Goal: Task Accomplishment & Management: Complete application form

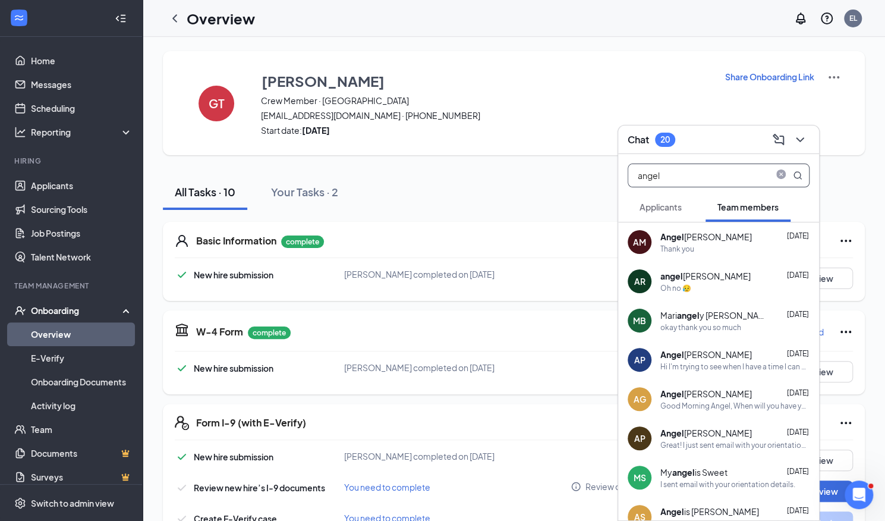
type input "angel"
click at [708, 248] on div "Thank you" at bounding box center [735, 249] width 149 height 10
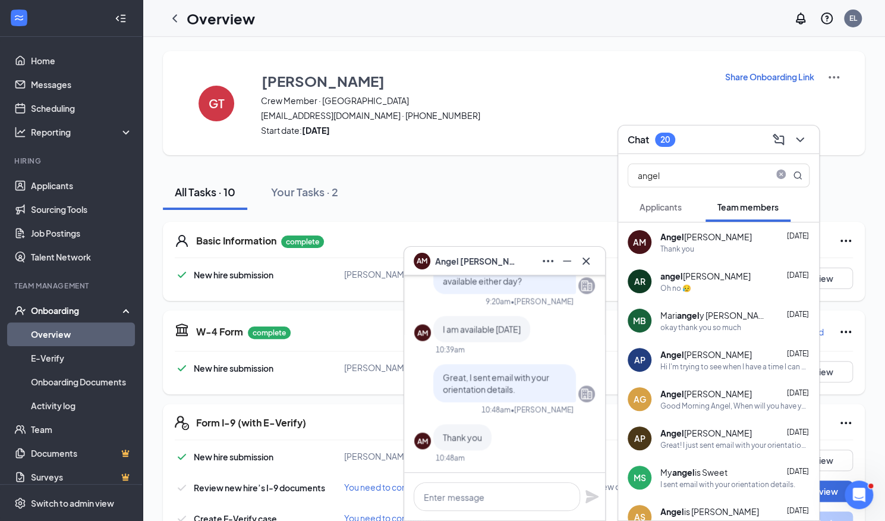
scroll to position [-86, 0]
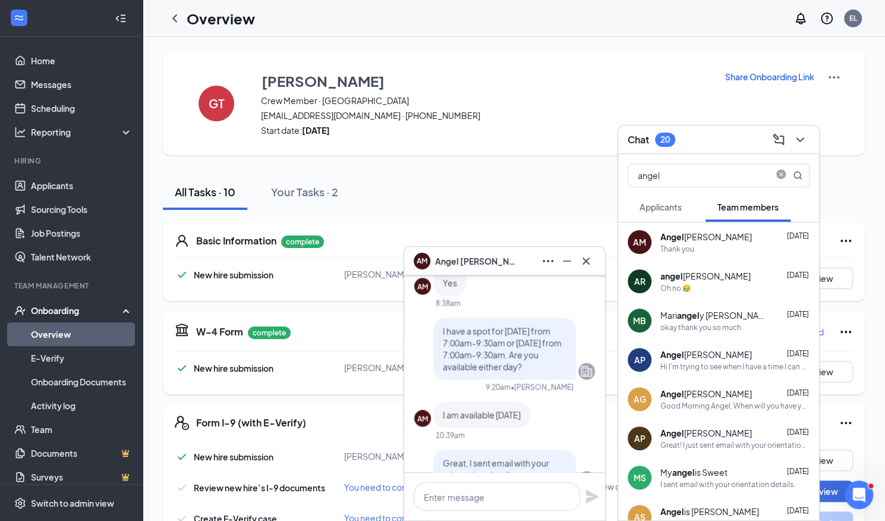
click at [83, 337] on link "Overview" at bounding box center [82, 334] width 102 height 24
click at [80, 183] on link "Applicants" at bounding box center [82, 186] width 102 height 24
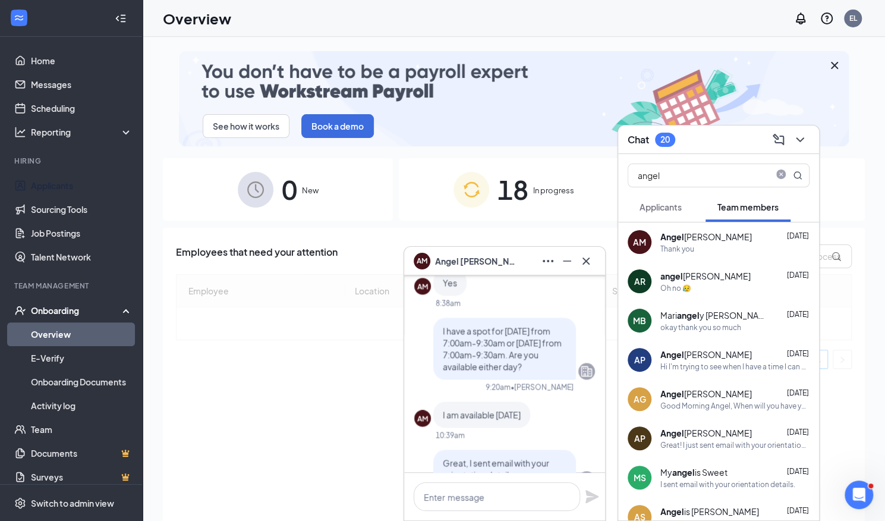
click at [800, 139] on icon "ChevronDown" at bounding box center [800, 140] width 14 height 14
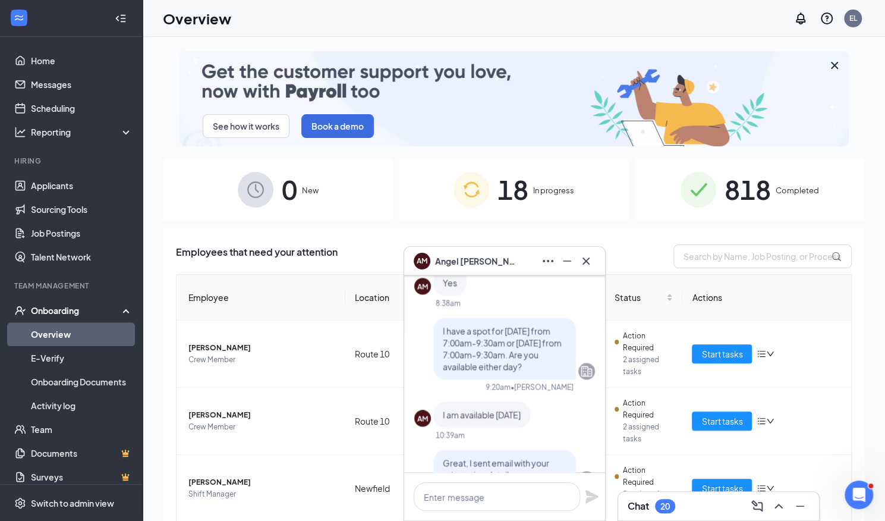
click at [586, 260] on icon "Cross" at bounding box center [586, 260] width 7 height 7
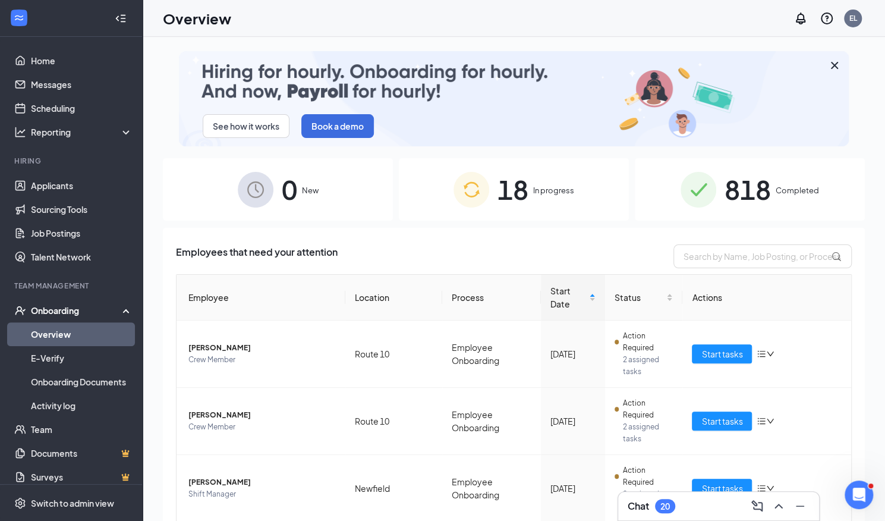
click at [522, 196] on span "18" at bounding box center [513, 189] width 31 height 41
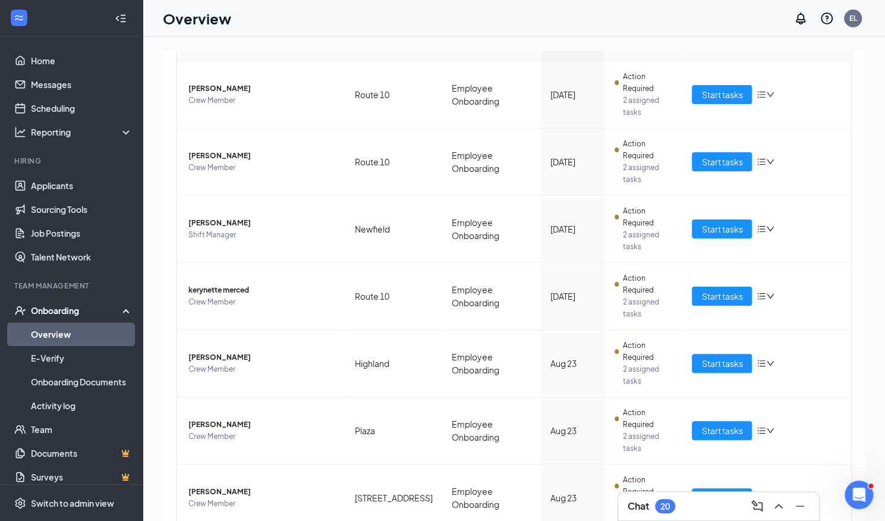
scroll to position [54, 0]
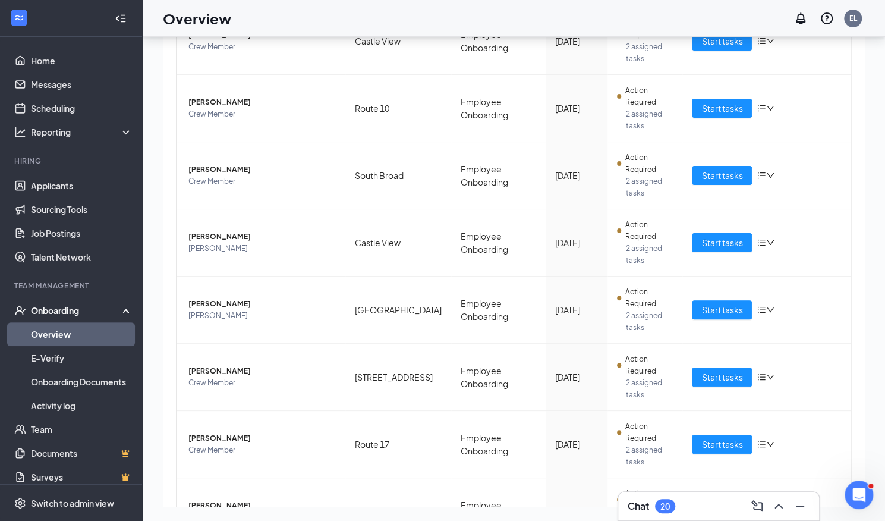
scroll to position [172, 0]
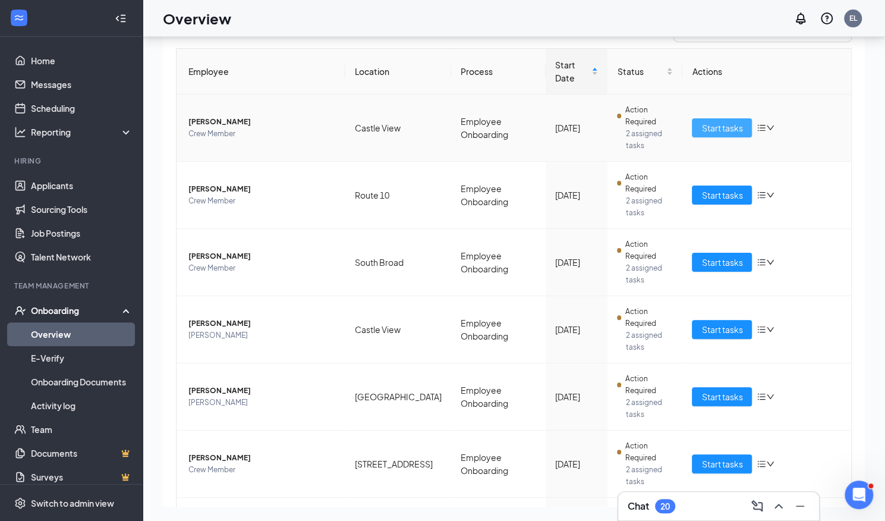
click at [718, 121] on span "Start tasks" at bounding box center [722, 127] width 41 height 13
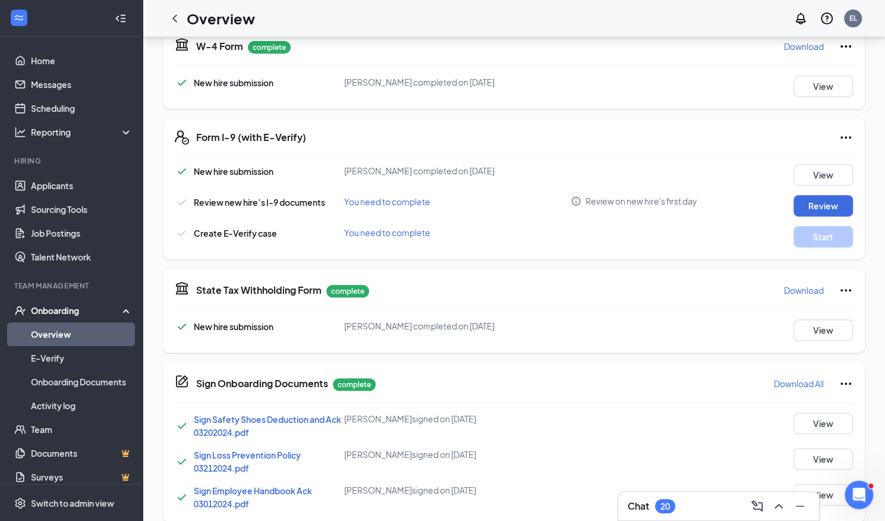
scroll to position [286, 0]
click at [821, 203] on button "Review" at bounding box center [823, 204] width 59 height 21
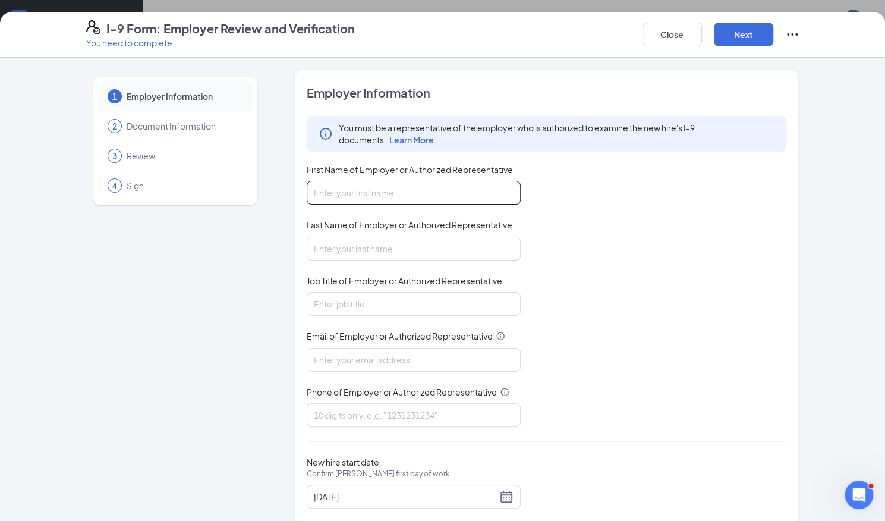
click at [462, 193] on input "First Name of Employer or Authorized Representative" at bounding box center [414, 193] width 214 height 24
type input "[PERSON_NAME]"
click at [387, 250] on input "Last Name of Employer or Authorized Representative" at bounding box center [414, 249] width 214 height 24
click at [382, 297] on input "Job Title of Employer or Authorized Representative" at bounding box center [414, 304] width 214 height 24
click at [372, 260] on div "You must be a representative of the employer who is authorized to examine the n…" at bounding box center [547, 271] width 480 height 311
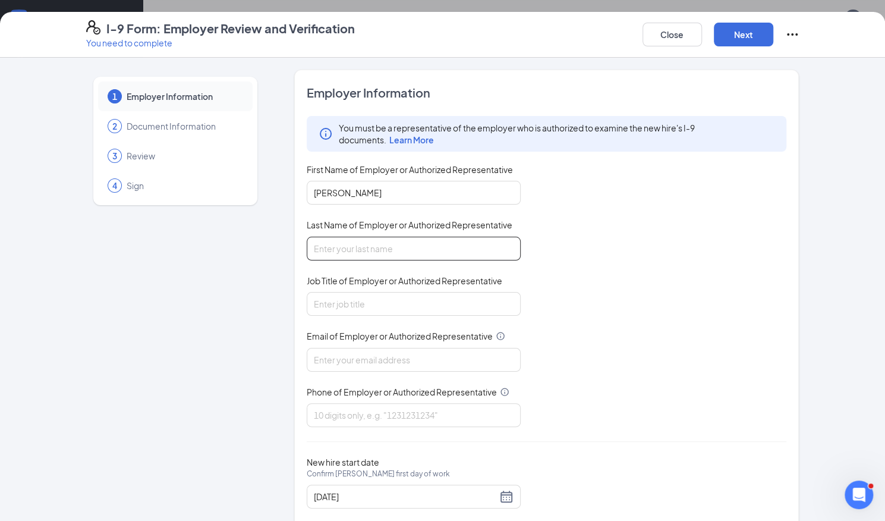
click at [366, 249] on input "Last Name of Employer or Authorized Representative" at bounding box center [414, 249] width 214 height 24
type input "[PERSON_NAME]"
click at [360, 303] on input "Job Title of Employer or Authorized Representative" at bounding box center [414, 304] width 214 height 24
type input "Network Trainer"
click at [375, 356] on input "Email of Employer or Authorized Representative" at bounding box center [414, 360] width 214 height 24
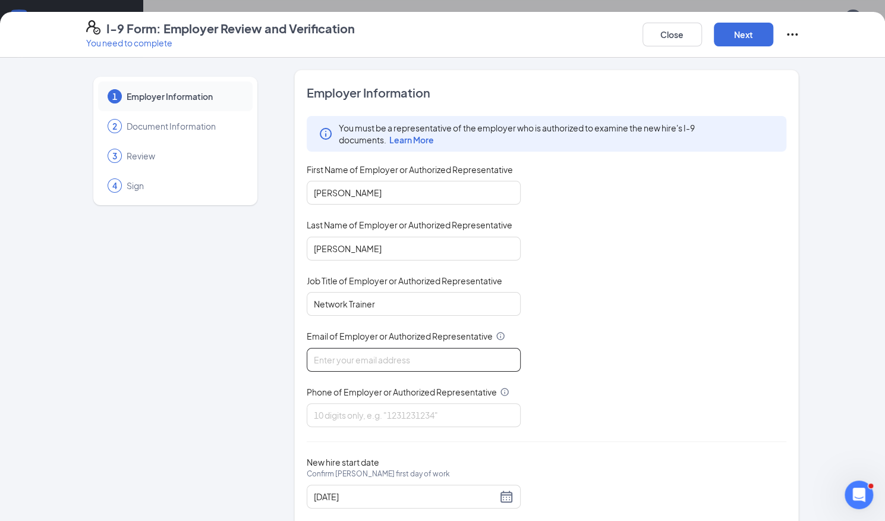
type input "[PERSON_NAME][EMAIL_ADDRESS][PERSON_NAME][DOMAIN_NAME]"
click at [378, 418] on input "Phone of Employer or Authorized Representative" at bounding box center [414, 415] width 214 height 24
type input "8607962748"
click at [501, 489] on div "[DATE]" at bounding box center [414, 496] width 200 height 14
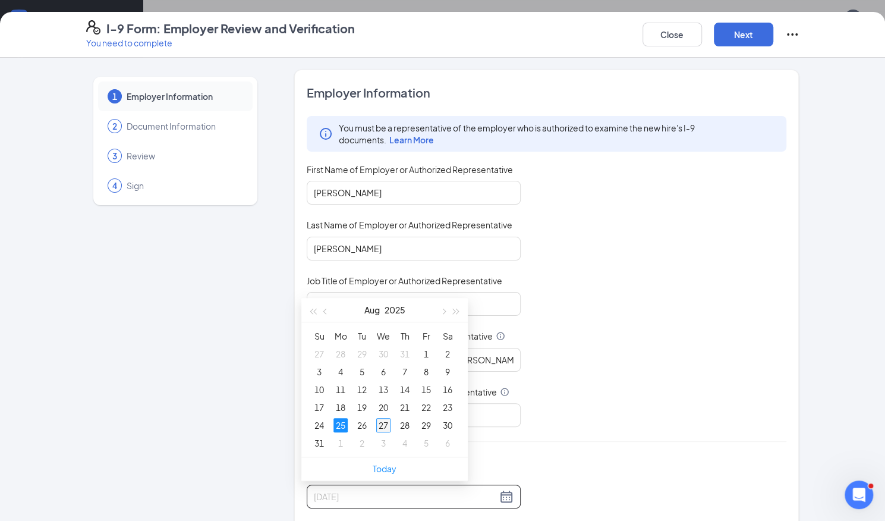
type input "[DATE]"
click at [381, 425] on div "27" at bounding box center [383, 425] width 14 height 14
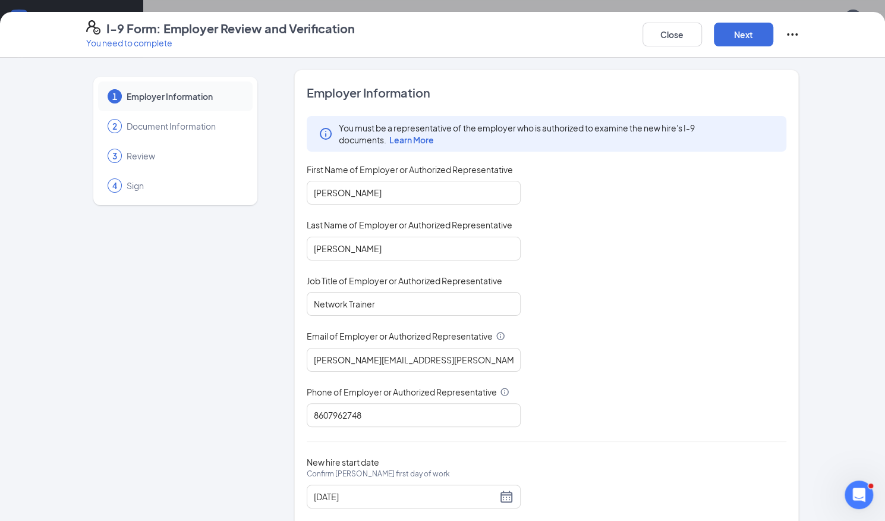
scroll to position [25, 0]
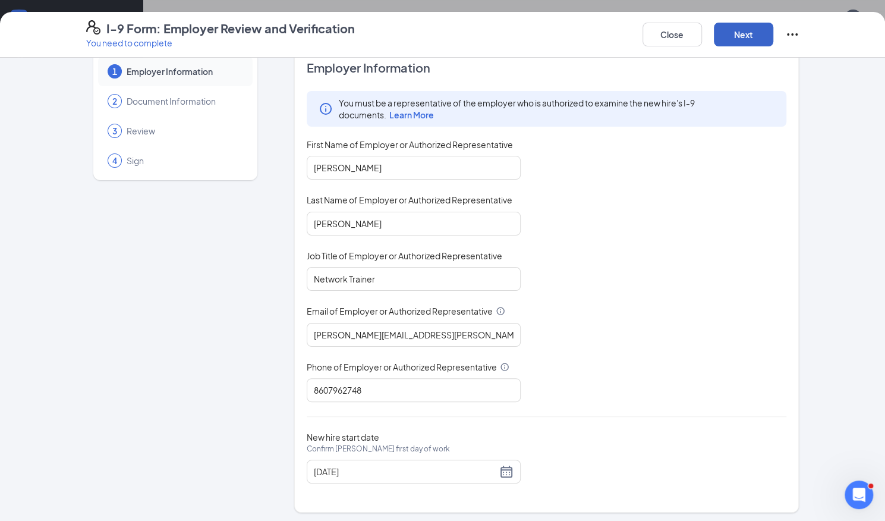
click at [738, 32] on button "Next" at bounding box center [743, 35] width 59 height 24
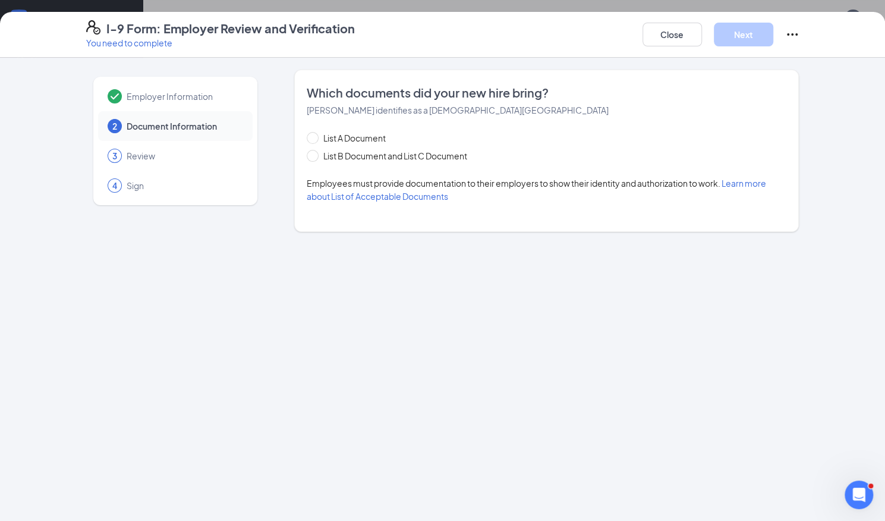
scroll to position [0, 0]
click at [335, 158] on span "List B Document and List C Document" at bounding box center [395, 155] width 153 height 13
click at [315, 158] on input "List B Document and List C Document" at bounding box center [311, 154] width 8 height 8
radio input "true"
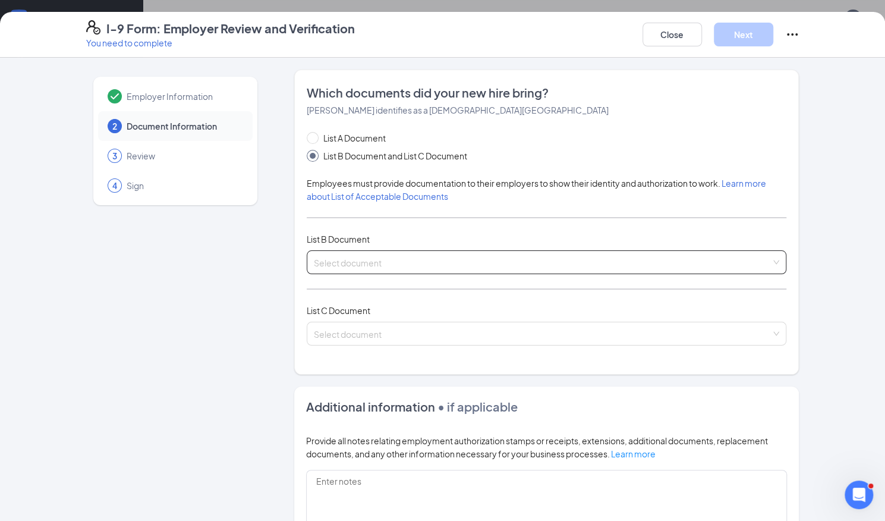
click at [408, 264] on input "search" at bounding box center [543, 260] width 458 height 18
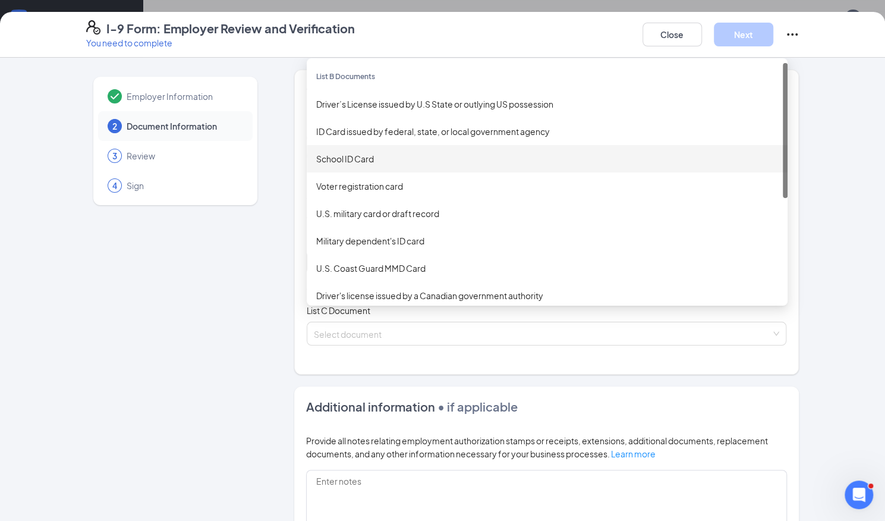
click at [397, 159] on div "School ID Card" at bounding box center [547, 158] width 462 height 13
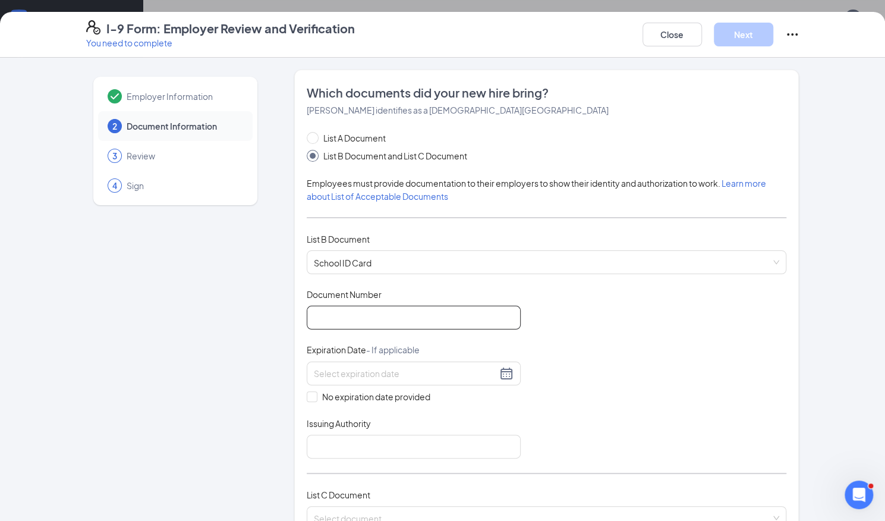
click at [363, 306] on input "Document Number" at bounding box center [414, 318] width 214 height 24
type input "W"
click at [577, 297] on div "Document Title School ID Card Document Number Please enter document number Expi…" at bounding box center [547, 373] width 480 height 170
click at [397, 319] on input "Document Number" at bounding box center [414, 318] width 214 height 24
type input "--------"
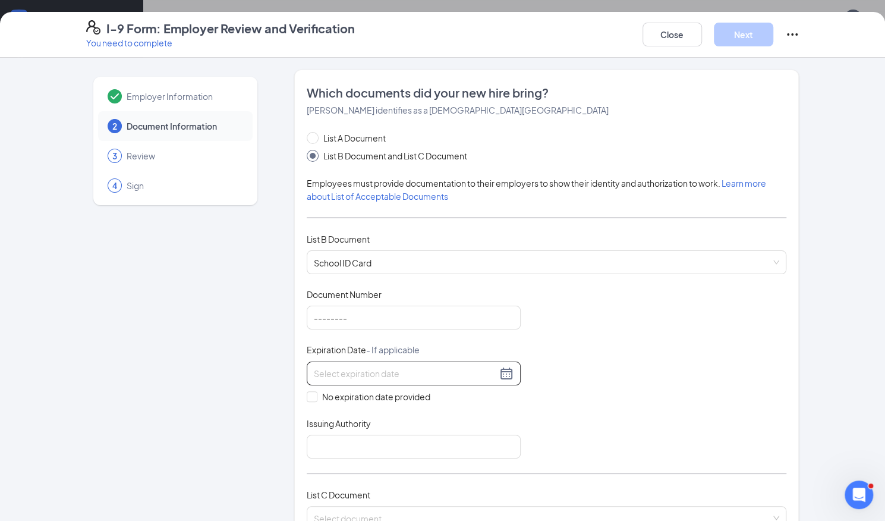
click at [321, 380] on div at bounding box center [414, 374] width 214 height 24
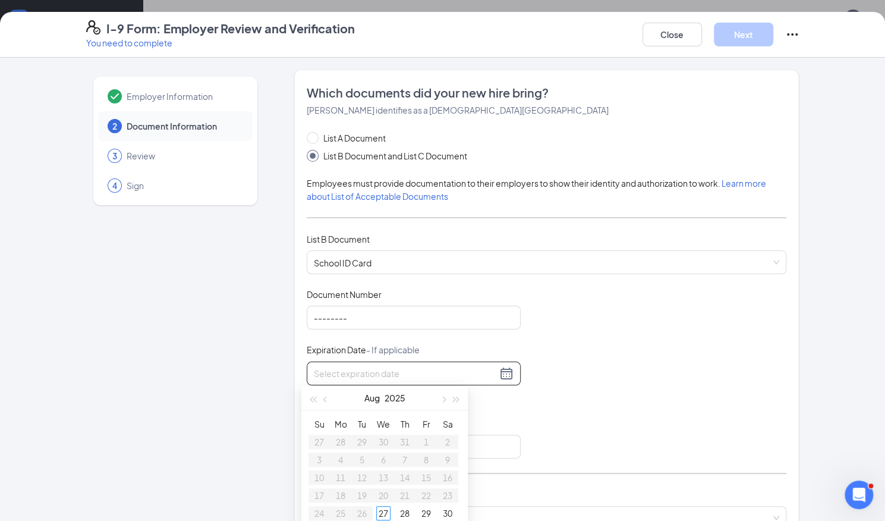
click at [319, 369] on input at bounding box center [405, 373] width 183 height 13
click at [359, 510] on div "30" at bounding box center [362, 513] width 14 height 14
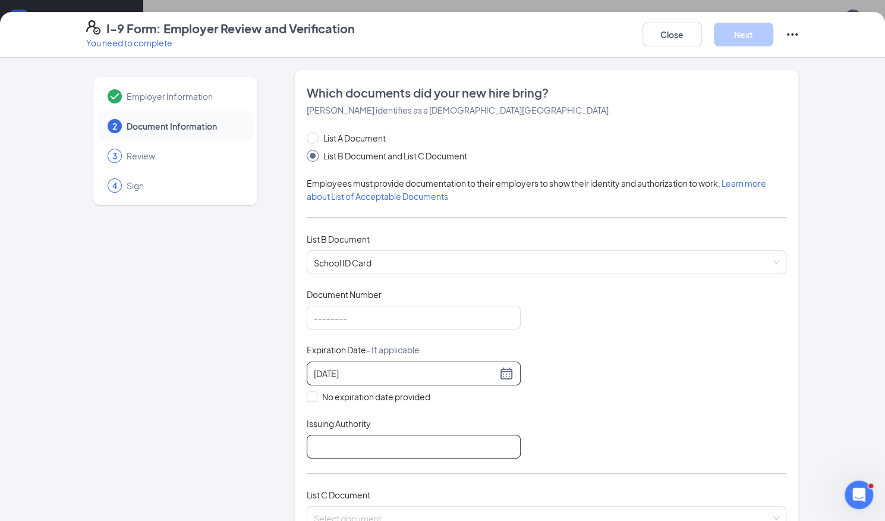
type input "[DATE]"
click at [353, 438] on input "Issuing Authority" at bounding box center [414, 447] width 214 height 24
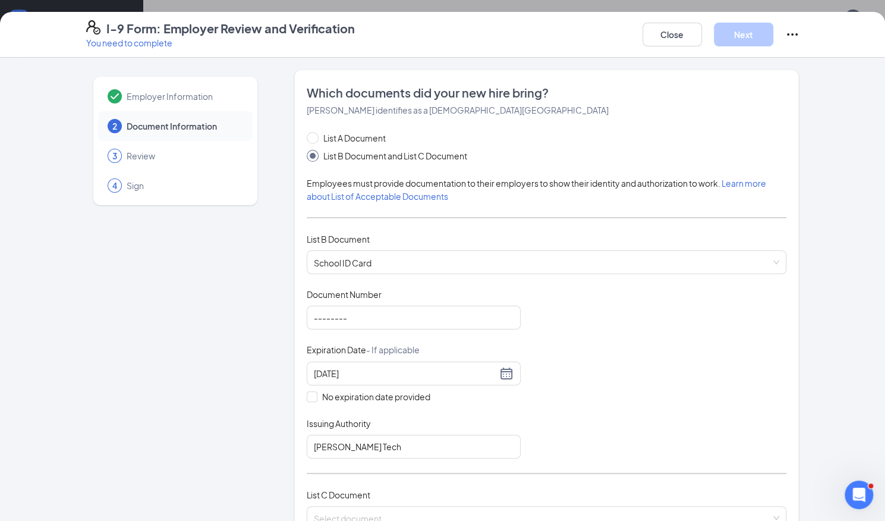
scroll to position [288, 0]
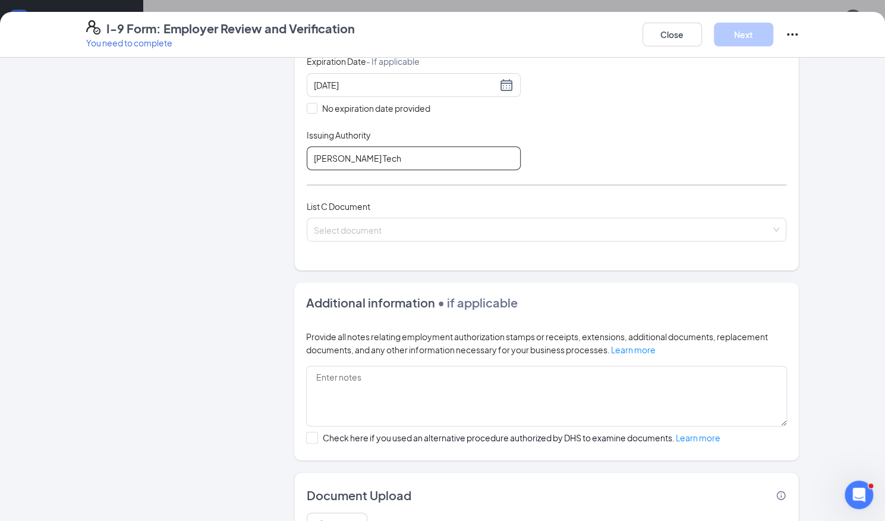
click at [382, 158] on input "[PERSON_NAME] Tech" at bounding box center [414, 158] width 214 height 24
type input "[PERSON_NAME][GEOGRAPHIC_DATA]"
click at [378, 223] on input "search" at bounding box center [543, 227] width 458 height 18
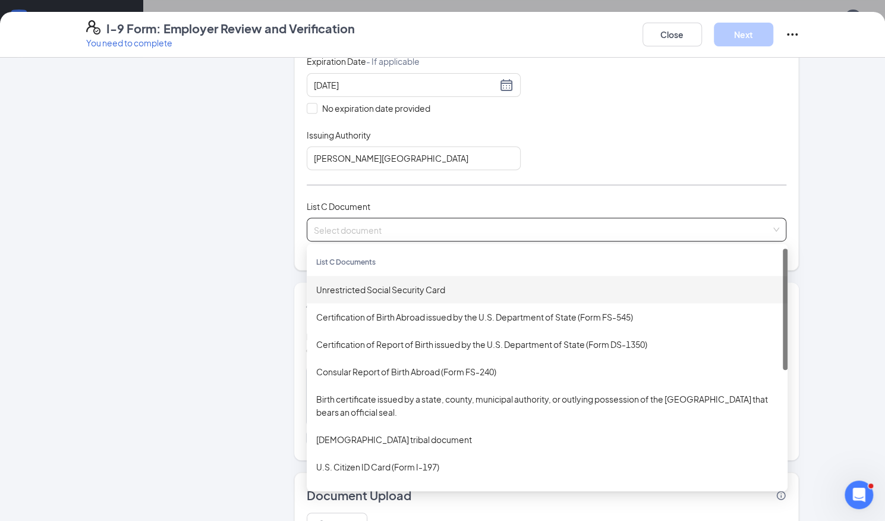
click at [377, 284] on div "Unrestricted Social Security Card" at bounding box center [547, 289] width 462 height 13
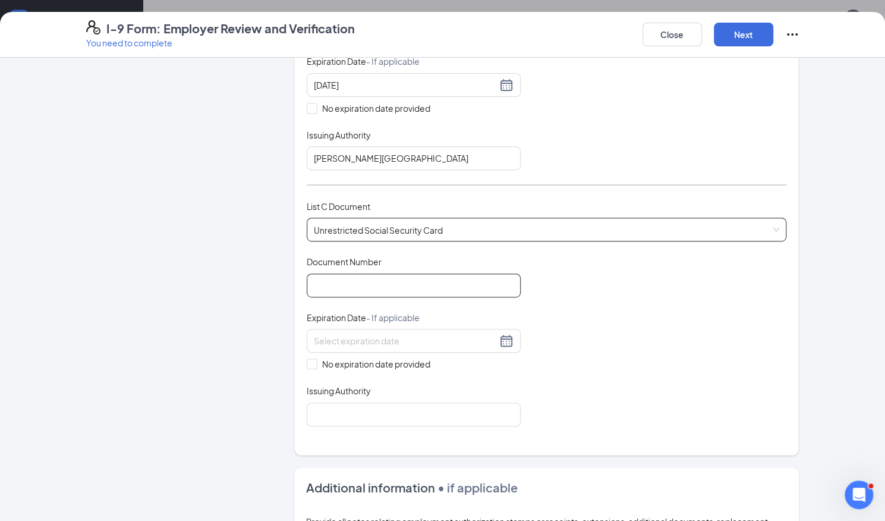
click at [377, 284] on input "Document Number" at bounding box center [414, 286] width 214 height 24
type input "143214538"
click at [318, 357] on span "No expiration date provided" at bounding box center [377, 363] width 118 height 13
click at [315, 359] on input "No expiration date provided" at bounding box center [311, 363] width 8 height 8
checkbox input "true"
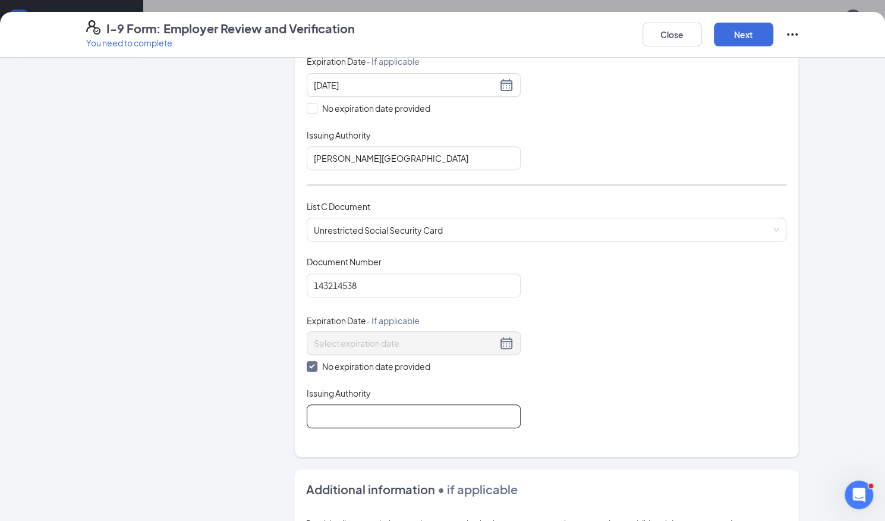
click at [328, 419] on input "Issuing Authority" at bounding box center [414, 416] width 214 height 24
type input "Social Security Administration"
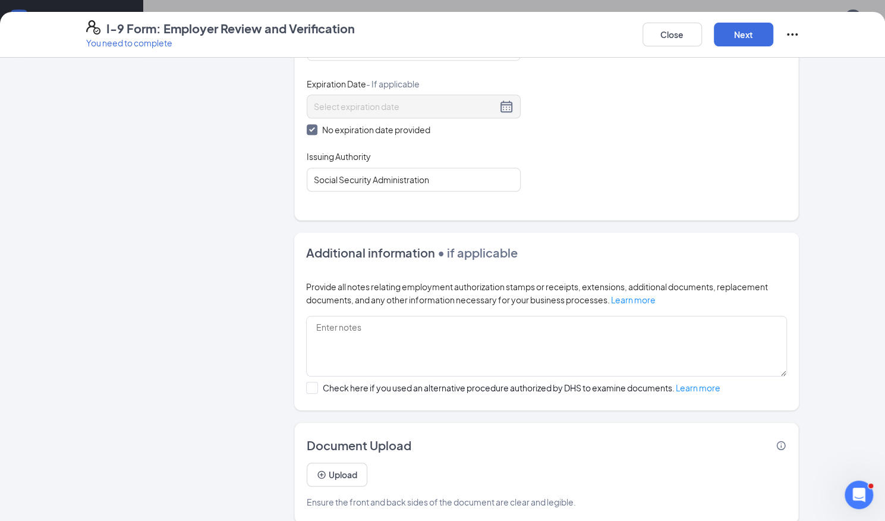
scroll to position [534, 0]
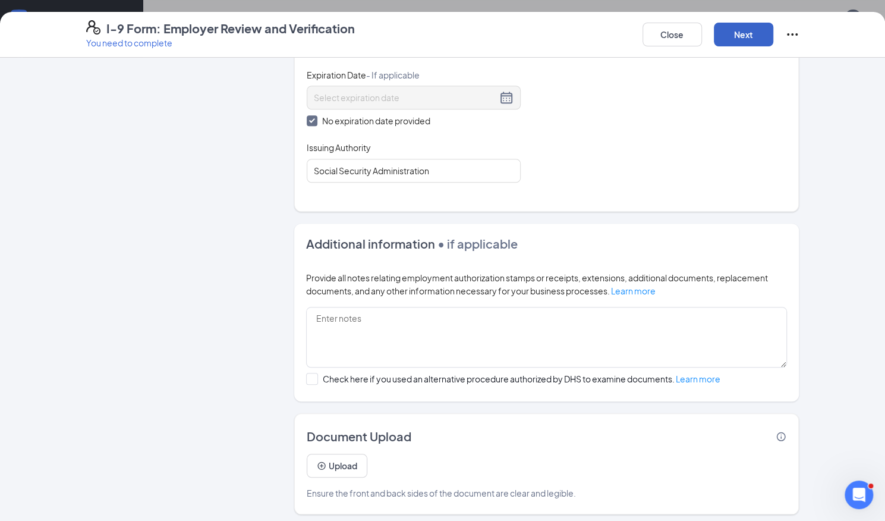
click at [725, 34] on button "Next" at bounding box center [743, 35] width 59 height 24
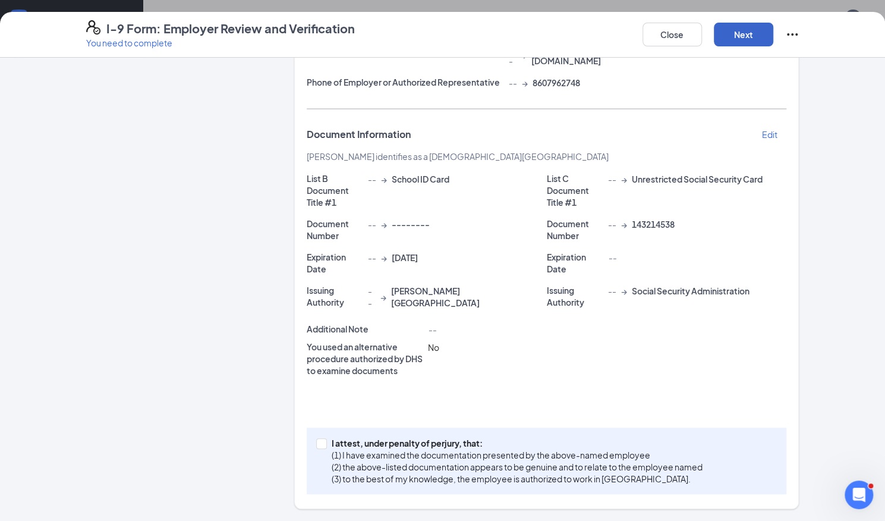
scroll to position [196, 0]
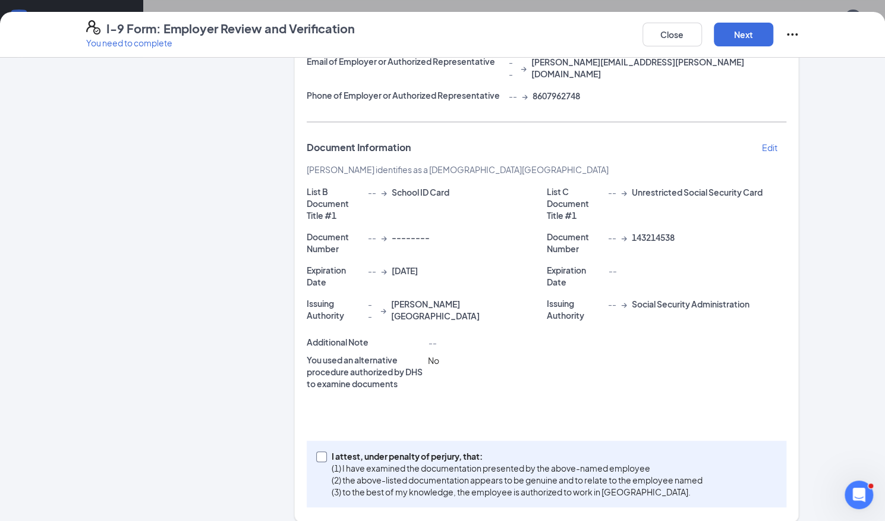
click at [316, 451] on input "I attest, under penalty of [PERSON_NAME], that: (1) I have examined the documen…" at bounding box center [320, 455] width 8 height 8
checkbox input "true"
click at [743, 35] on button "Next" at bounding box center [743, 35] width 59 height 24
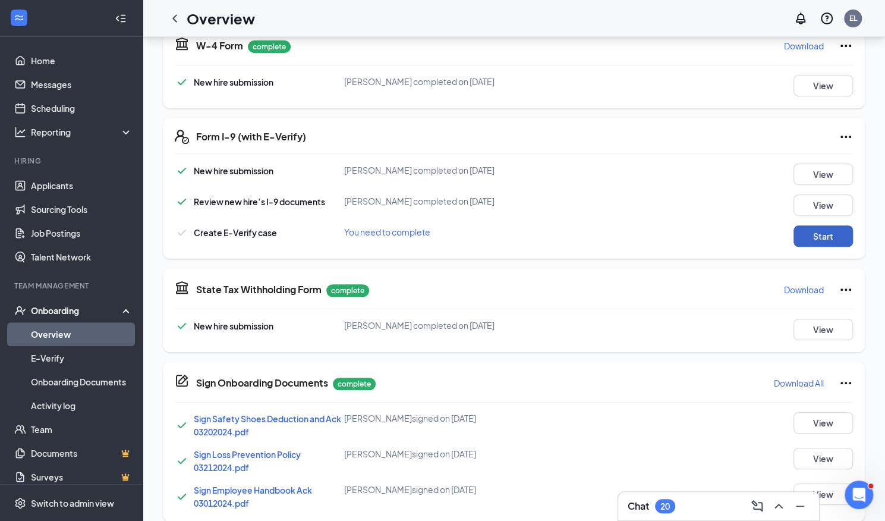
click at [827, 233] on button "Start" at bounding box center [823, 235] width 59 height 21
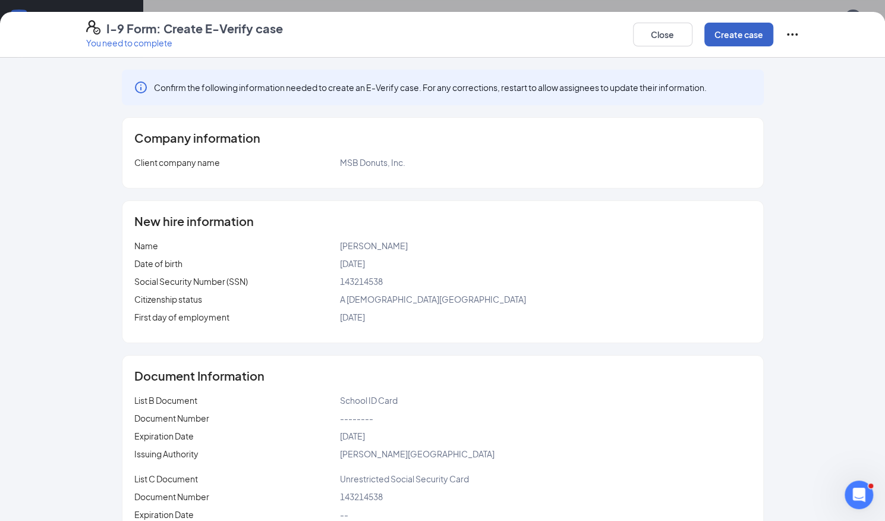
click at [727, 34] on button "Create case" at bounding box center [739, 35] width 69 height 24
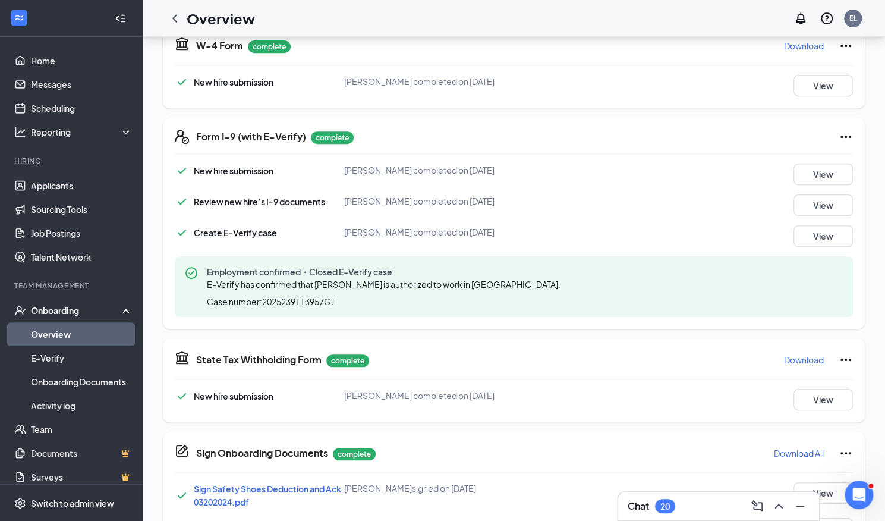
click at [57, 340] on link "Overview" at bounding box center [82, 334] width 102 height 24
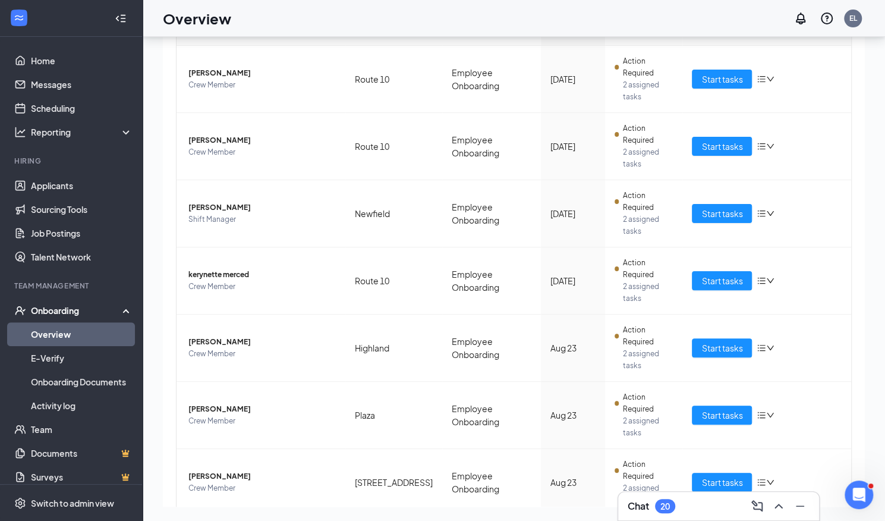
scroll to position [259, 0]
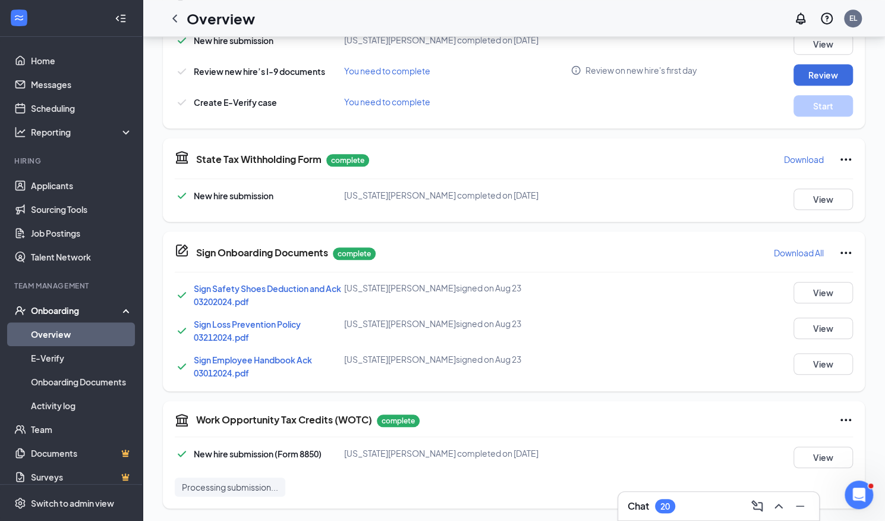
scroll to position [249, 0]
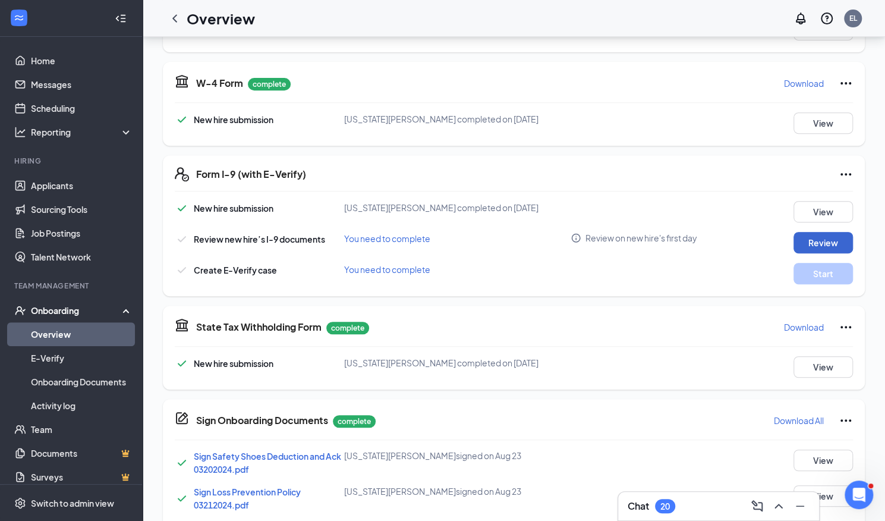
click at [813, 240] on p "Needs to be submitted before viewing." at bounding box center [810, 245] width 131 height 10
click at [812, 238] on button "Review" at bounding box center [823, 242] width 59 height 21
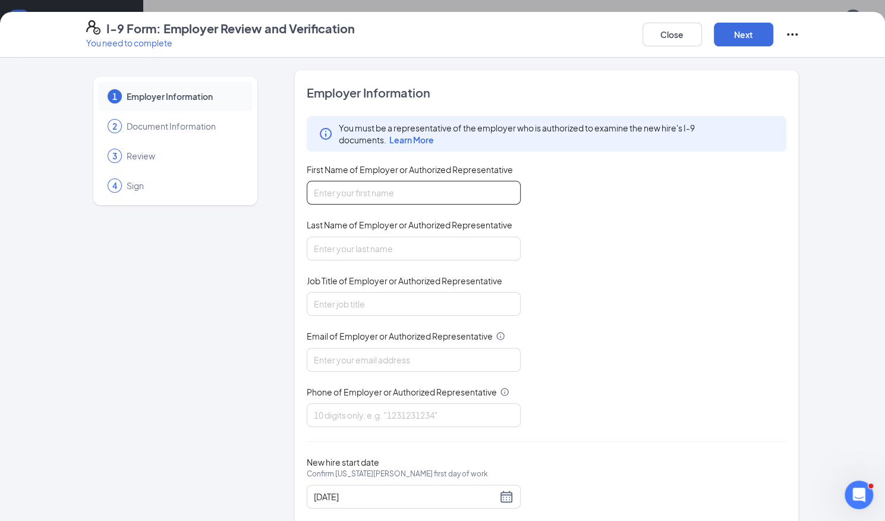
click at [366, 192] on input "First Name of Employer or Authorized Representative" at bounding box center [414, 193] width 214 height 24
type input "[PERSON_NAME]"
click at [376, 243] on input "Last Name of Employer or Authorized Representative" at bounding box center [414, 249] width 214 height 24
type input "[PERSON_NAME]"
click at [388, 297] on input "Job Title of Employer or Authorized Representative" at bounding box center [414, 304] width 214 height 24
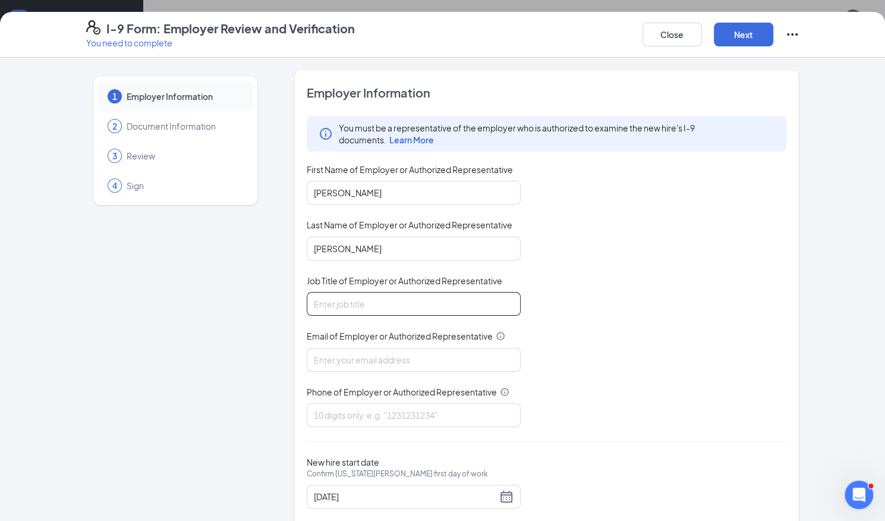
type input "Network Trainer"
click at [395, 354] on input "Email of Employer or Authorized Representative" at bounding box center [414, 360] width 214 height 24
type input "[PERSON_NAME][EMAIL_ADDRESS][PERSON_NAME][DOMAIN_NAME]"
click at [404, 403] on input "Phone of Employer or Authorized Representative" at bounding box center [414, 415] width 214 height 24
type input "8607962748"
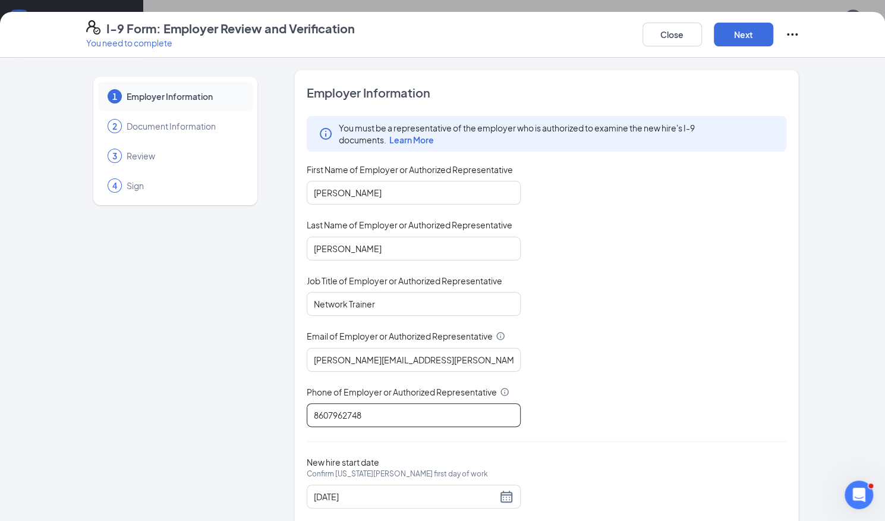
scroll to position [408, 0]
click at [502, 495] on div "[DATE]" at bounding box center [414, 496] width 200 height 14
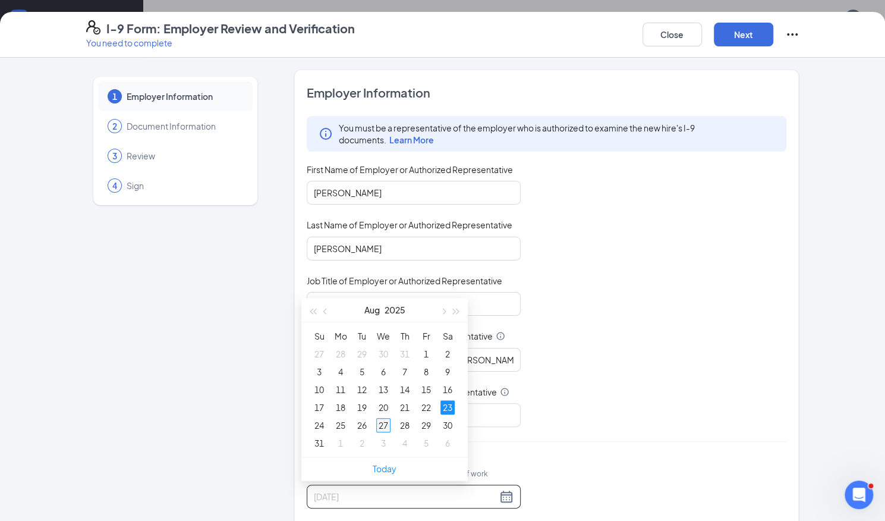
type input "[DATE]"
click at [385, 425] on div "27" at bounding box center [383, 425] width 14 height 14
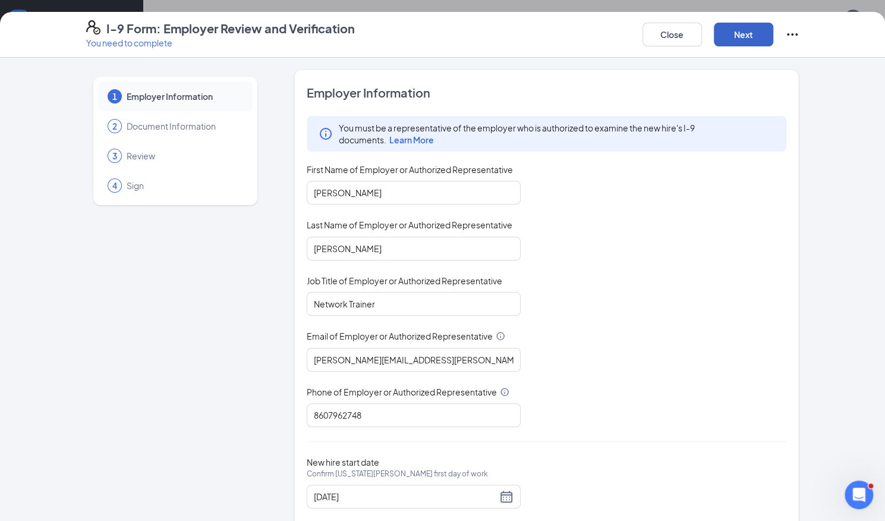
click at [749, 36] on button "Next" at bounding box center [743, 35] width 59 height 24
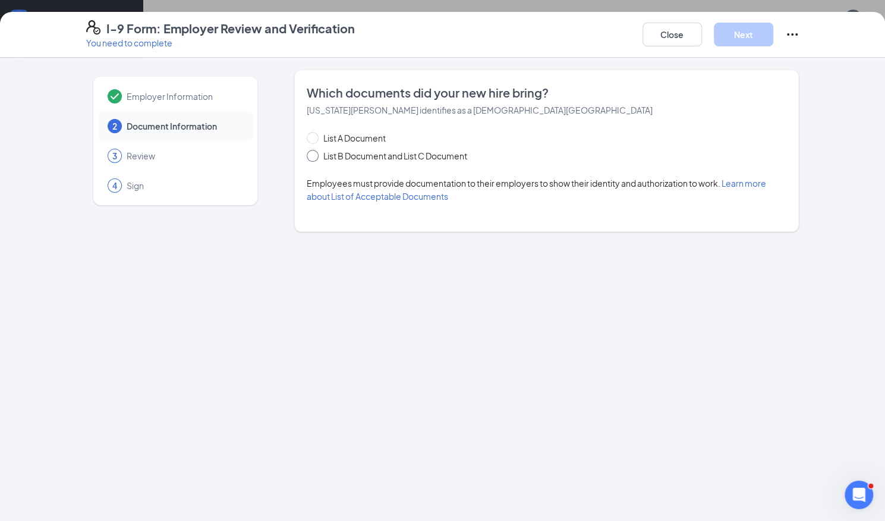
click at [318, 153] on span at bounding box center [313, 156] width 12 height 12
click at [315, 153] on input "List B Document and List C Document" at bounding box center [311, 154] width 8 height 8
radio input "true"
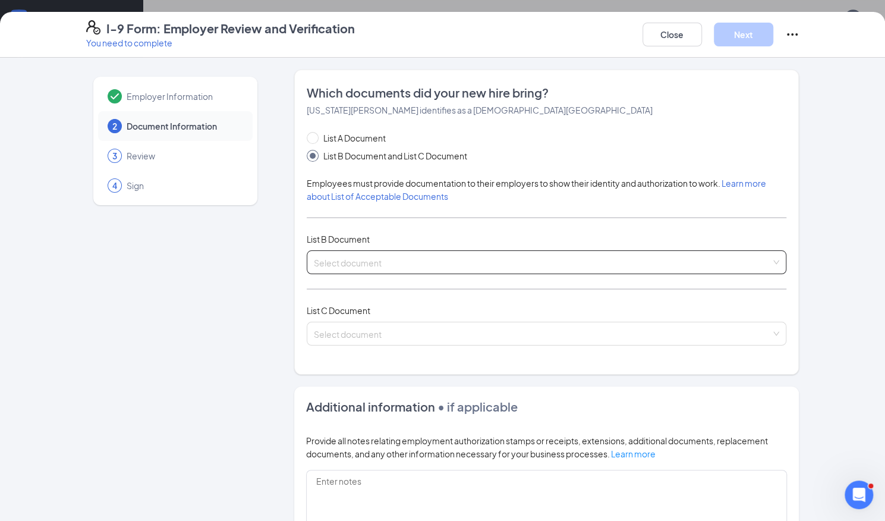
click at [479, 271] on span at bounding box center [543, 262] width 458 height 23
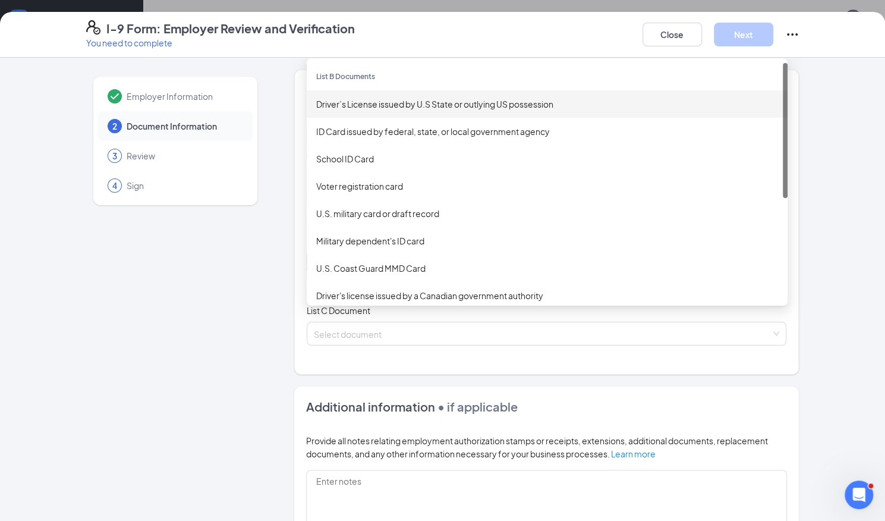
click at [404, 100] on div "Driver’s License issued by U.S State or outlying US possession" at bounding box center [547, 104] width 462 height 13
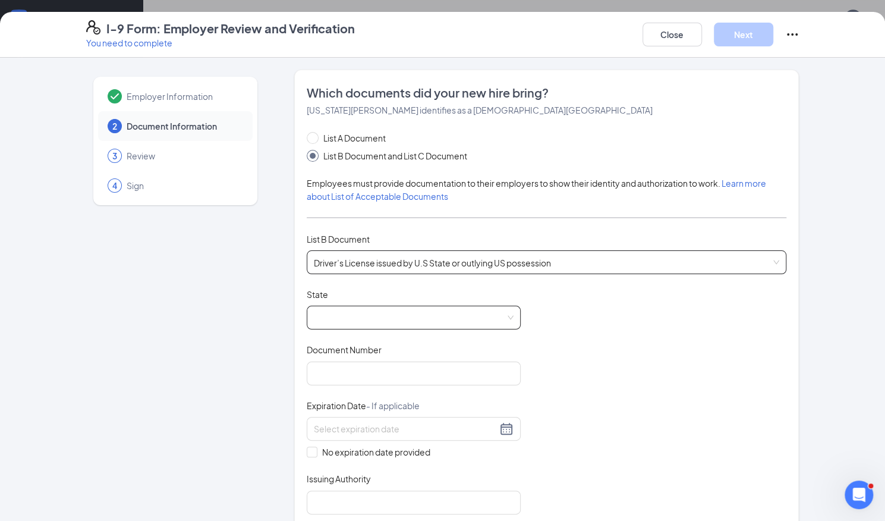
click at [387, 318] on span at bounding box center [414, 317] width 200 height 23
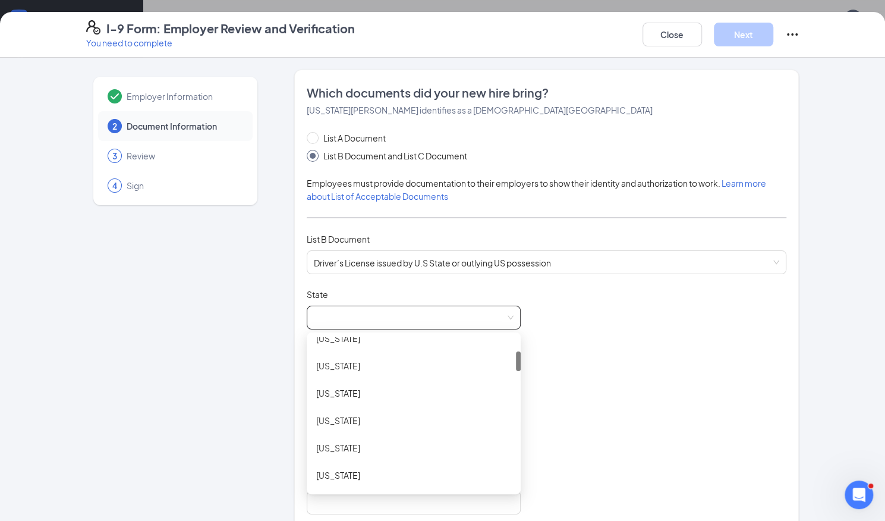
scroll to position [127, 0]
drag, startPoint x: 515, startPoint y: 340, endPoint x: 513, endPoint y: 357, distance: 16.7
click at [516, 357] on div at bounding box center [518, 364] width 5 height 20
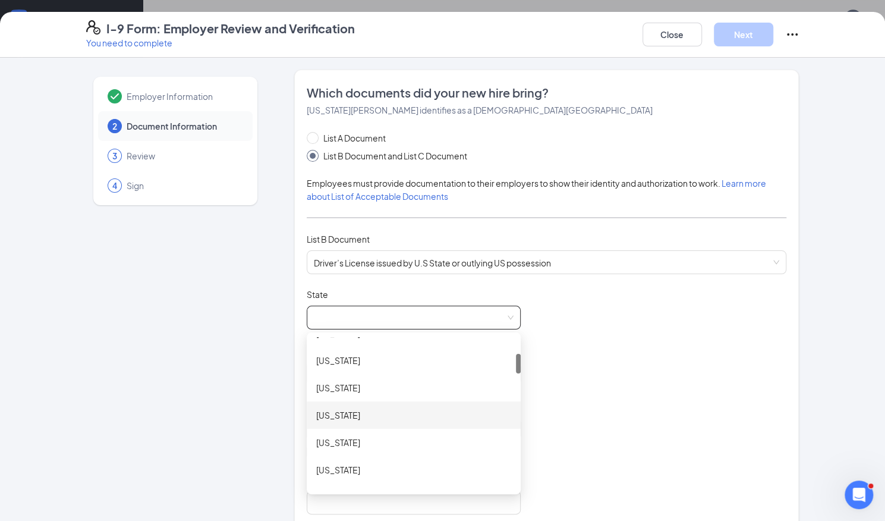
click at [360, 414] on div "[US_STATE]" at bounding box center [413, 415] width 195 height 13
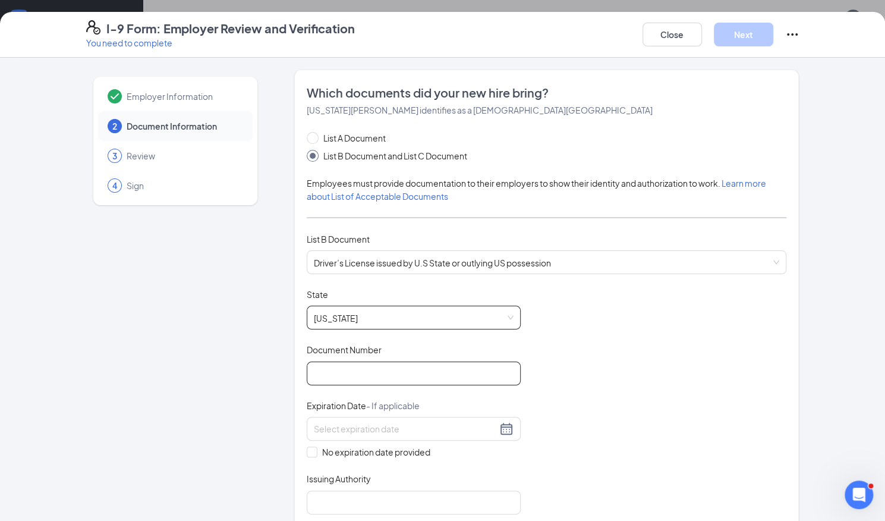
click at [350, 373] on input "Document Number" at bounding box center [414, 374] width 214 height 24
type input "109948503"
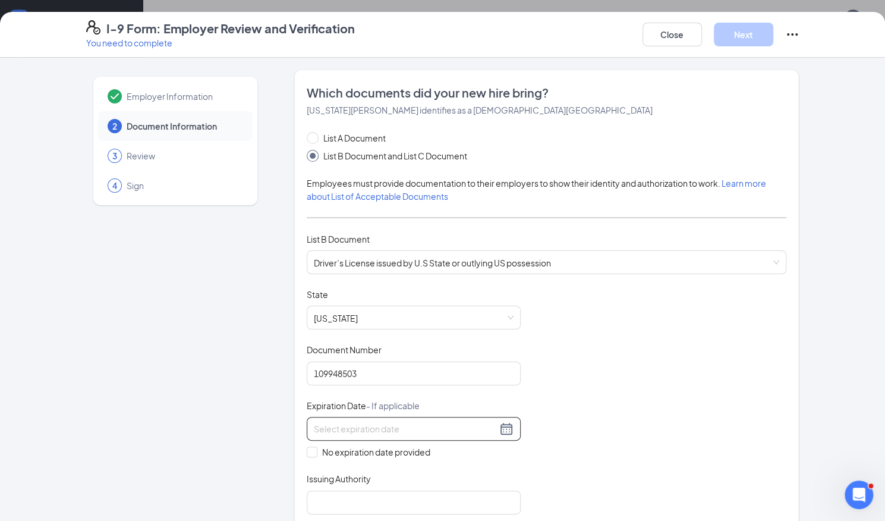
click at [339, 435] on div at bounding box center [414, 429] width 214 height 24
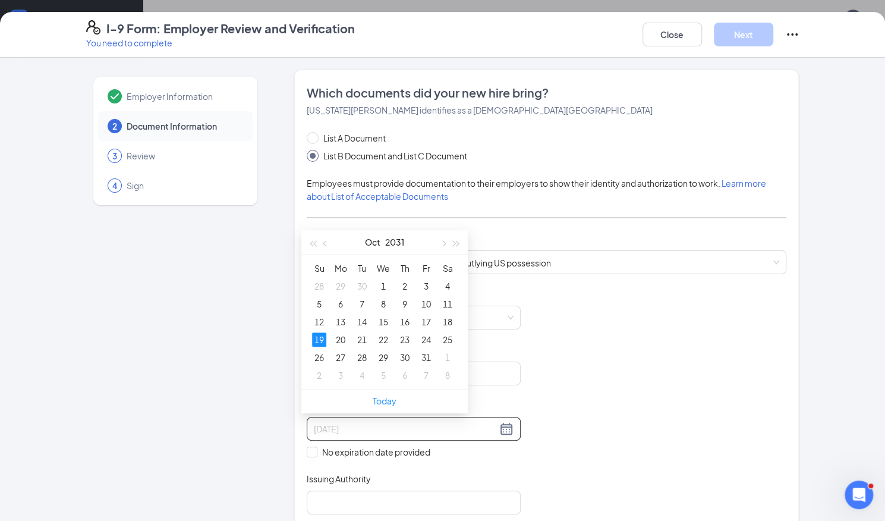
click at [322, 336] on div "19" at bounding box center [319, 339] width 14 height 14
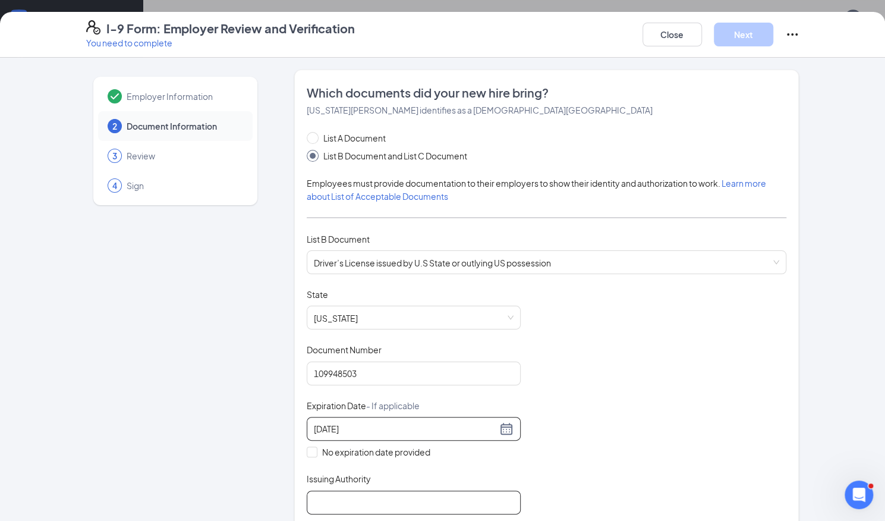
type input "[DATE]"
click at [371, 499] on input "Issuing Authority" at bounding box center [414, 503] width 214 height 24
type input "CT"
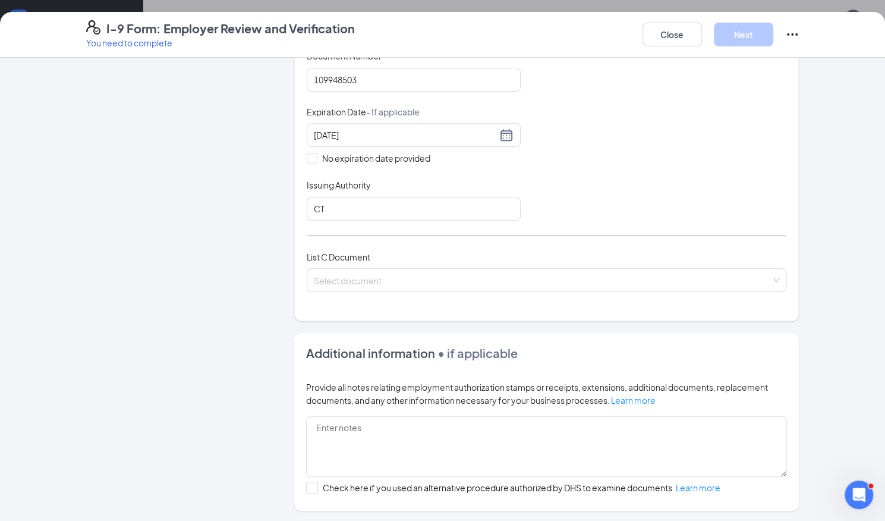
scroll to position [295, 0]
click at [348, 275] on input "search" at bounding box center [543, 277] width 458 height 18
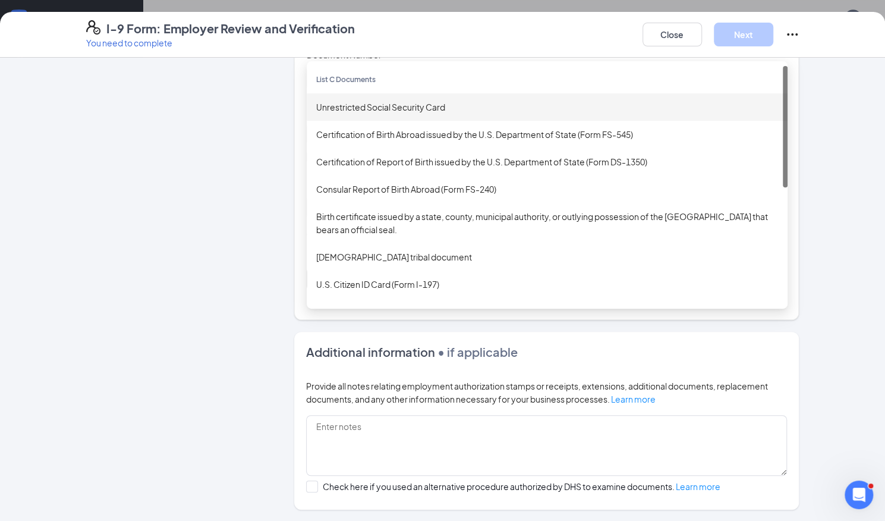
click at [385, 105] on div "Unrestricted Social Security Card" at bounding box center [547, 106] width 462 height 13
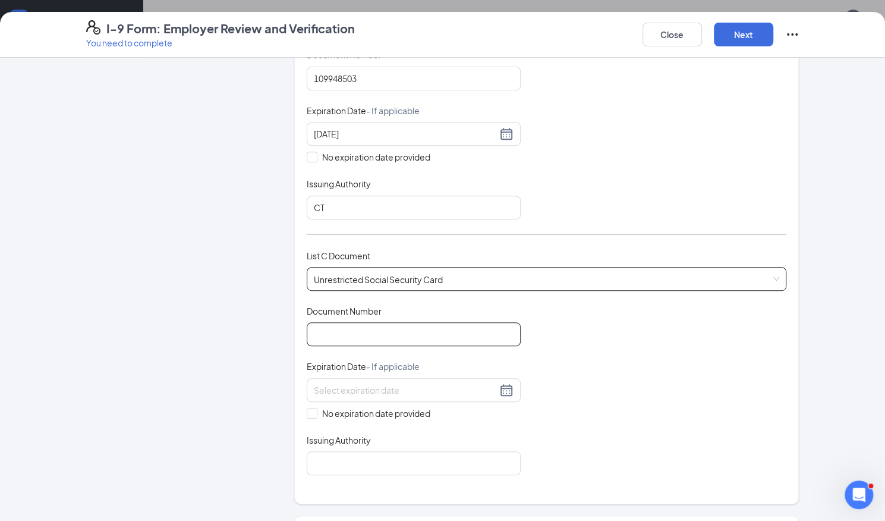
click at [351, 338] on input "Document Number" at bounding box center [414, 334] width 214 height 24
type input "049111289"
click at [310, 408] on span at bounding box center [312, 413] width 11 height 11
click at [310, 408] on input "No expiration date provided" at bounding box center [311, 412] width 8 height 8
checkbox input "true"
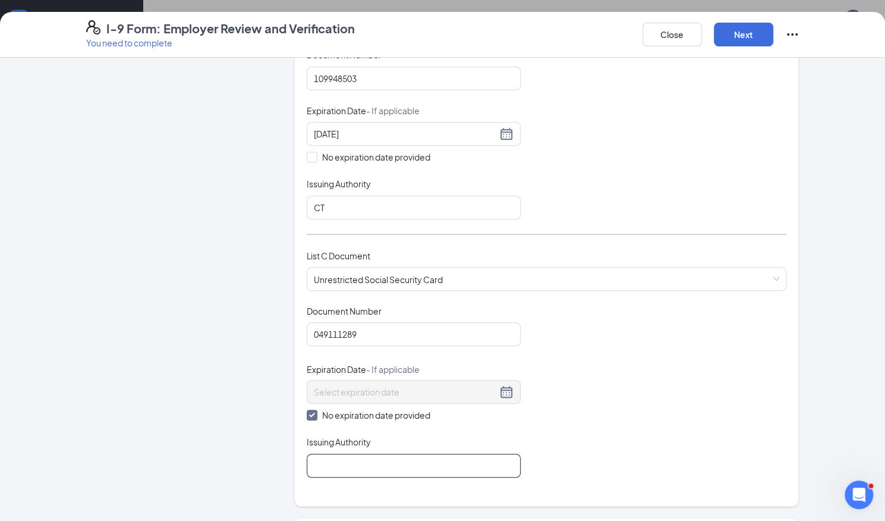
click at [384, 462] on input "Issuing Authority" at bounding box center [414, 466] width 214 height 24
type input "Social Security Administration"
click at [740, 35] on button "Next" at bounding box center [743, 35] width 59 height 24
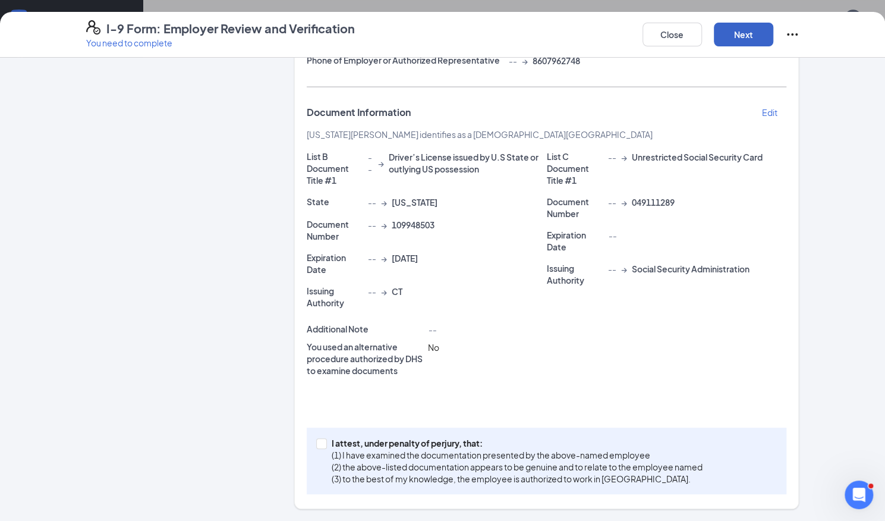
scroll to position [219, 0]
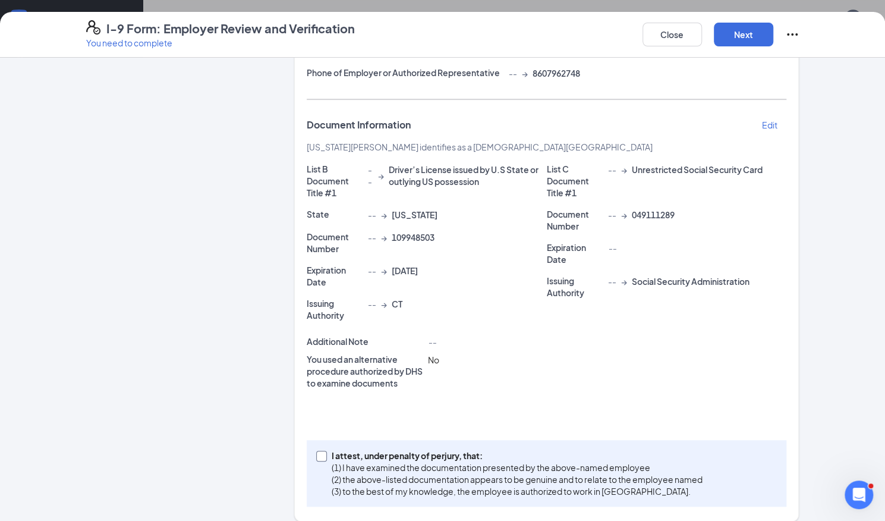
click at [317, 451] on input "I attest, under penalty of [PERSON_NAME], that: (1) I have examined the documen…" at bounding box center [320, 455] width 8 height 8
checkbox input "true"
click at [756, 34] on button "Next" at bounding box center [743, 35] width 59 height 24
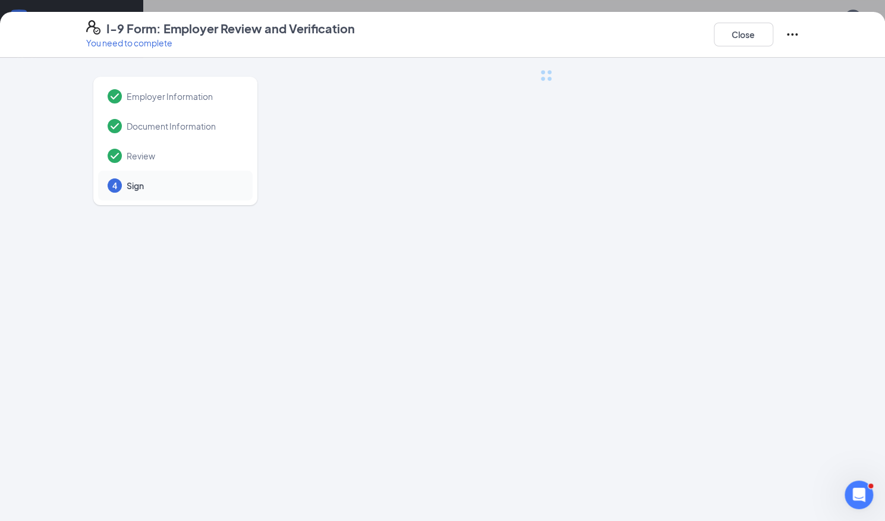
scroll to position [0, 0]
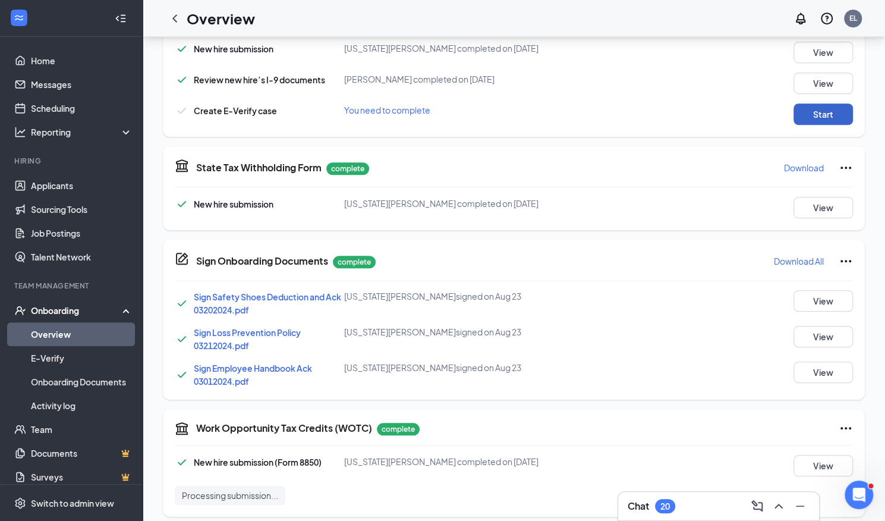
click at [821, 117] on button "Start" at bounding box center [823, 113] width 59 height 21
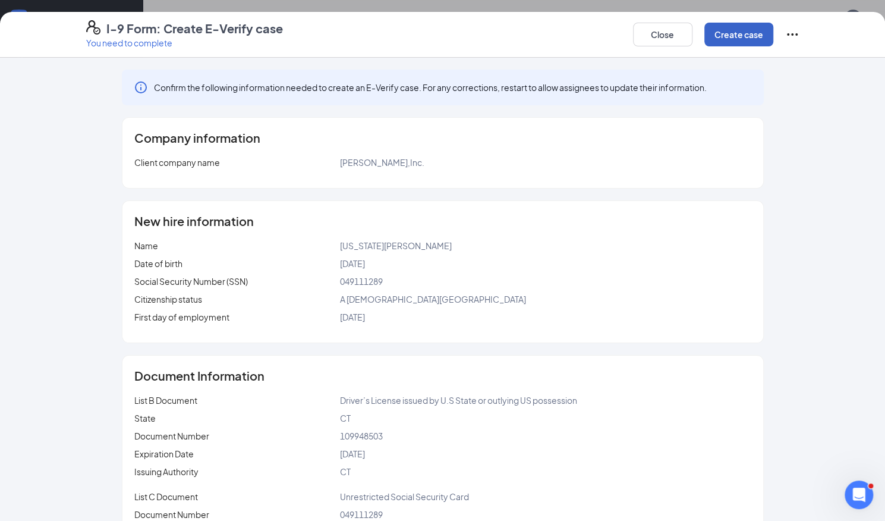
click at [750, 29] on button "Create case" at bounding box center [739, 35] width 69 height 24
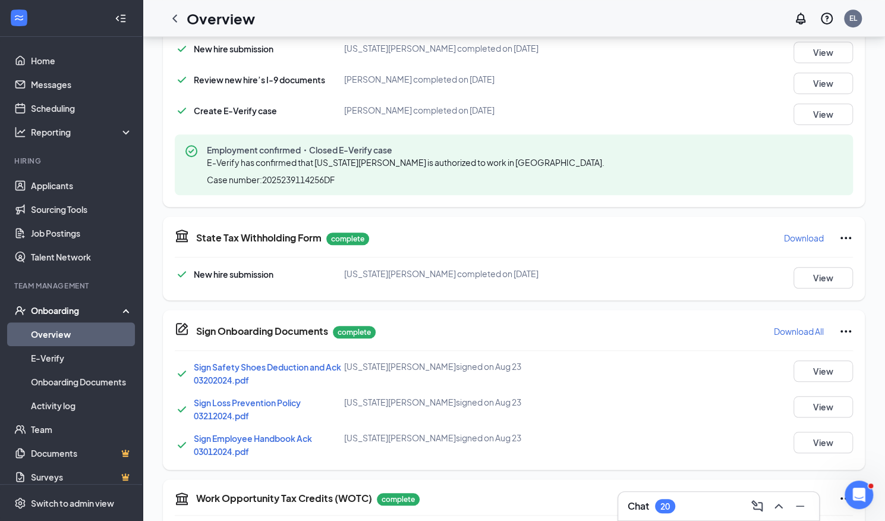
click at [68, 326] on link "Overview" at bounding box center [82, 334] width 102 height 24
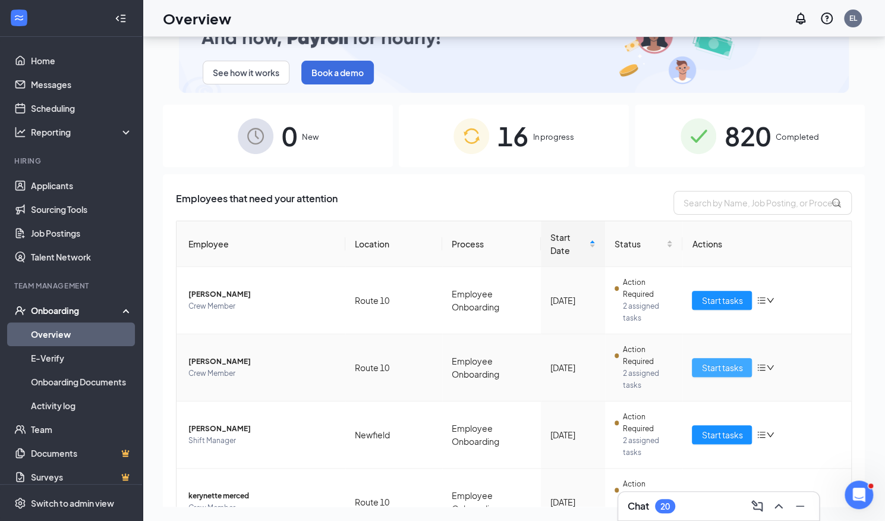
click at [710, 361] on span "Start tasks" at bounding box center [722, 367] width 41 height 13
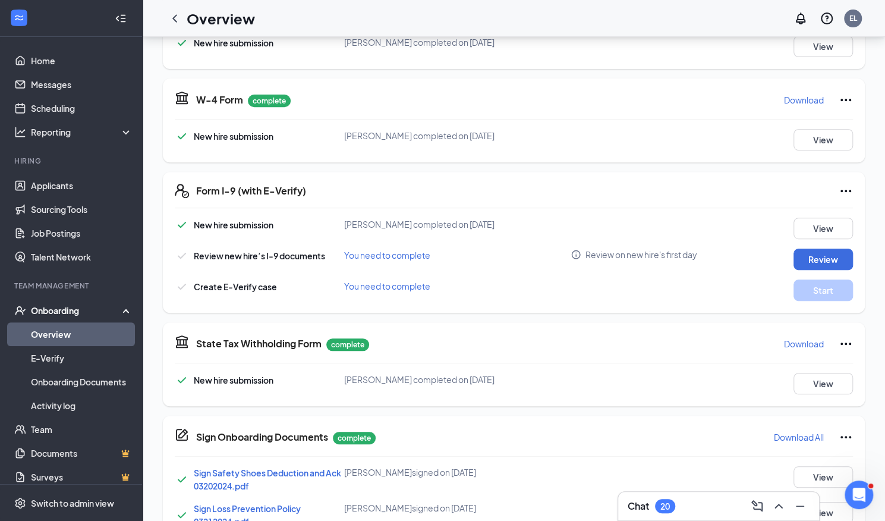
scroll to position [234, 0]
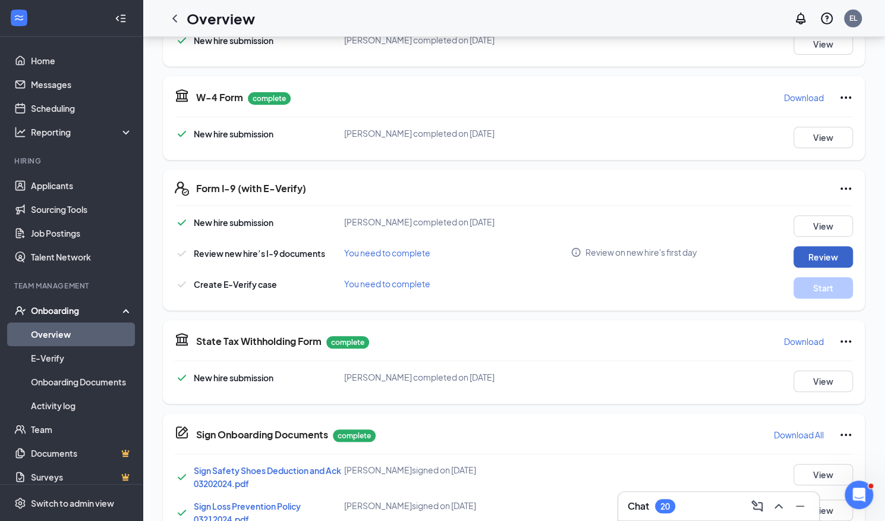
click at [818, 251] on button "Review" at bounding box center [823, 256] width 59 height 21
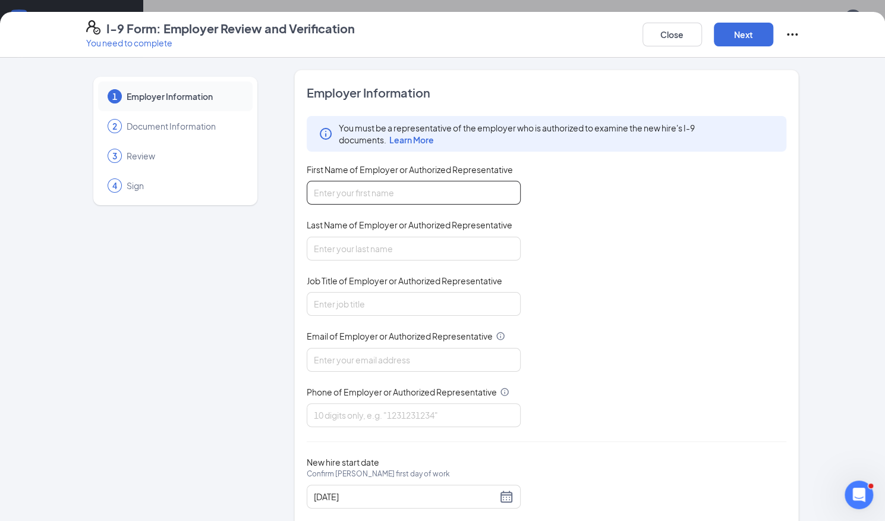
click at [392, 192] on input "First Name of Employer or Authorized Representative" at bounding box center [414, 193] width 214 height 24
type input "[PERSON_NAME]"
click at [387, 225] on span "Last Name of Employer or Authorized Representative" at bounding box center [410, 225] width 206 height 12
click at [387, 237] on input "Last Name of Employer or Authorized Representative" at bounding box center [414, 249] width 214 height 24
click at [387, 252] on input "Last Name of Employer or Authorized Representative" at bounding box center [414, 249] width 214 height 24
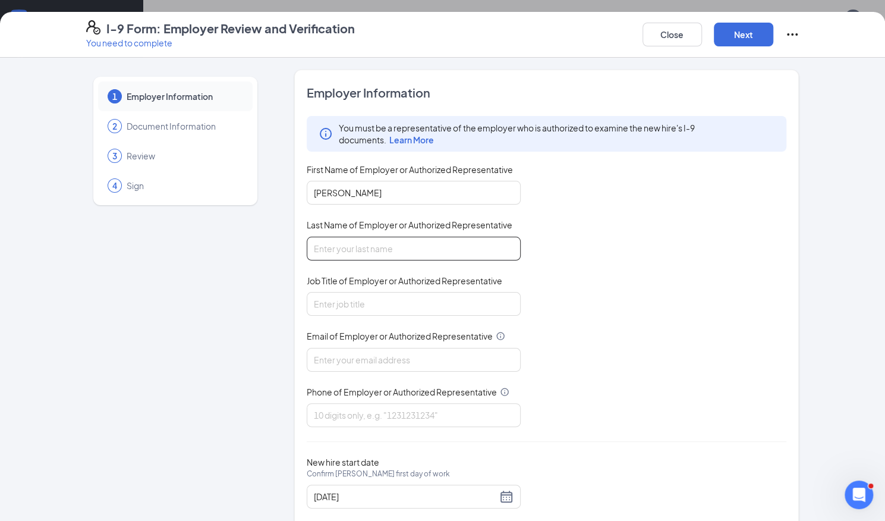
type input "[PERSON_NAME]"
click at [385, 301] on input "Job Title of Employer or Authorized Representative" at bounding box center [414, 304] width 214 height 24
type input "Network Trainer"
click at [400, 359] on input "Email of Employer or Authorized Representative" at bounding box center [414, 360] width 214 height 24
type input "[PERSON_NAME][EMAIL_ADDRESS][PERSON_NAME][DOMAIN_NAME]"
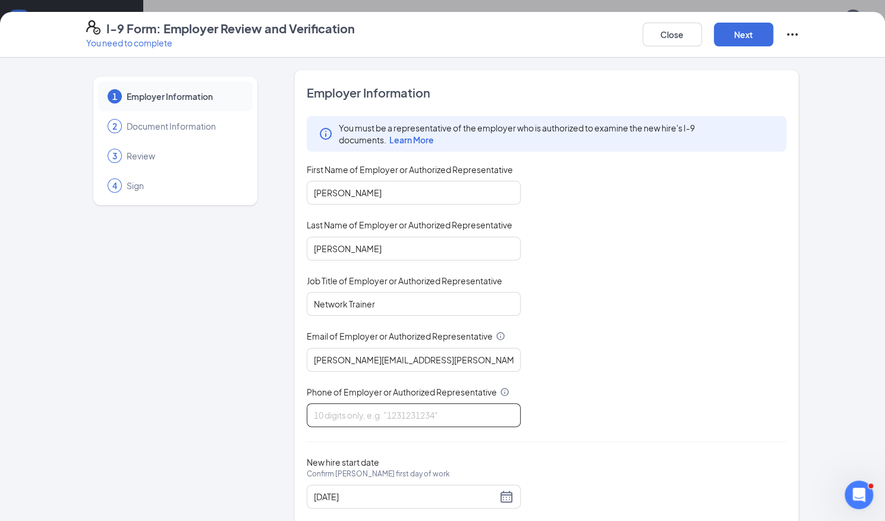
click at [381, 414] on input "Phone of Employer or Authorized Representative" at bounding box center [414, 415] width 214 height 24
type input "8607962748"
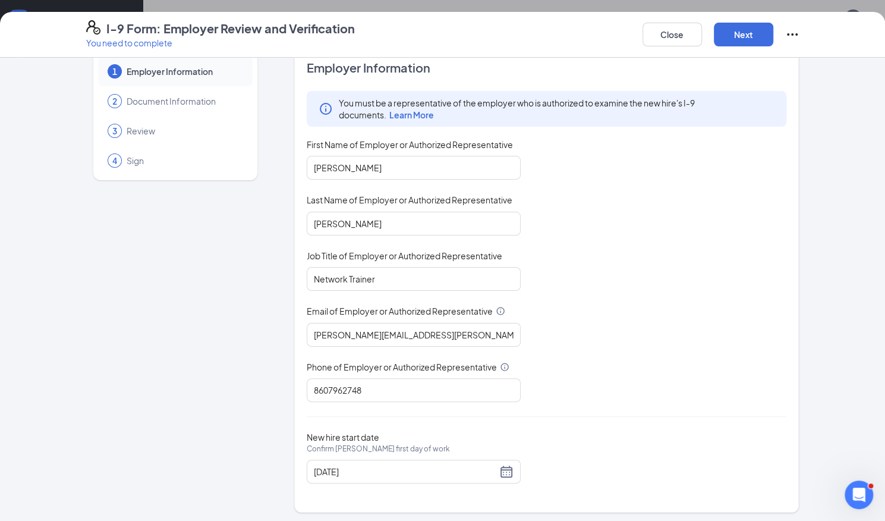
scroll to position [416, 0]
click at [502, 466] on div "[DATE]" at bounding box center [414, 471] width 200 height 14
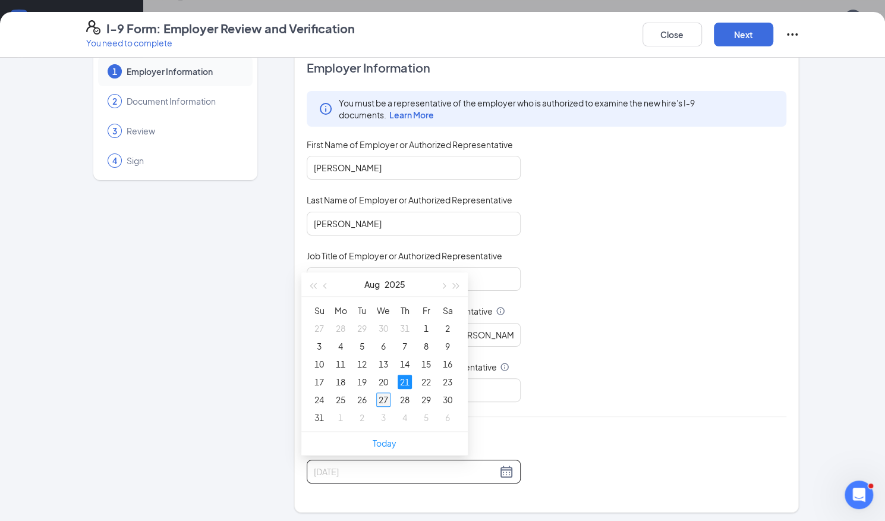
type input "[DATE]"
click at [381, 398] on div "27" at bounding box center [383, 399] width 14 height 14
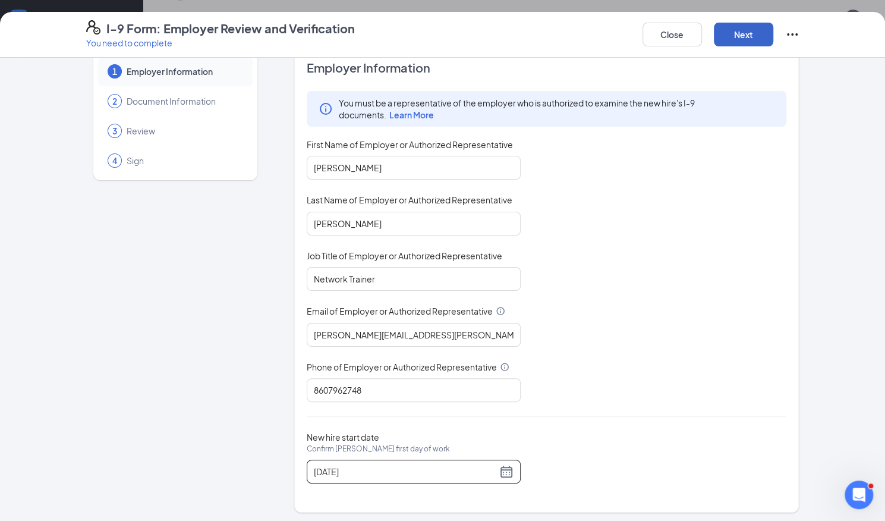
click at [743, 40] on button "Next" at bounding box center [743, 35] width 59 height 24
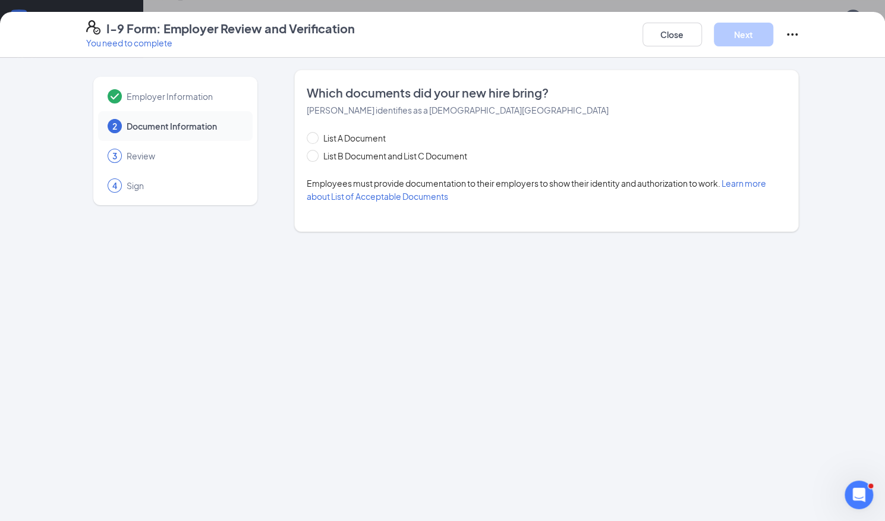
scroll to position [0, 0]
click at [372, 155] on span "List B Document and List C Document" at bounding box center [395, 155] width 153 height 13
click at [315, 155] on input "List B Document and List C Document" at bounding box center [311, 154] width 8 height 8
radio input "true"
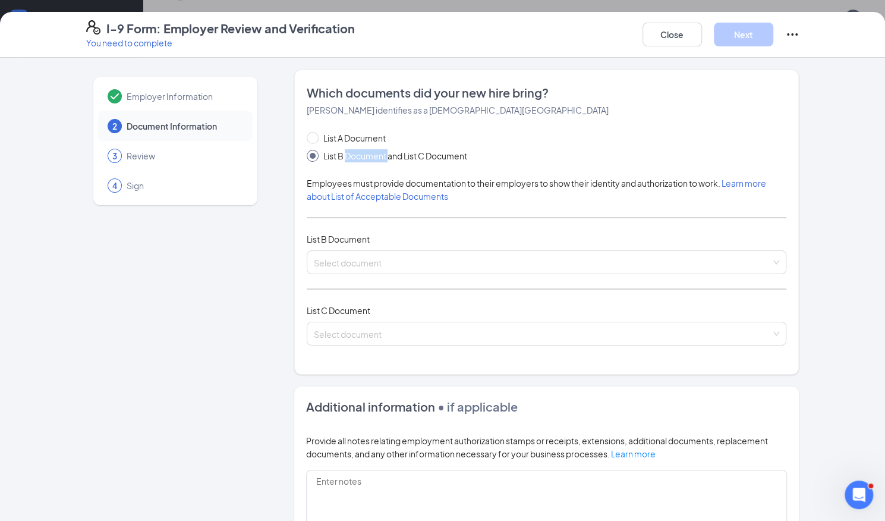
click at [372, 155] on span "List B Document and List C Document" at bounding box center [395, 155] width 153 height 13
click at [315, 155] on input "List B Document and List C Document" at bounding box center [311, 154] width 8 height 8
click at [442, 256] on input "search" at bounding box center [543, 260] width 458 height 18
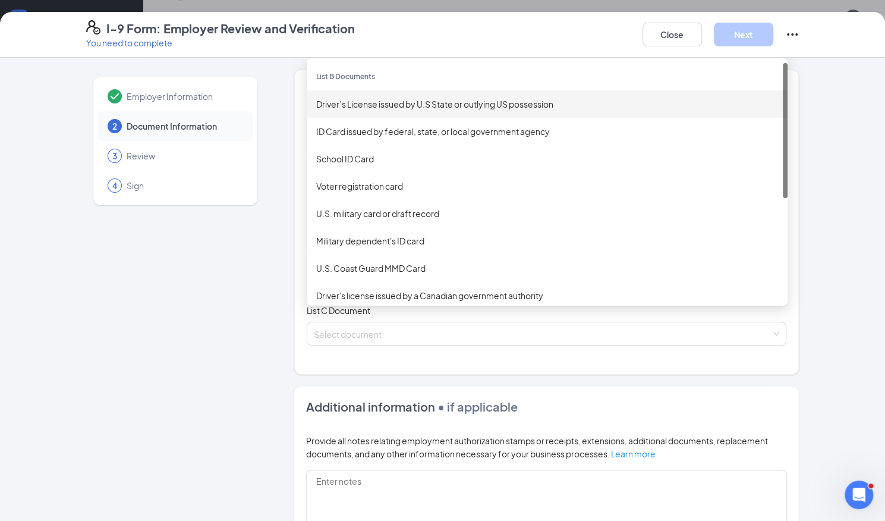
click at [438, 109] on div "Driver’s License issued by U.S State or outlying US possession" at bounding box center [547, 104] width 462 height 13
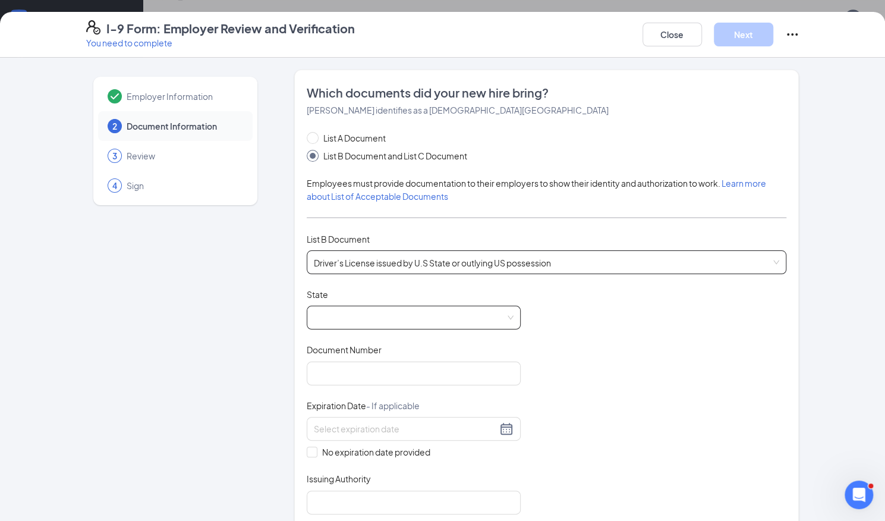
click at [376, 321] on span at bounding box center [414, 317] width 200 height 23
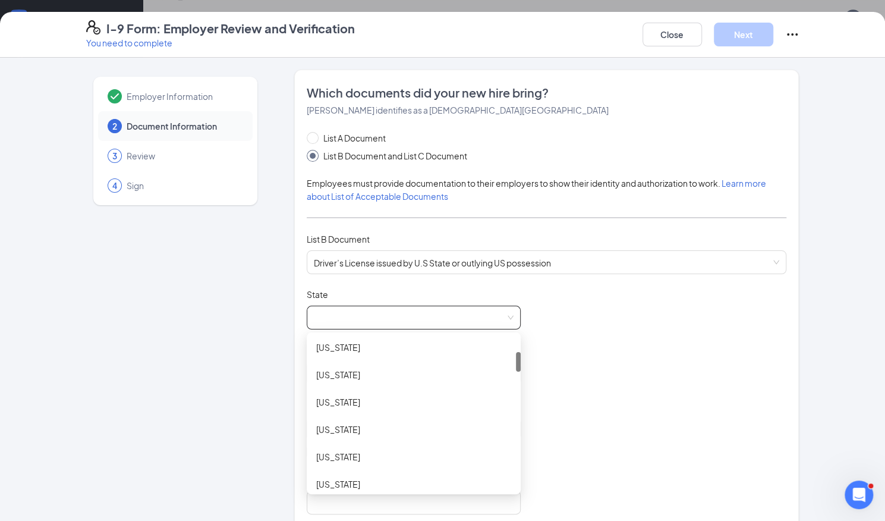
scroll to position [118, 0]
drag, startPoint x: 511, startPoint y: 345, endPoint x: 510, endPoint y: 361, distance: 15.6
click at [510, 361] on div "[US_STATE] [US_STATE] [US_STATE] [US_STATE] [US_STATE] [US_STATE] [US_STATE]" at bounding box center [414, 413] width 214 height 152
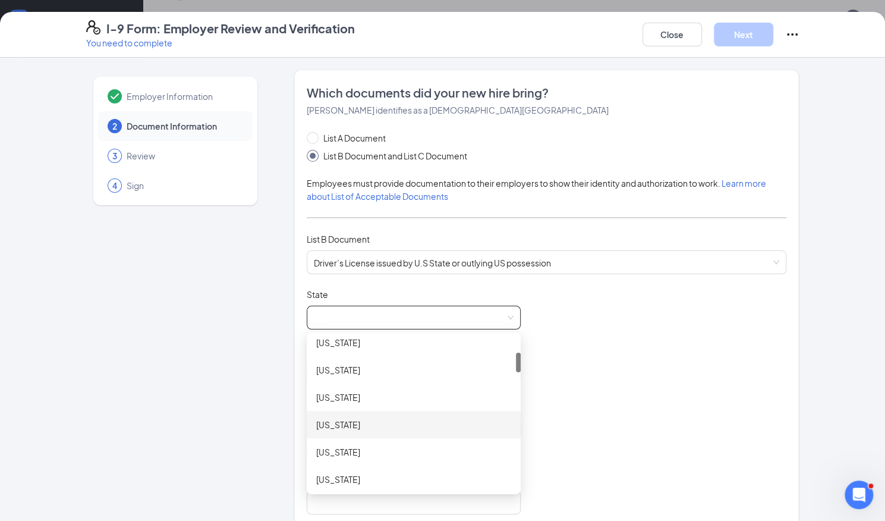
click at [411, 420] on div "[US_STATE]" at bounding box center [413, 424] width 195 height 13
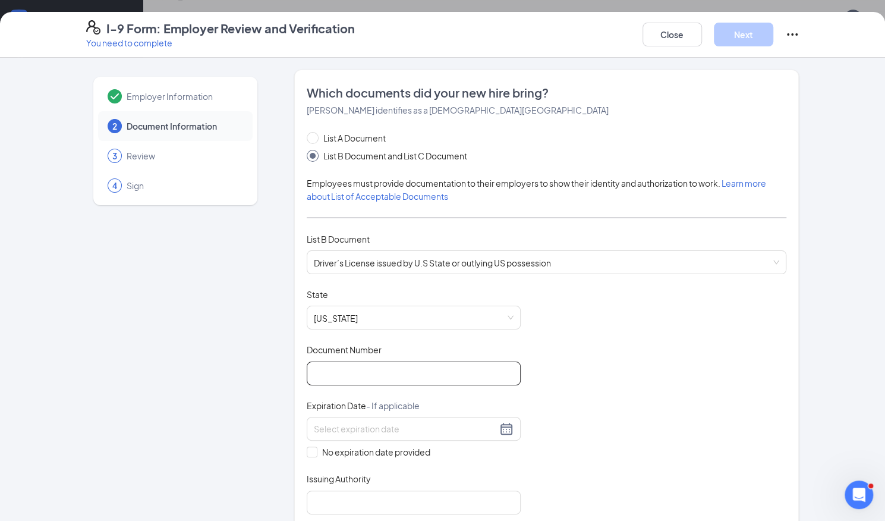
click at [397, 375] on input "Document Number" at bounding box center [414, 374] width 214 height 24
type input "059940991"
click at [369, 423] on input at bounding box center [405, 428] width 183 height 13
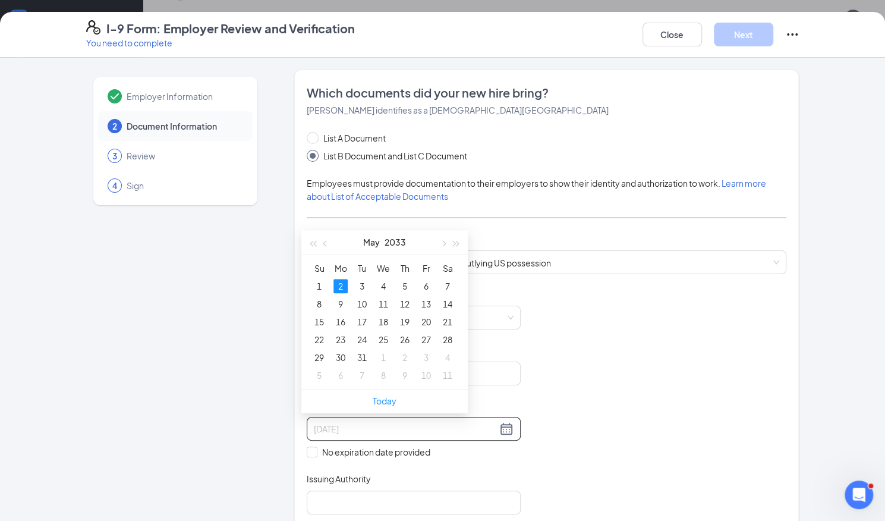
click at [344, 291] on div "2" at bounding box center [341, 286] width 14 height 14
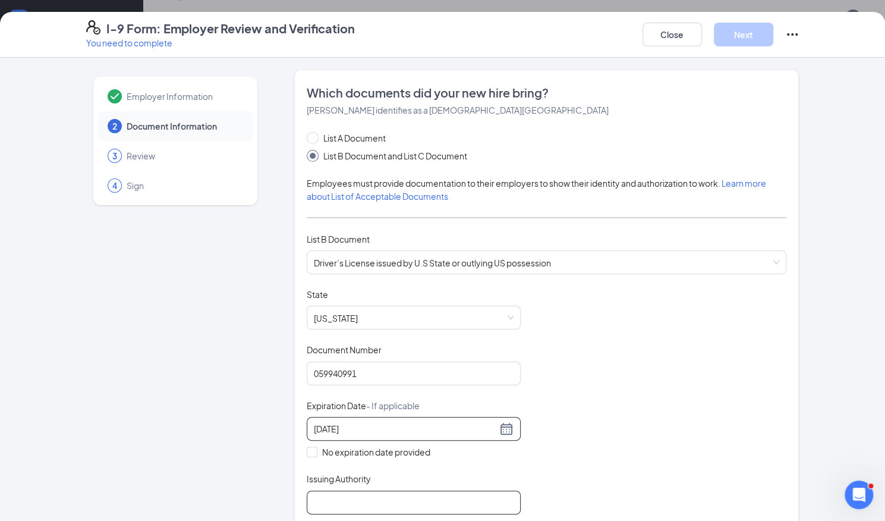
type input "[DATE]"
click at [357, 495] on input "Issuing Authority" at bounding box center [414, 503] width 214 height 24
type input "CT"
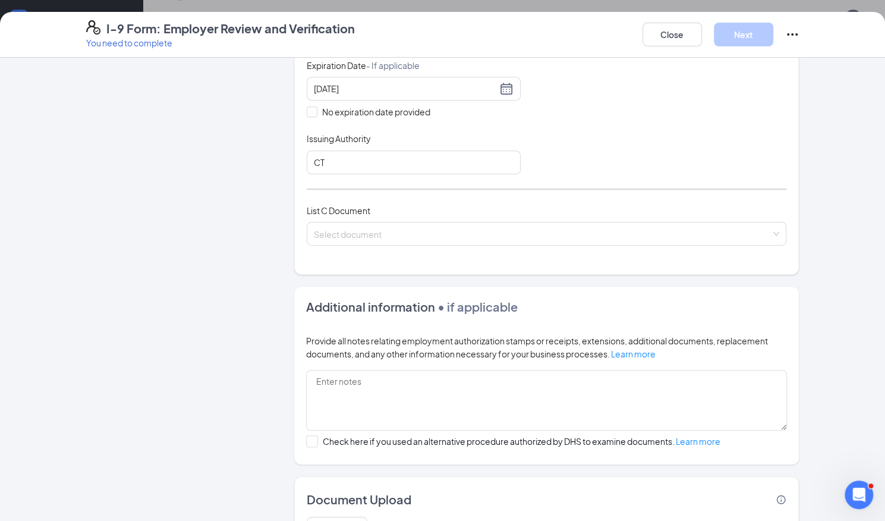
scroll to position [347, 0]
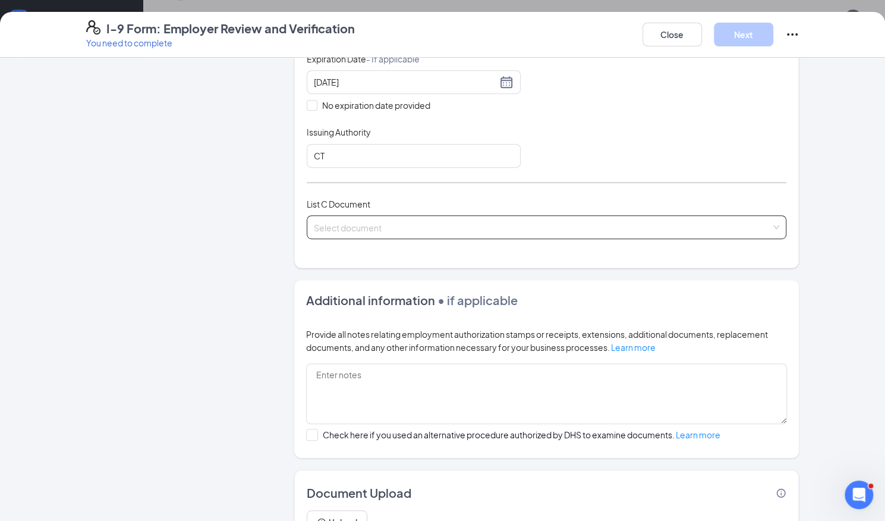
click at [348, 224] on input "search" at bounding box center [543, 225] width 458 height 18
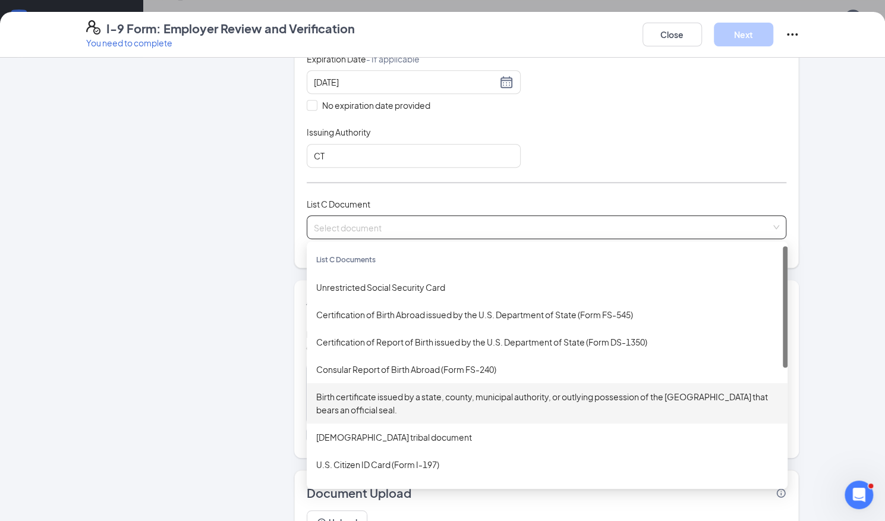
click at [363, 394] on div "Birth certificate issued by a state, county, municipal authority, or outlying p…" at bounding box center [547, 403] width 462 height 26
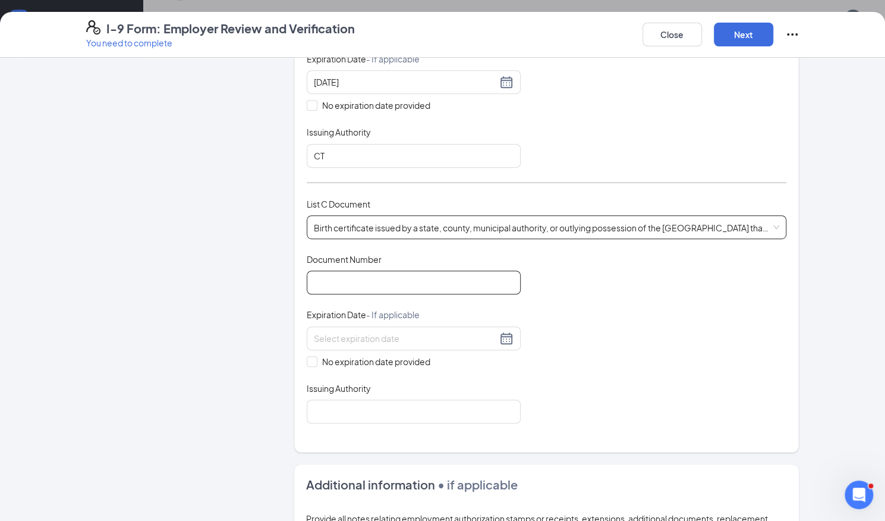
click at [359, 277] on input "Document Number" at bounding box center [414, 283] width 214 height 24
type input "20070713768"
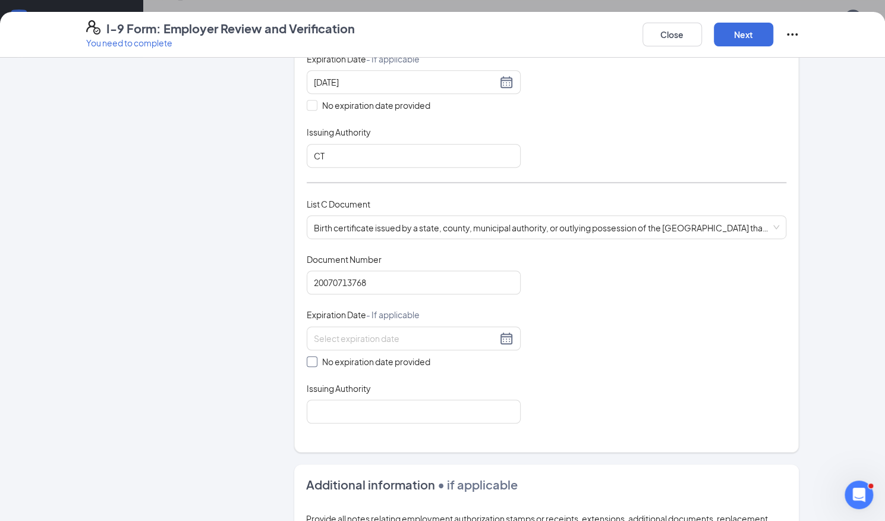
click at [310, 356] on span at bounding box center [312, 361] width 11 height 11
click at [310, 356] on input "No expiration date provided" at bounding box center [311, 360] width 8 height 8
checkbox input "true"
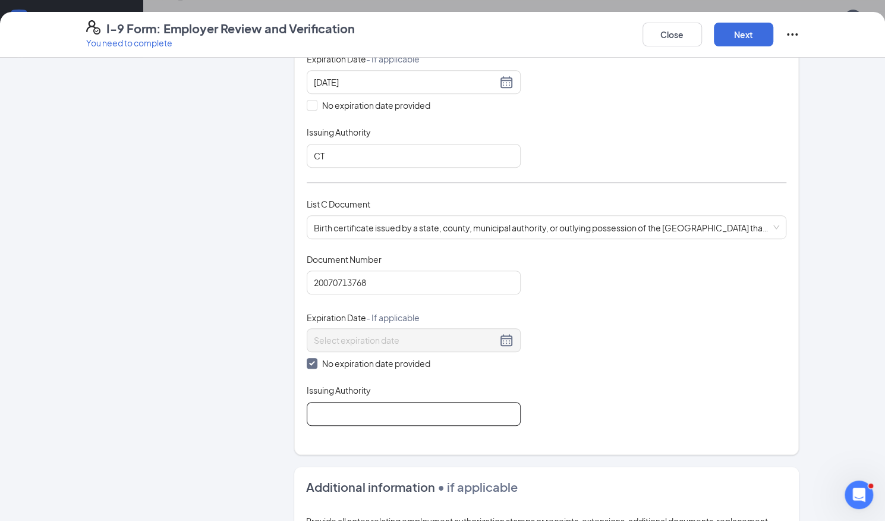
click at [357, 402] on input "Issuing Authority" at bounding box center [414, 414] width 214 height 24
type input "CT"
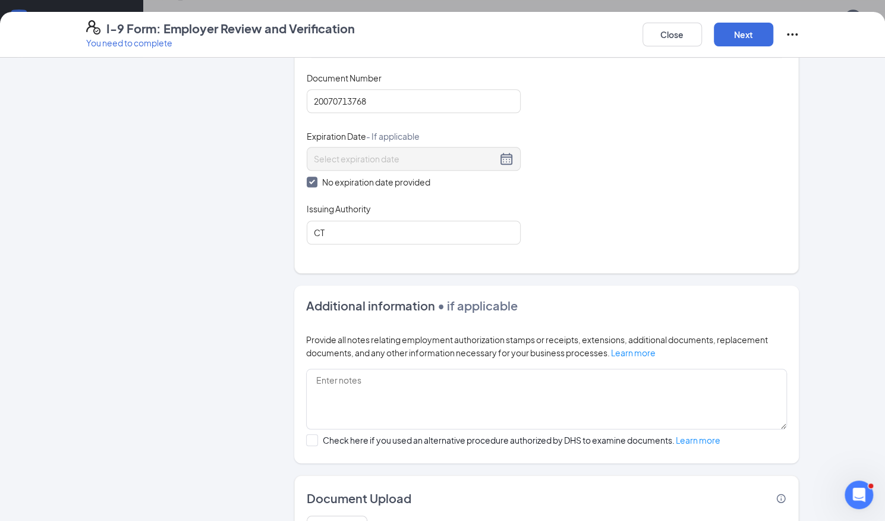
scroll to position [589, 0]
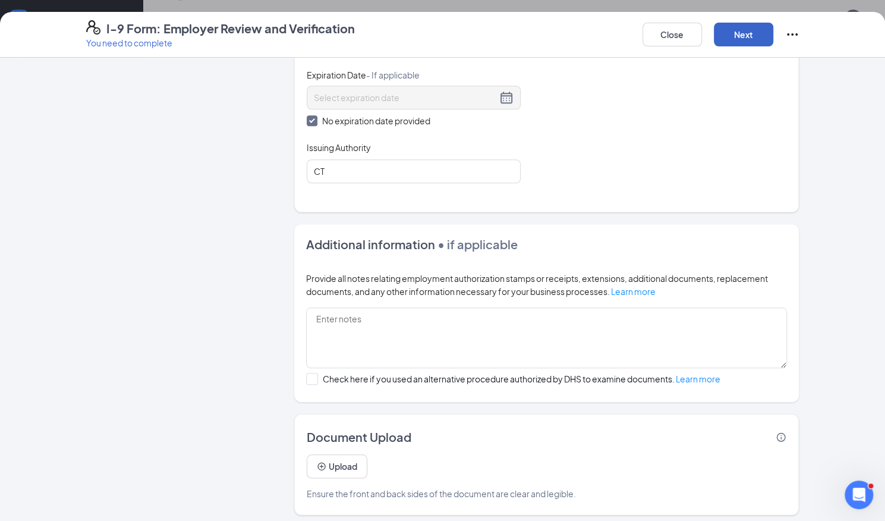
click at [750, 31] on button "Next" at bounding box center [743, 35] width 59 height 24
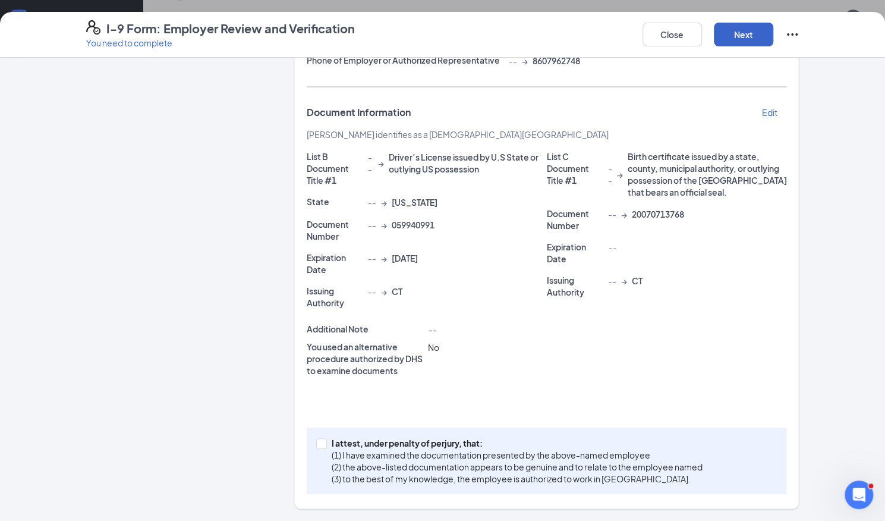
scroll to position [219, 0]
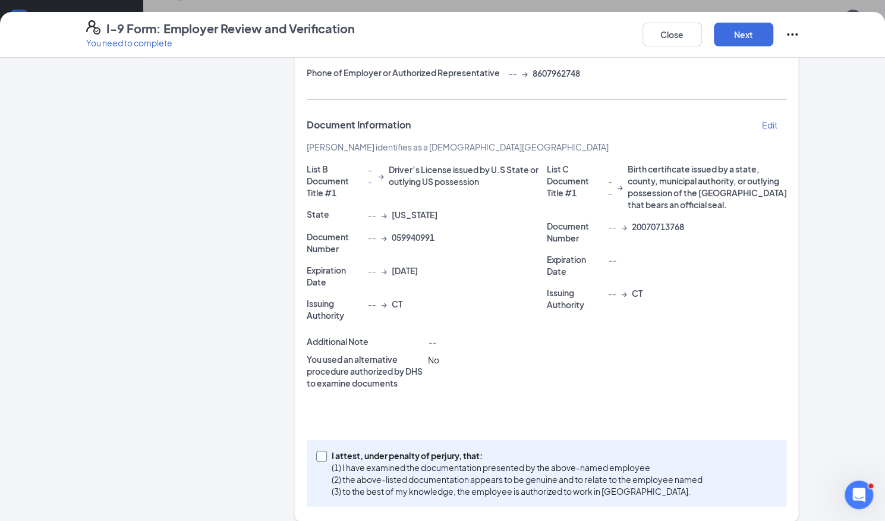
click at [318, 451] on input "I attest, under penalty of [PERSON_NAME], that: (1) I have examined the documen…" at bounding box center [320, 455] width 8 height 8
checkbox input "true"
click at [738, 27] on button "Next" at bounding box center [743, 35] width 59 height 24
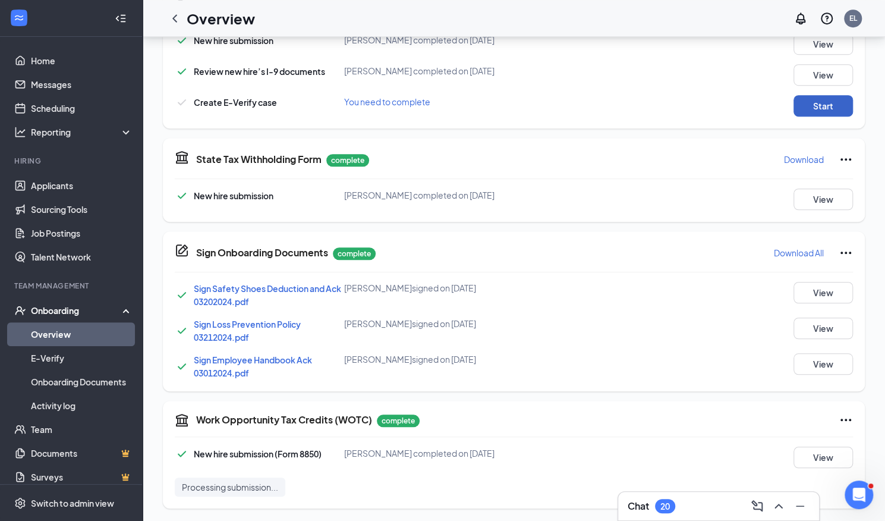
click at [835, 104] on button "Start" at bounding box center [823, 105] width 59 height 21
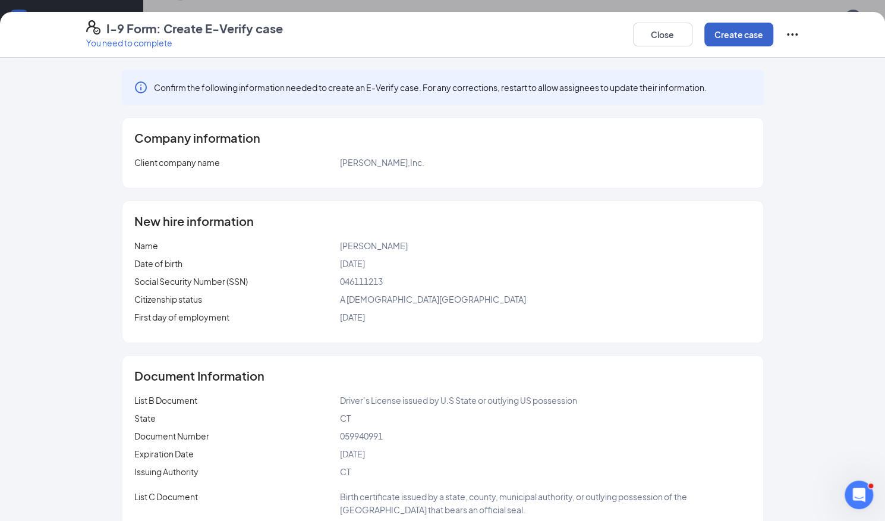
click at [737, 39] on button "Create case" at bounding box center [739, 35] width 69 height 24
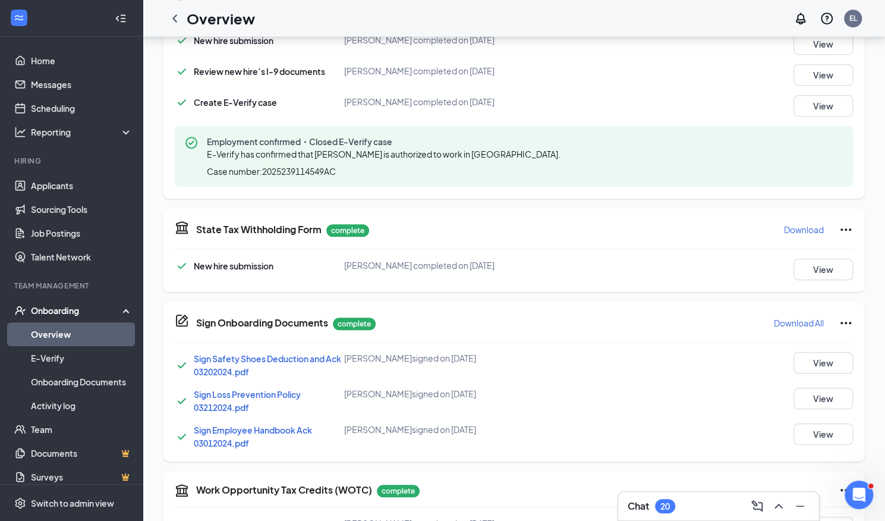
click at [65, 330] on link "Overview" at bounding box center [82, 334] width 102 height 24
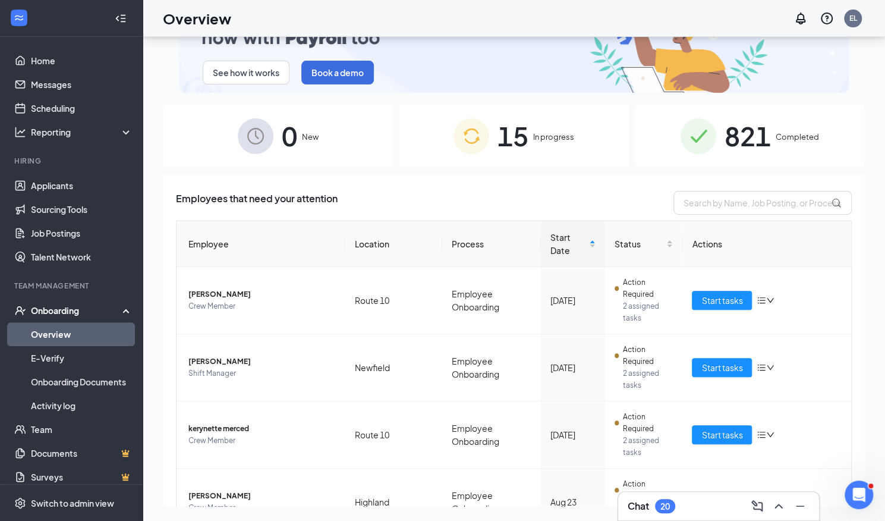
click at [741, 134] on span "821" at bounding box center [748, 135] width 46 height 41
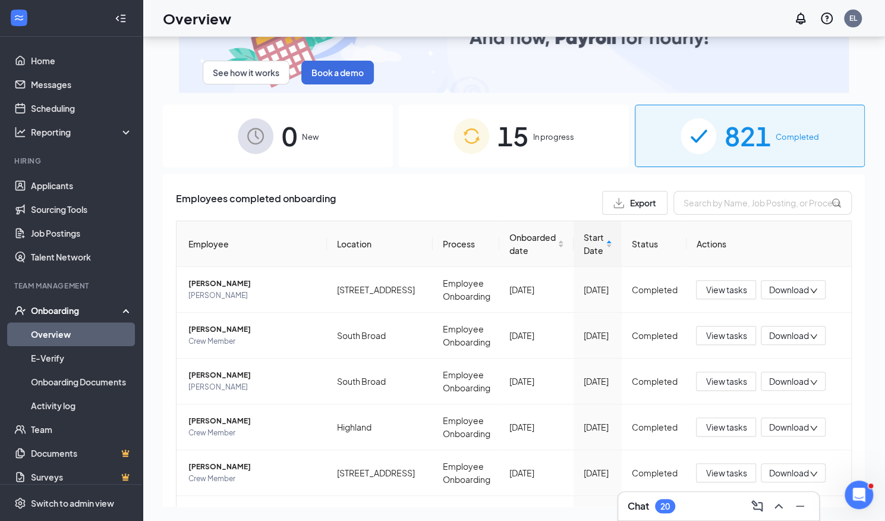
click at [740, 151] on span "821" at bounding box center [748, 135] width 46 height 41
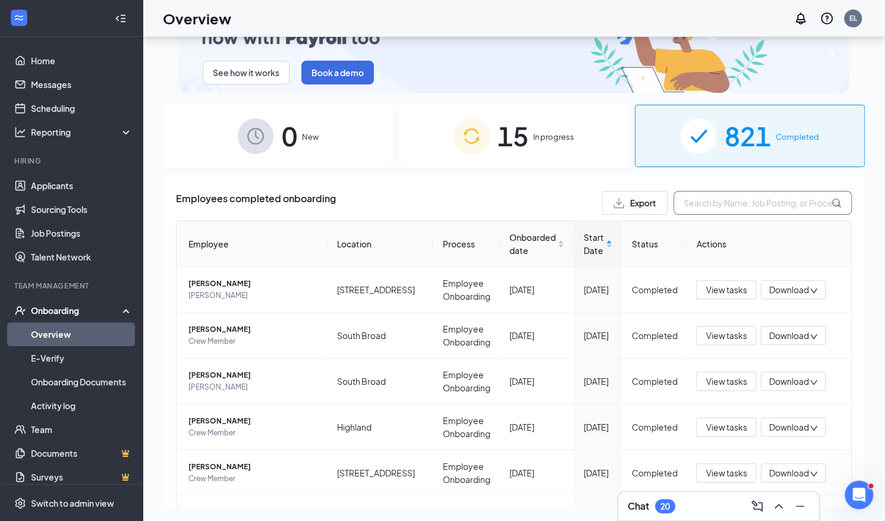
click at [727, 209] on input "text" at bounding box center [763, 203] width 178 height 24
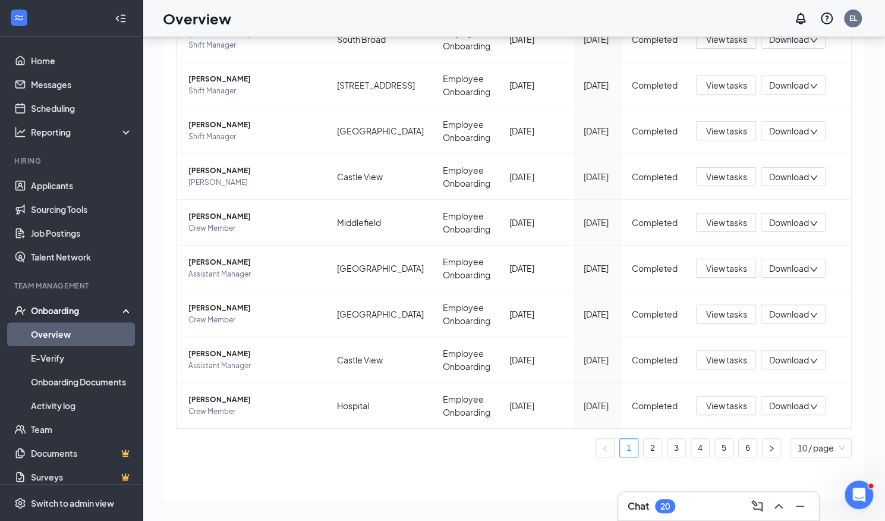
scroll to position [147, 0]
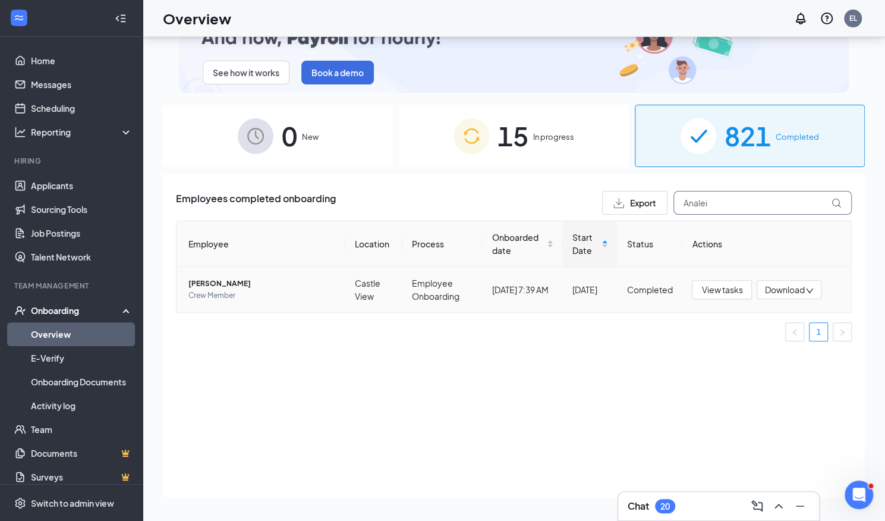
type input "Analei"
click at [205, 283] on span "[PERSON_NAME]" at bounding box center [262, 284] width 147 height 12
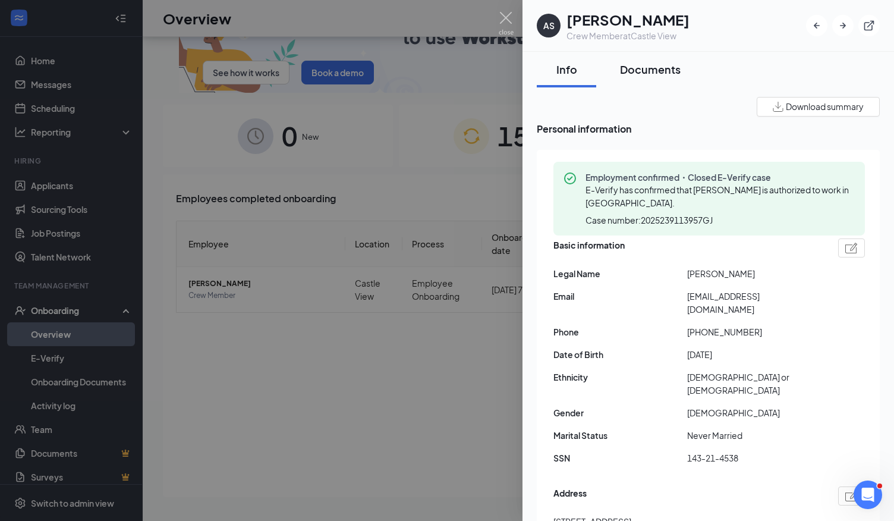
click at [654, 67] on div "Documents" at bounding box center [650, 69] width 61 height 15
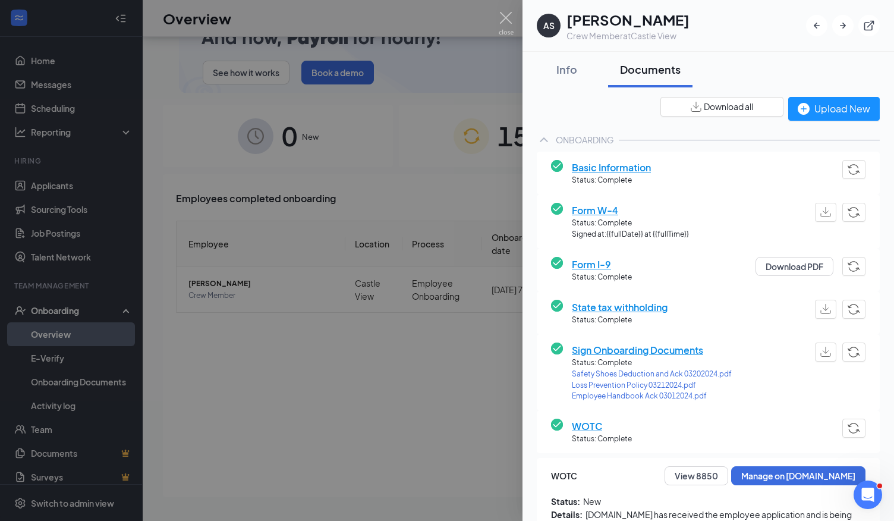
click at [589, 263] on span "Form I-9" at bounding box center [602, 264] width 60 height 15
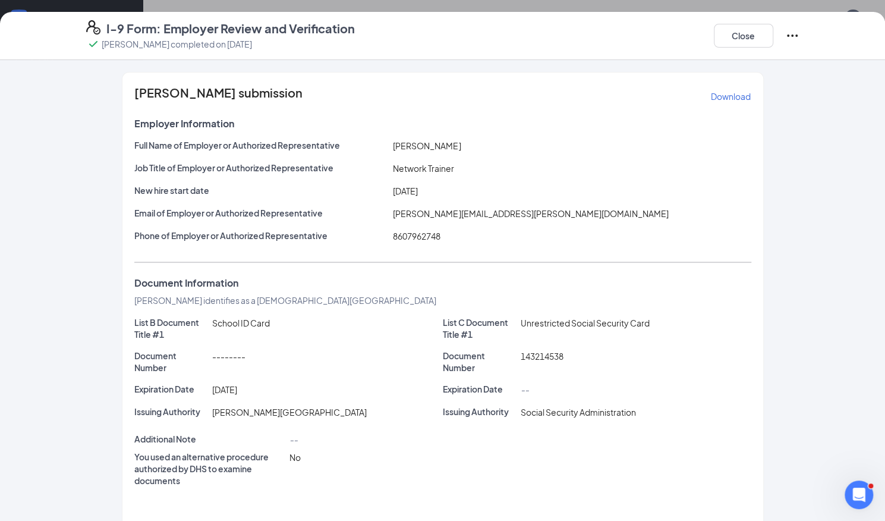
click at [721, 93] on p "Download" at bounding box center [731, 96] width 40 height 12
click at [740, 31] on button "Close" at bounding box center [743, 36] width 59 height 24
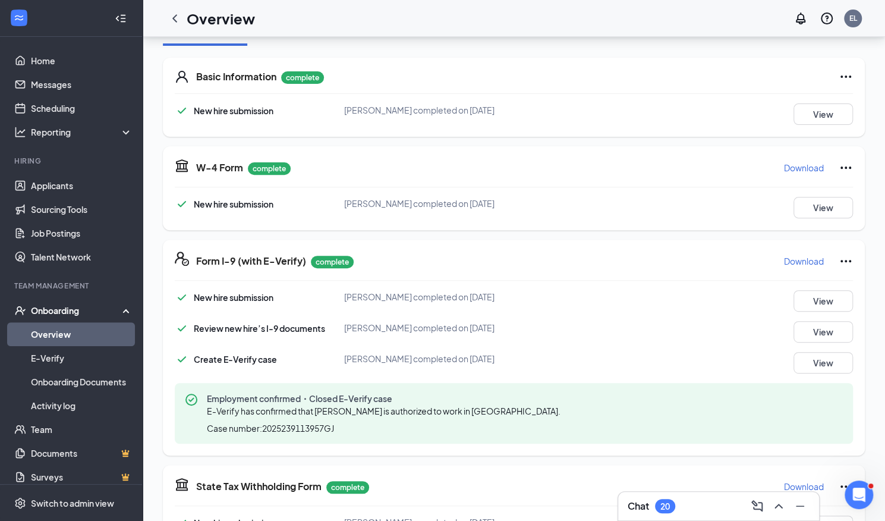
scroll to position [165, 0]
click at [830, 363] on button "View" at bounding box center [823, 361] width 59 height 21
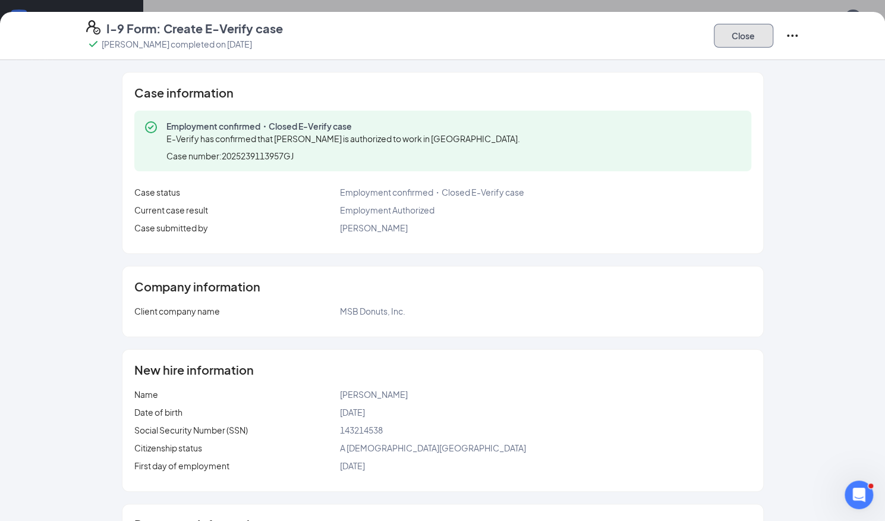
click at [754, 40] on button "Close" at bounding box center [743, 36] width 59 height 24
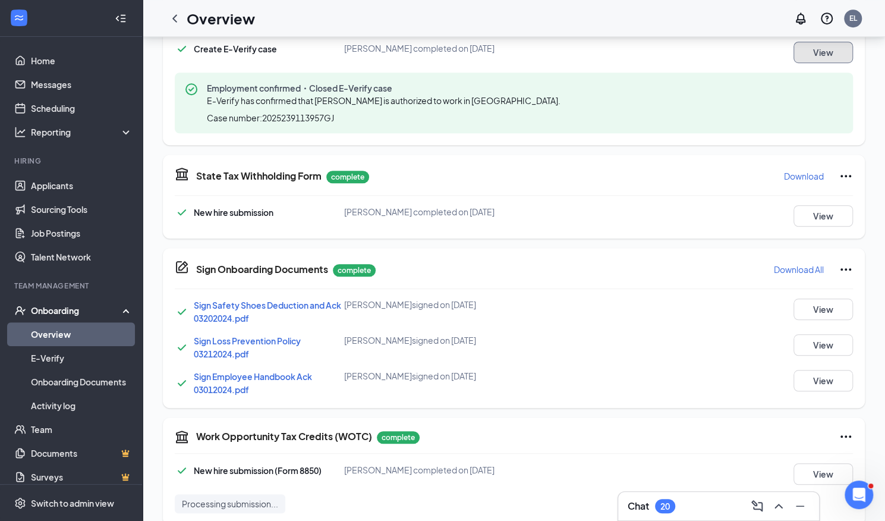
scroll to position [491, 0]
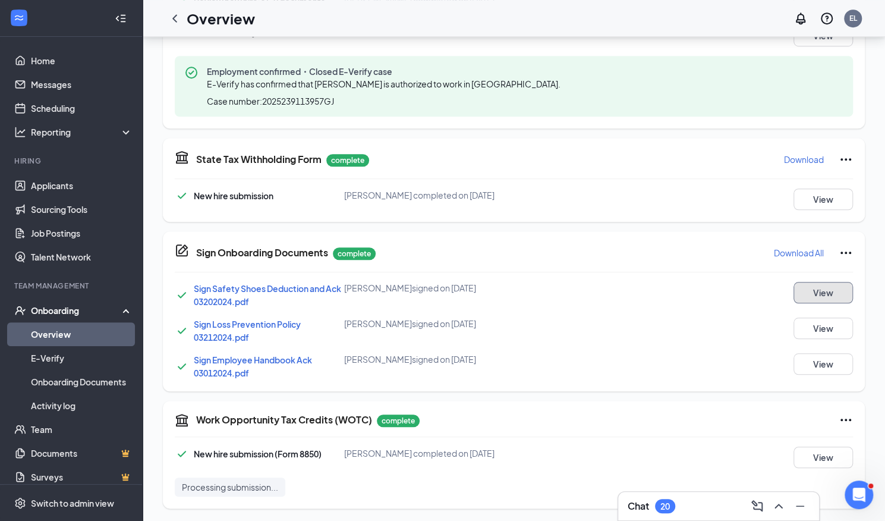
click at [819, 287] on button "View" at bounding box center [823, 292] width 59 height 21
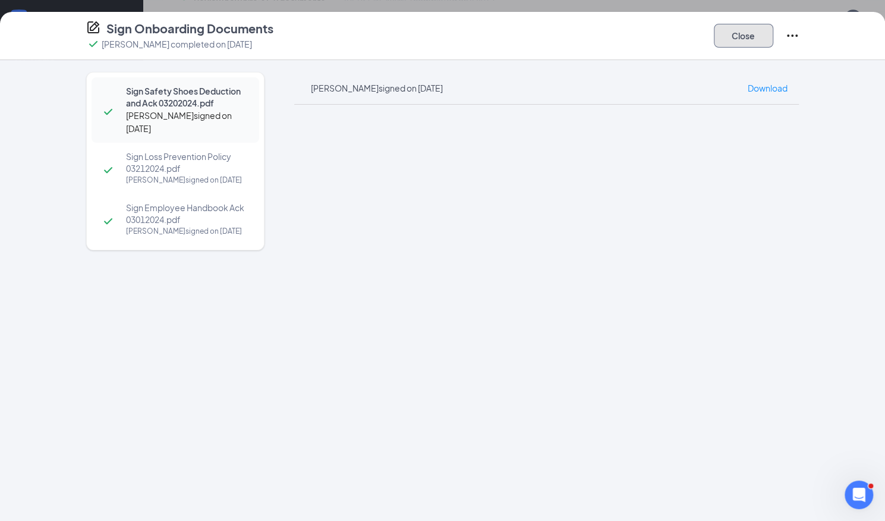
click at [757, 42] on button "Close" at bounding box center [743, 36] width 59 height 24
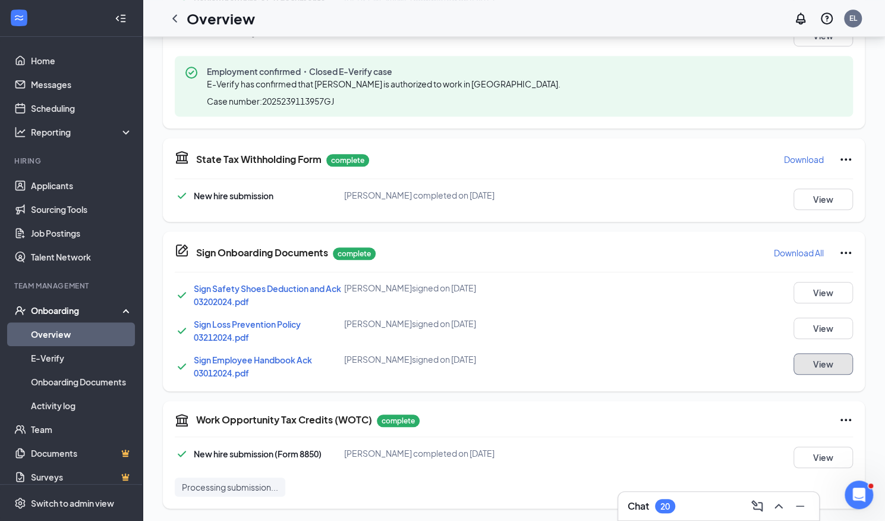
click at [822, 354] on button "View" at bounding box center [823, 363] width 59 height 21
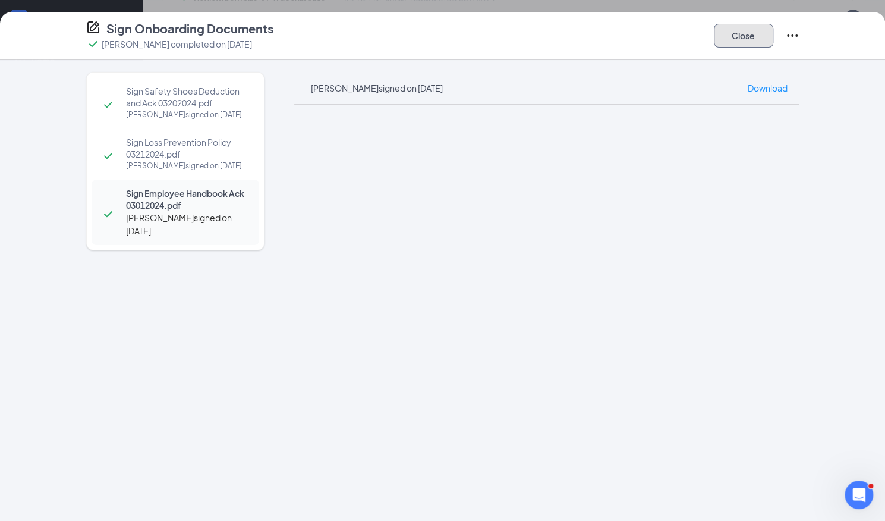
click at [739, 41] on button "Close" at bounding box center [743, 36] width 59 height 24
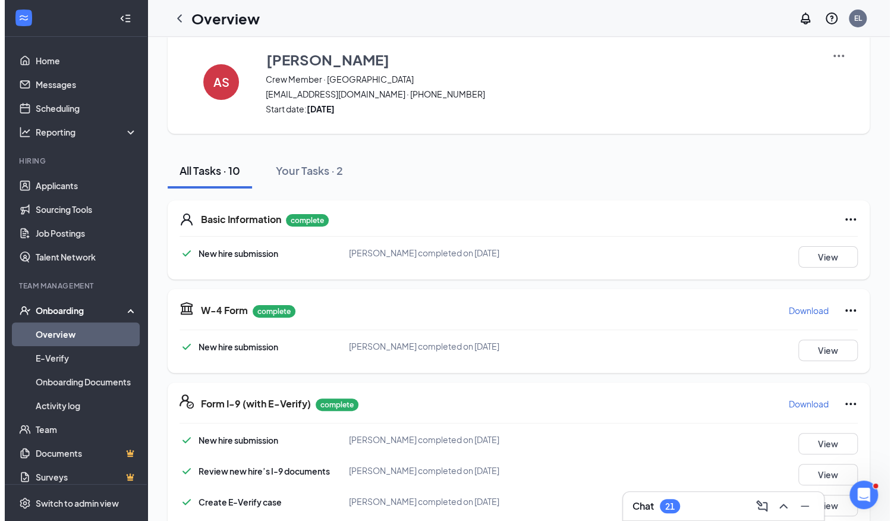
scroll to position [0, 0]
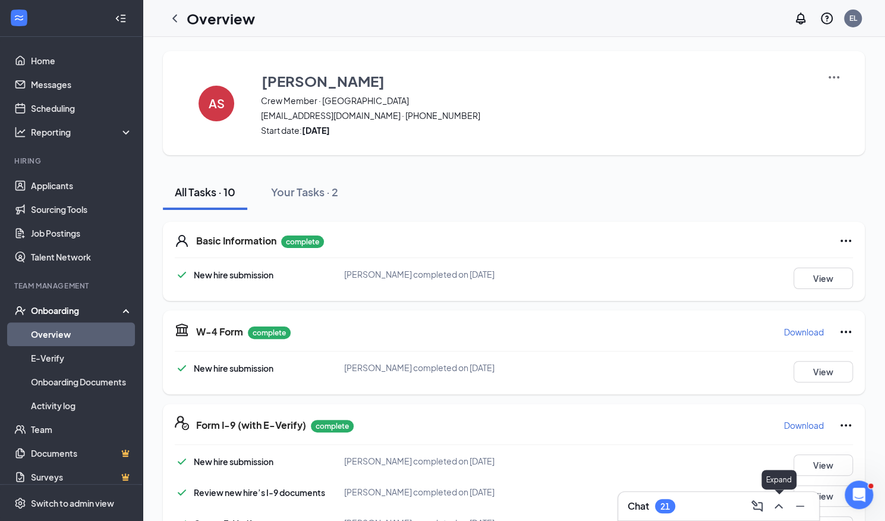
click at [782, 507] on icon "ChevronUp" at bounding box center [779, 506] width 14 height 14
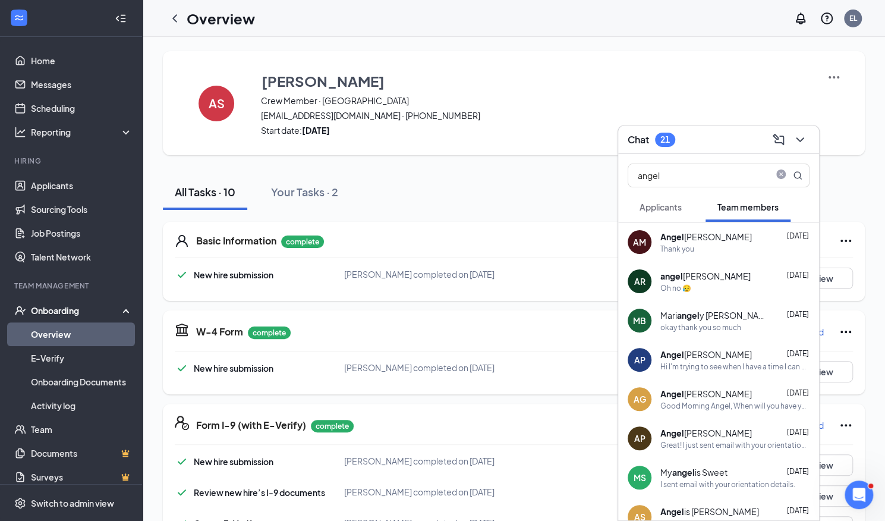
click at [807, 147] on div at bounding box center [798, 139] width 21 height 19
click at [802, 136] on icon "ChevronDown" at bounding box center [800, 140] width 14 height 14
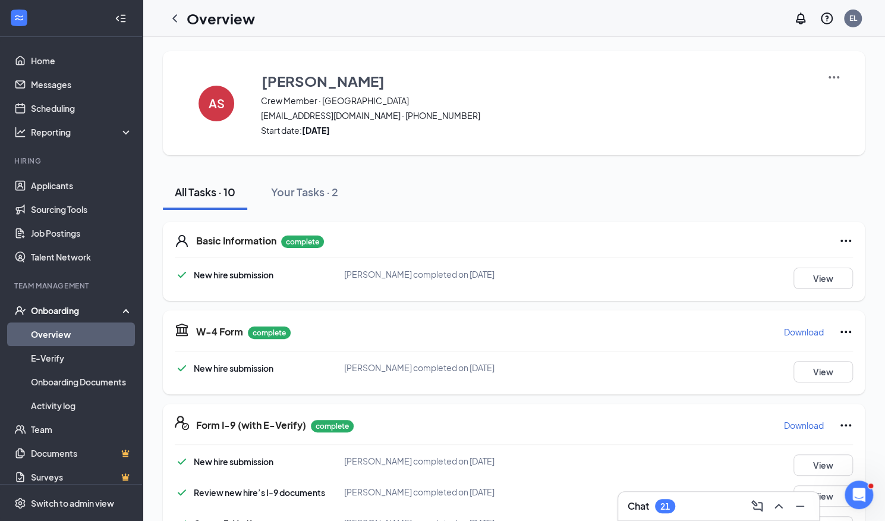
click at [48, 335] on link "Overview" at bounding box center [82, 334] width 102 height 24
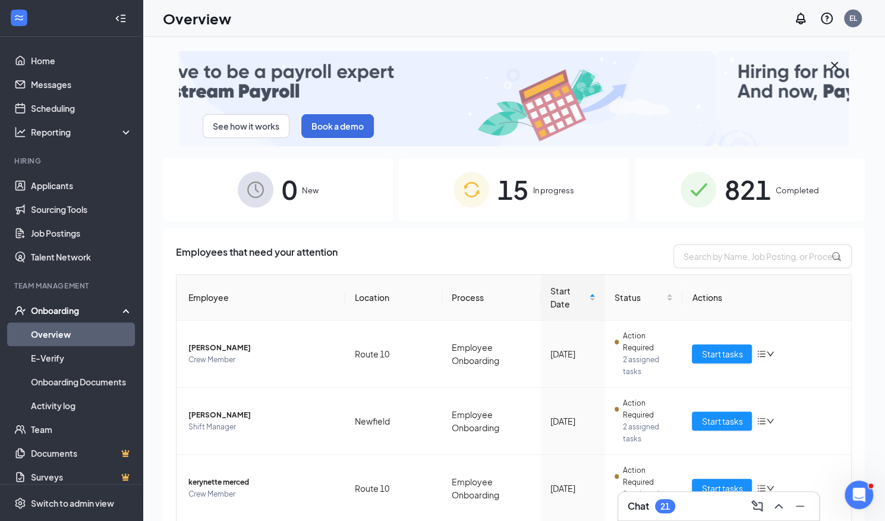
click at [764, 202] on span "821" at bounding box center [748, 189] width 46 height 41
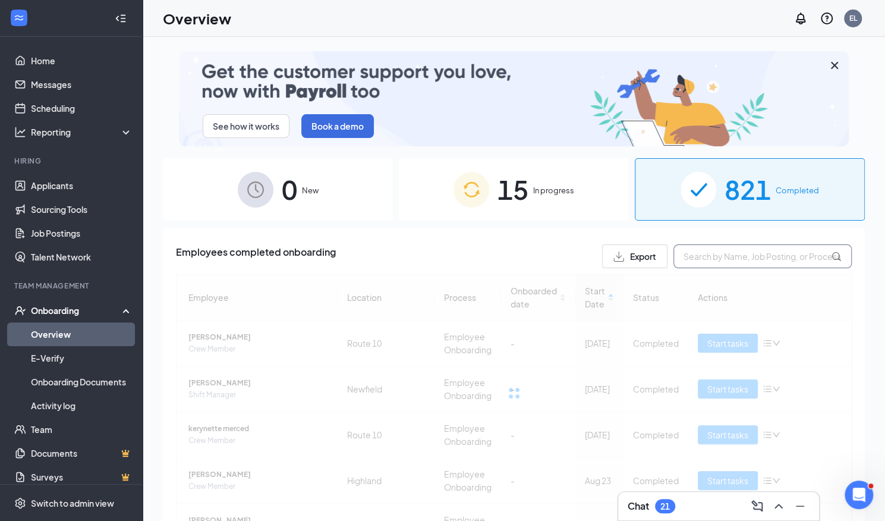
click at [753, 258] on input "text" at bounding box center [763, 256] width 178 height 24
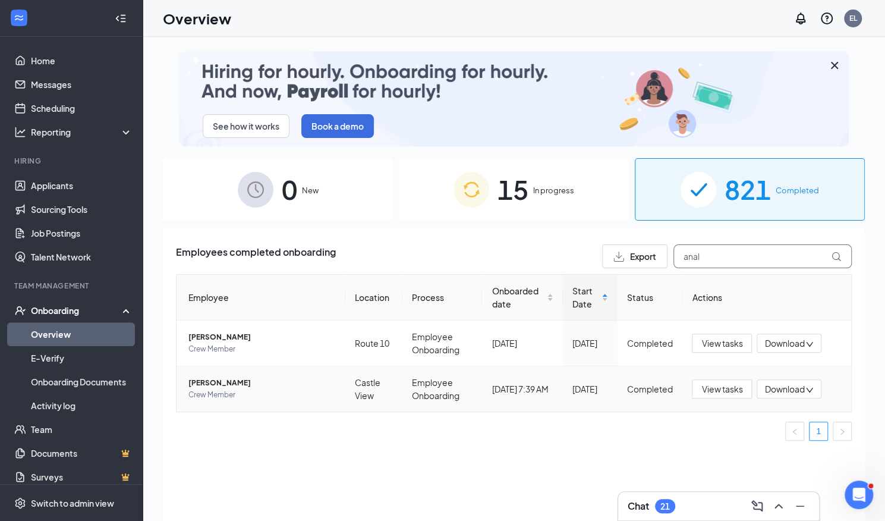
type input "anal"
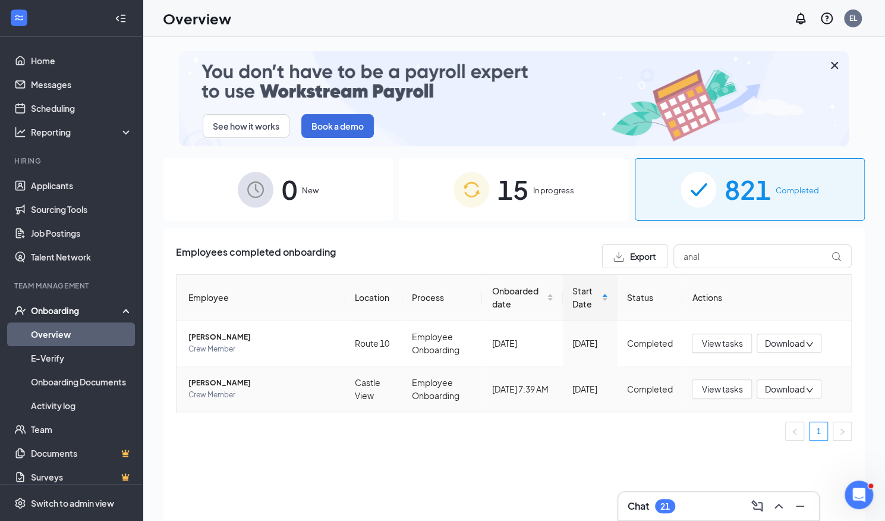
click at [212, 380] on span "[PERSON_NAME]" at bounding box center [262, 383] width 147 height 12
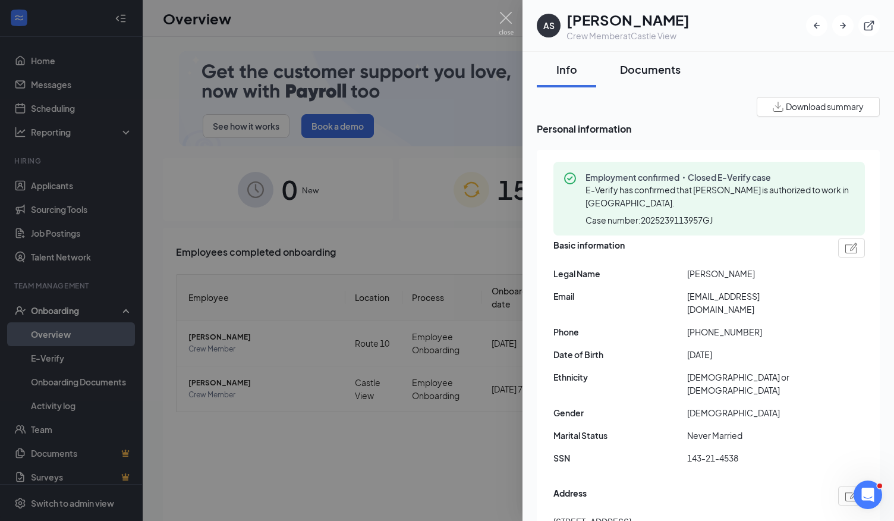
click at [658, 72] on div "Documents" at bounding box center [650, 69] width 61 height 15
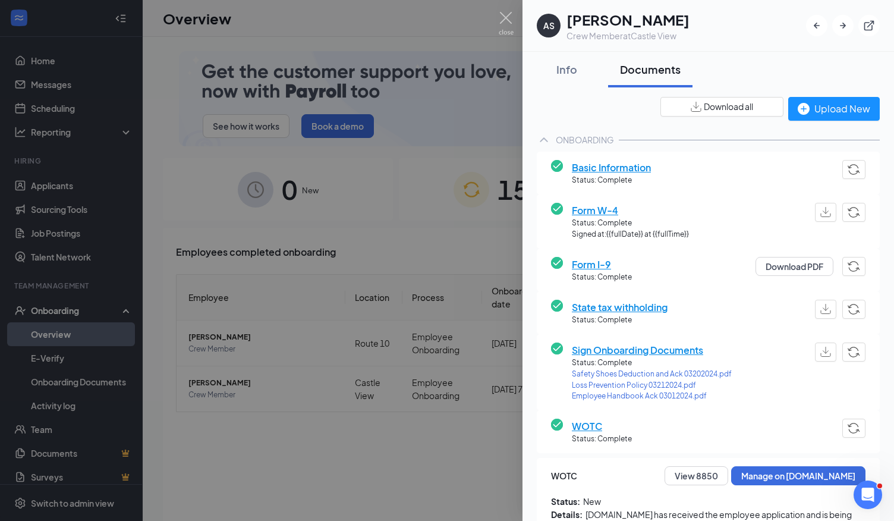
click at [626, 349] on span "Sign Onboarding Documents" at bounding box center [652, 350] width 160 height 15
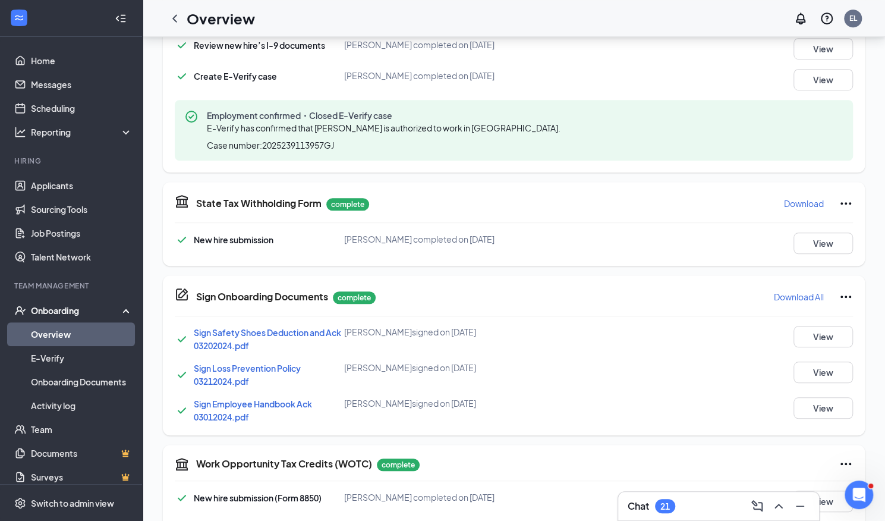
scroll to position [491, 0]
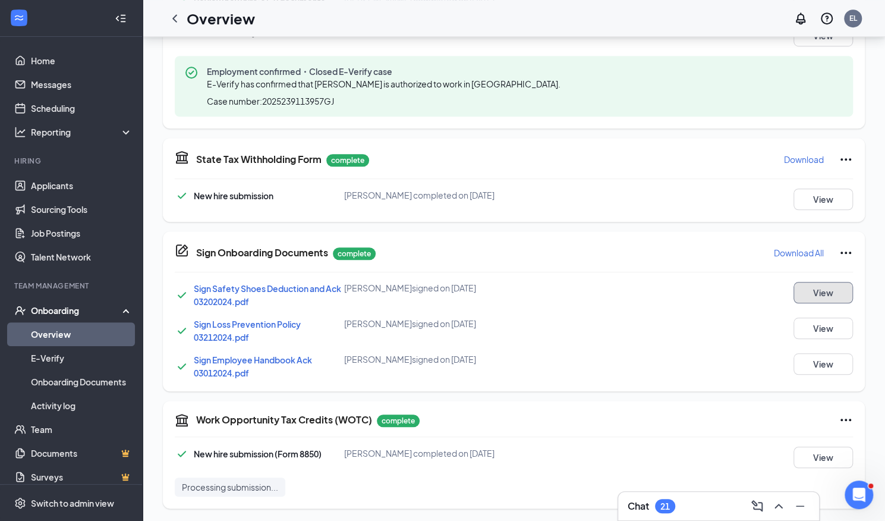
click at [831, 288] on button "View" at bounding box center [823, 292] width 59 height 21
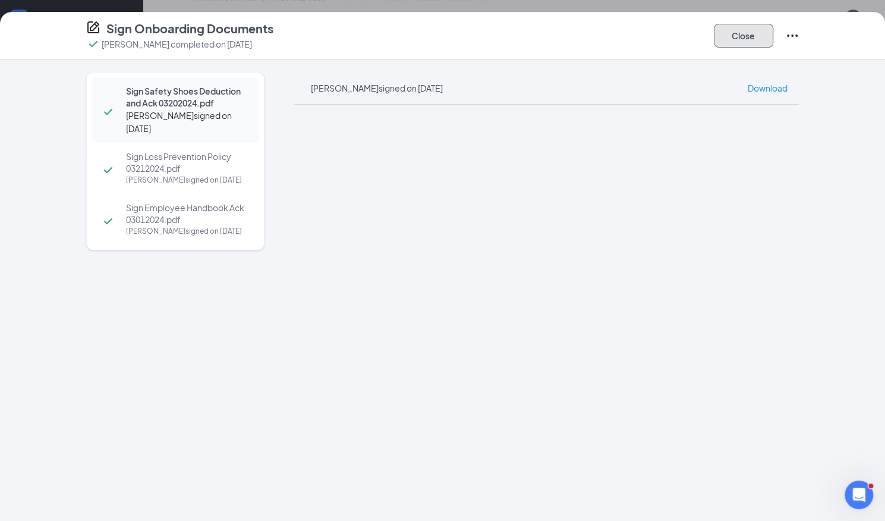
click at [746, 32] on button "Close" at bounding box center [743, 36] width 59 height 24
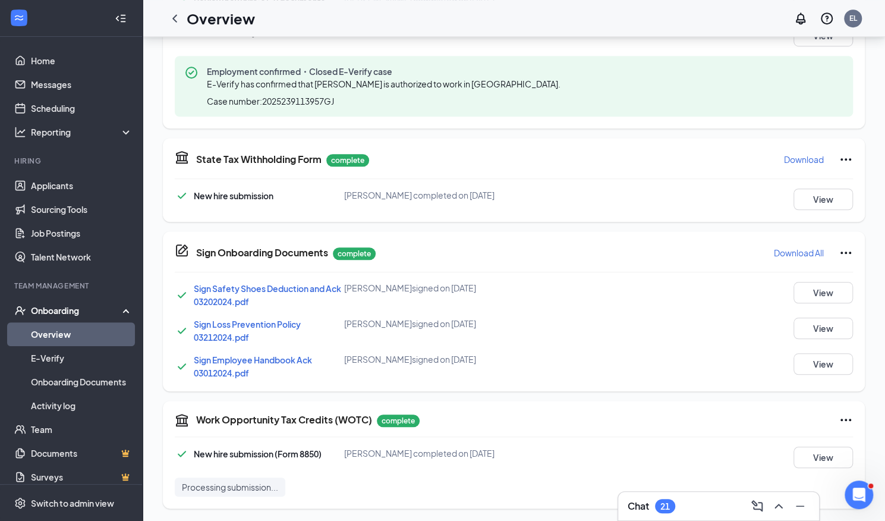
click at [835, 348] on div "Sign Safety Shoes Deduction and Ack 03202024.pdf [PERSON_NAME] signed on [DATE]…" at bounding box center [514, 331] width 678 height 98
click at [824, 359] on button "View" at bounding box center [823, 363] width 59 height 21
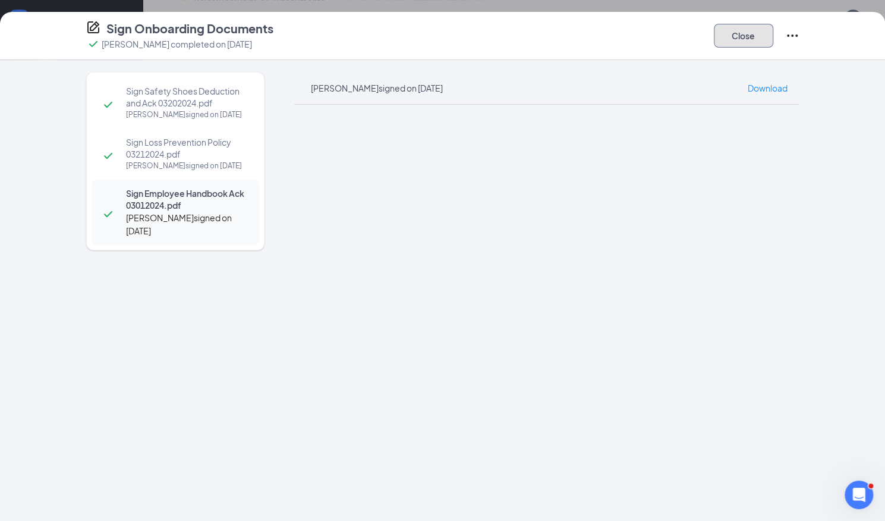
click at [749, 39] on button "Close" at bounding box center [743, 36] width 59 height 24
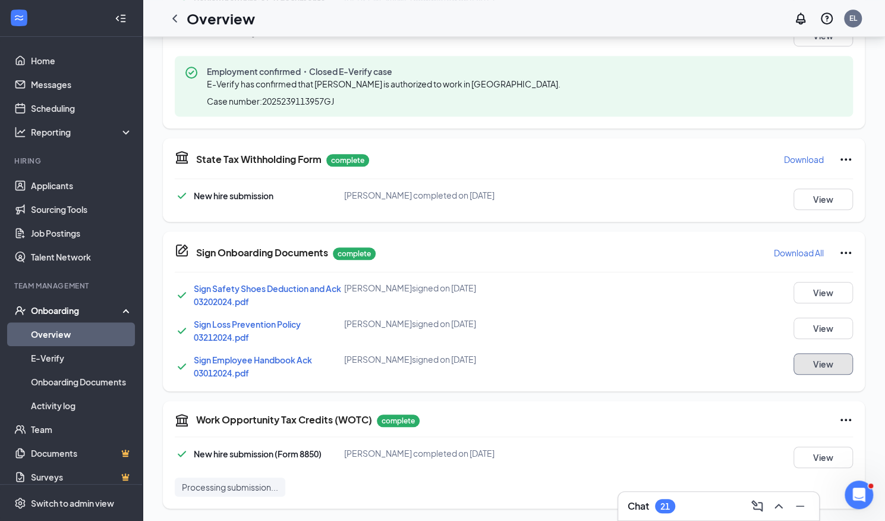
click at [816, 364] on button "View" at bounding box center [823, 363] width 59 height 21
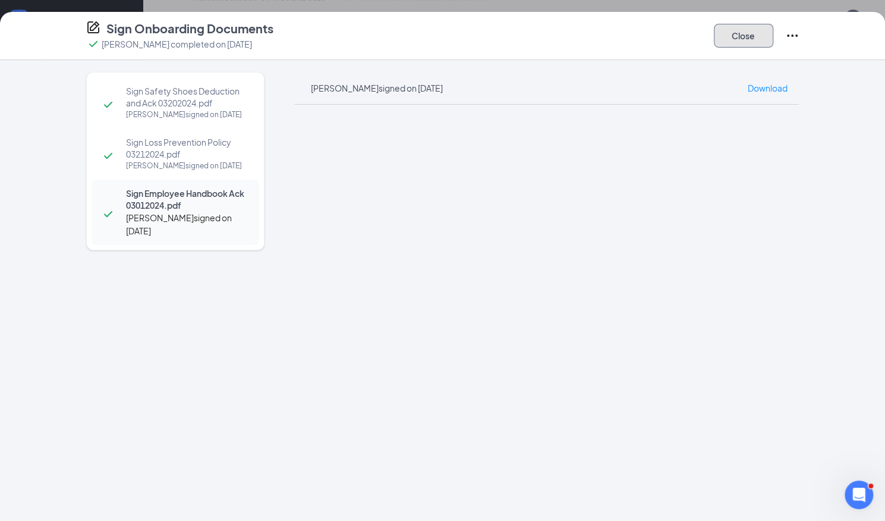
click at [753, 40] on button "Close" at bounding box center [743, 36] width 59 height 24
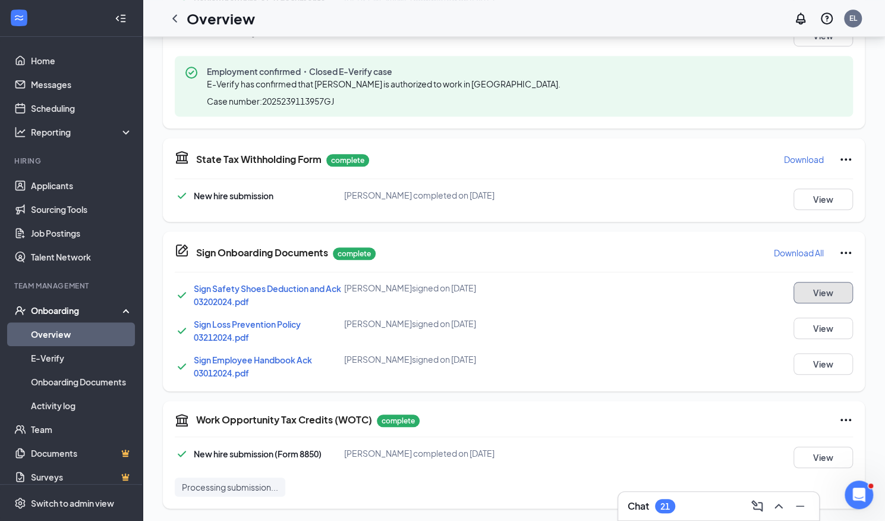
click at [813, 284] on button "View" at bounding box center [823, 292] width 59 height 21
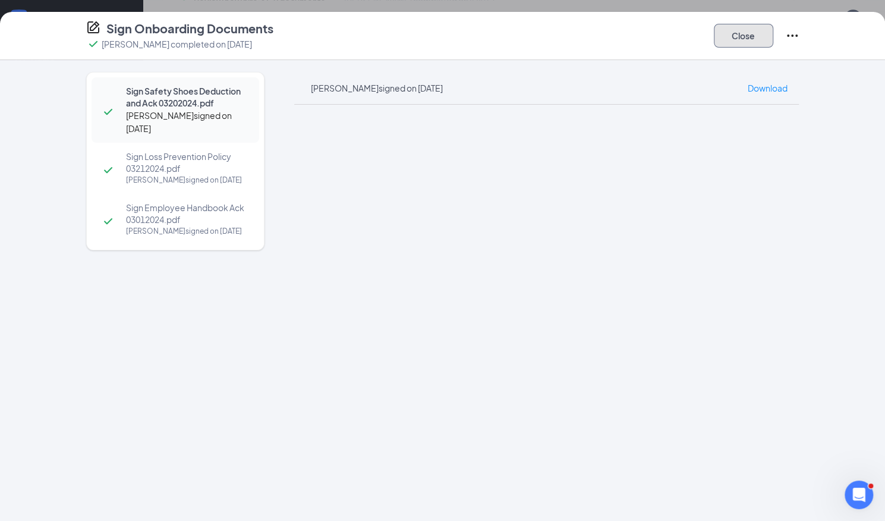
click at [743, 37] on button "Close" at bounding box center [743, 36] width 59 height 24
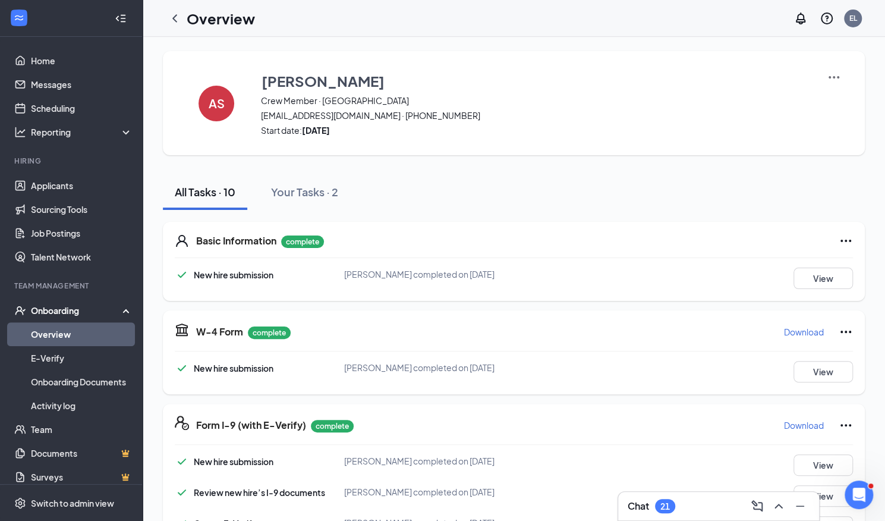
click at [79, 333] on link "Overview" at bounding box center [82, 334] width 102 height 24
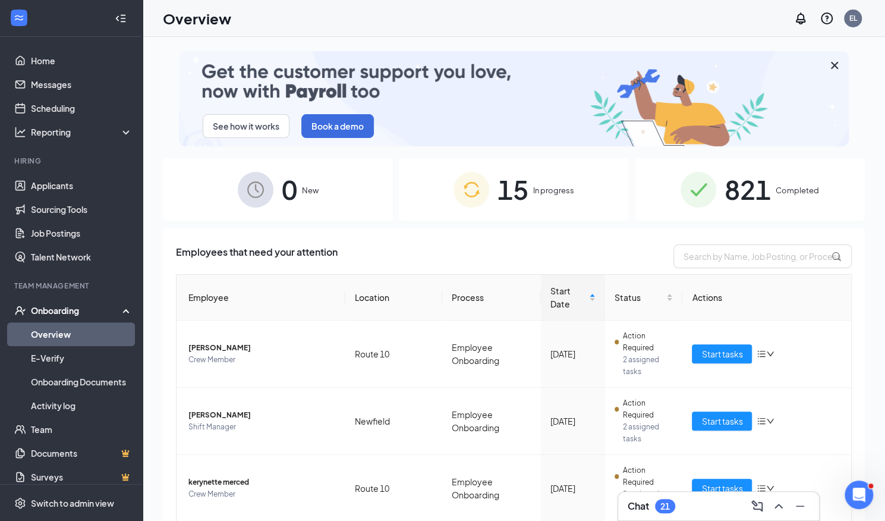
click at [743, 179] on span "821" at bounding box center [748, 189] width 46 height 41
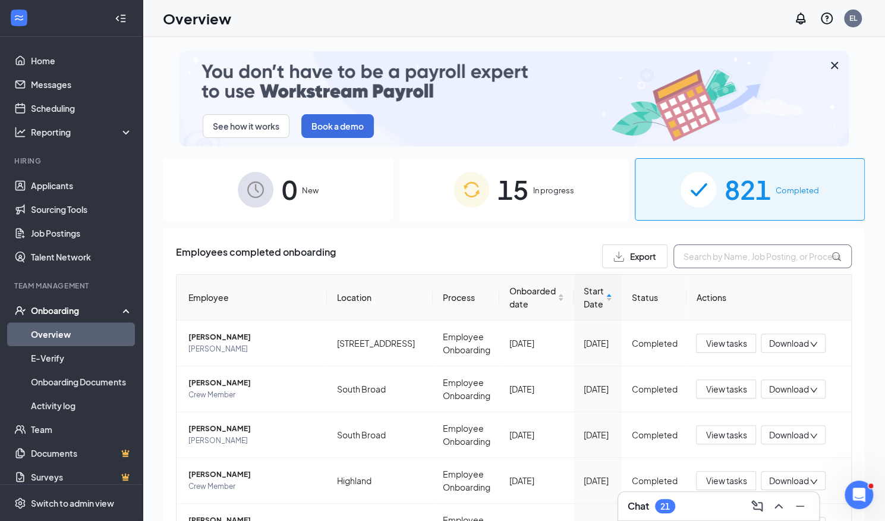
click at [718, 259] on input "text" at bounding box center [763, 256] width 178 height 24
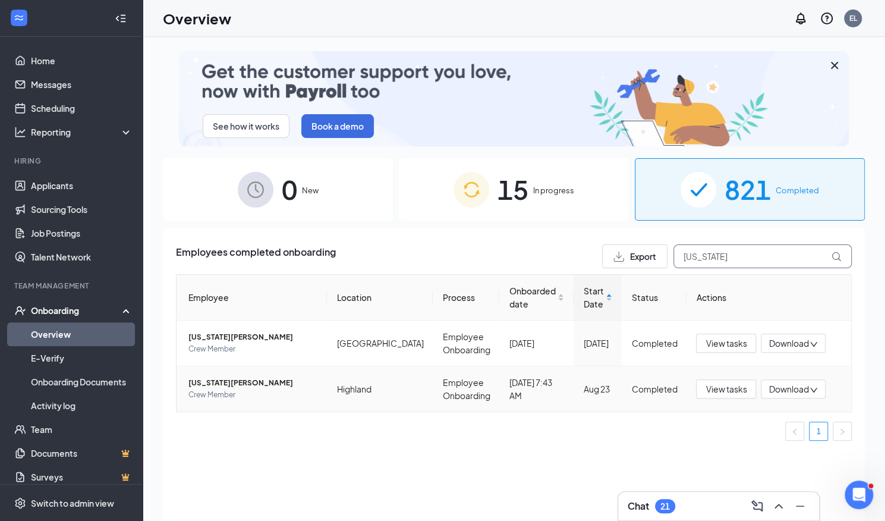
type input "[US_STATE]"
click at [238, 380] on span "[US_STATE][PERSON_NAME]" at bounding box center [253, 383] width 129 height 12
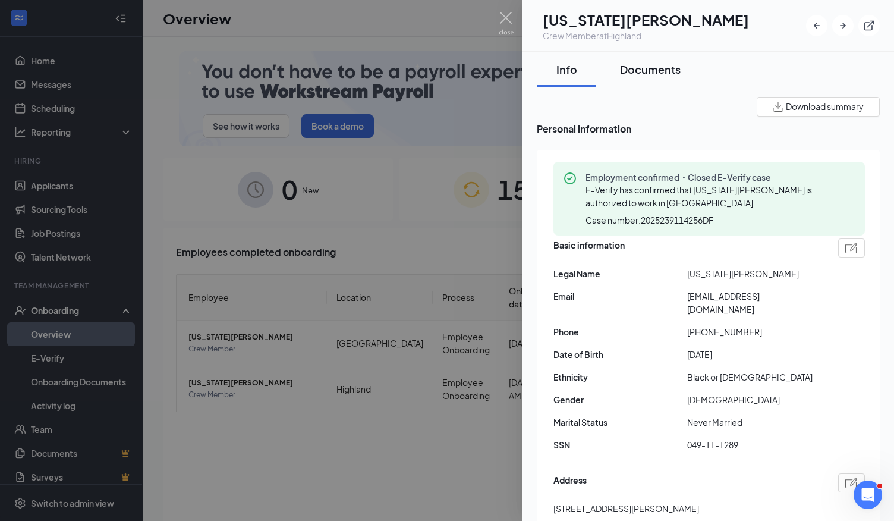
click at [654, 68] on div "Documents" at bounding box center [650, 69] width 61 height 15
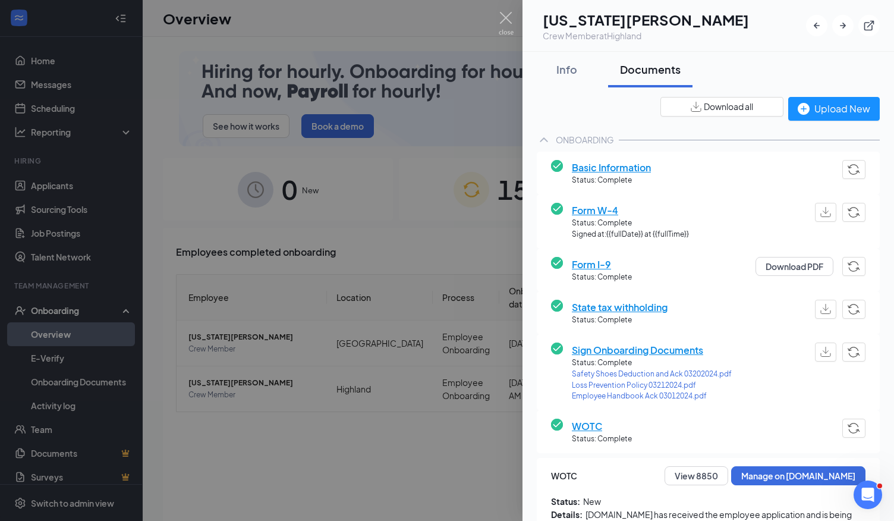
click at [589, 260] on span "Form I-9" at bounding box center [602, 264] width 60 height 15
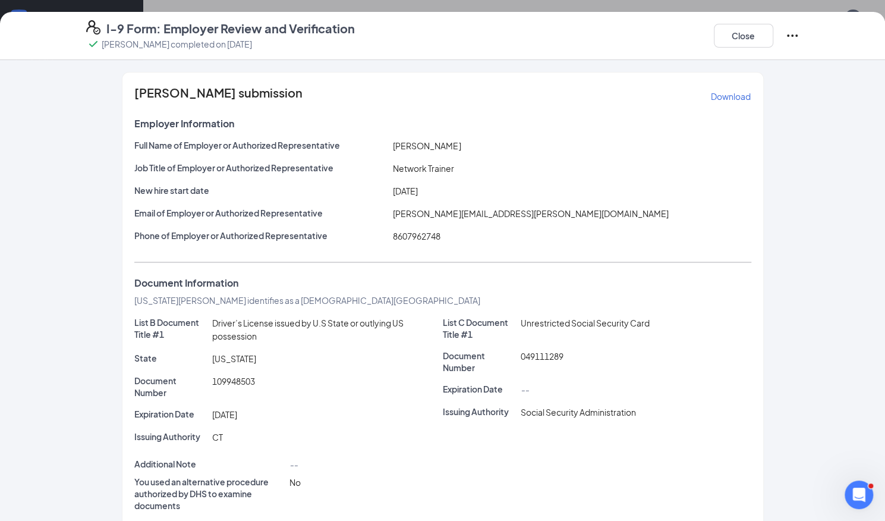
click at [727, 92] on p "Download" at bounding box center [731, 96] width 40 height 12
click at [743, 39] on button "Close" at bounding box center [743, 36] width 59 height 24
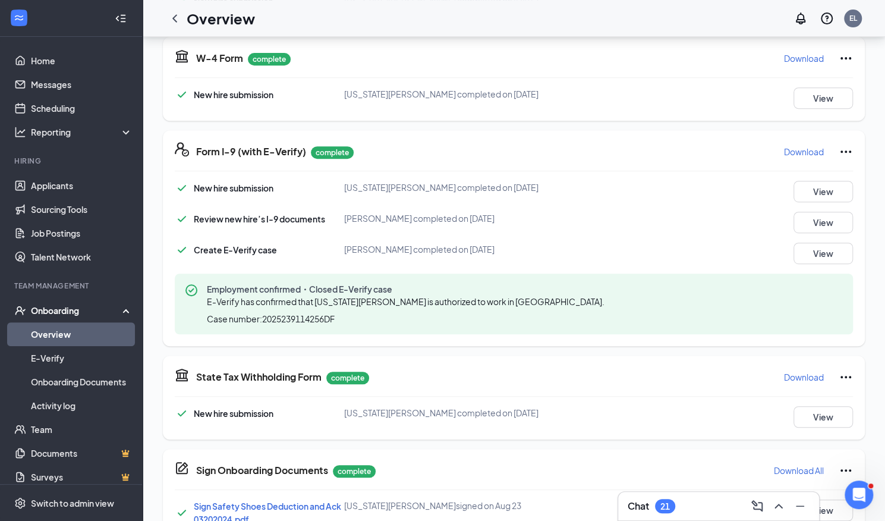
scroll to position [310, 0]
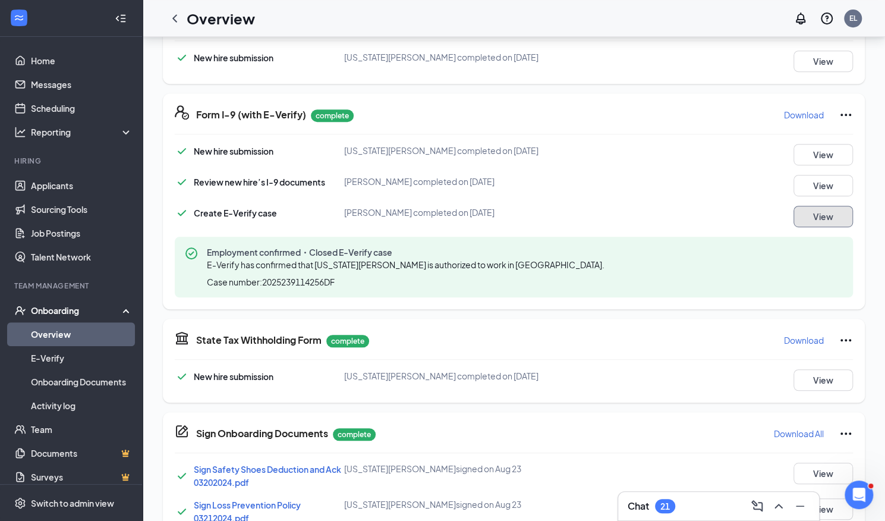
click at [830, 218] on button "View" at bounding box center [823, 216] width 59 height 21
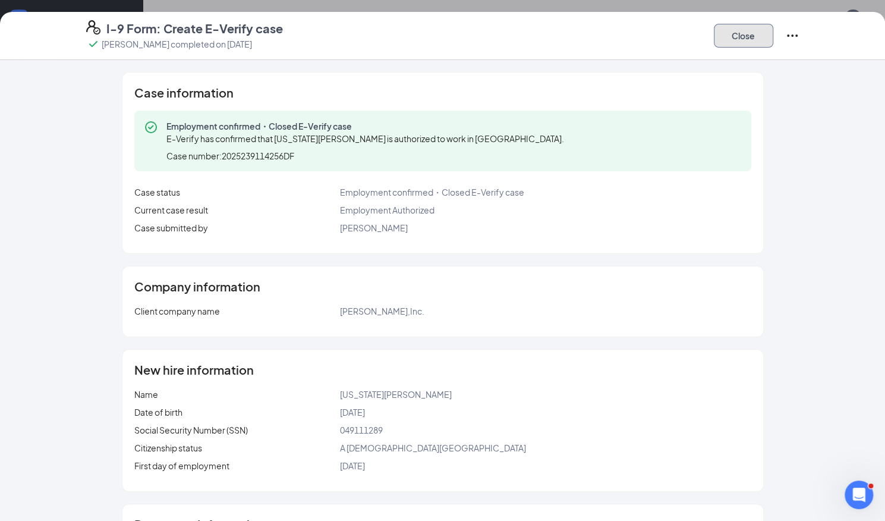
click at [744, 46] on button "Close" at bounding box center [743, 36] width 59 height 24
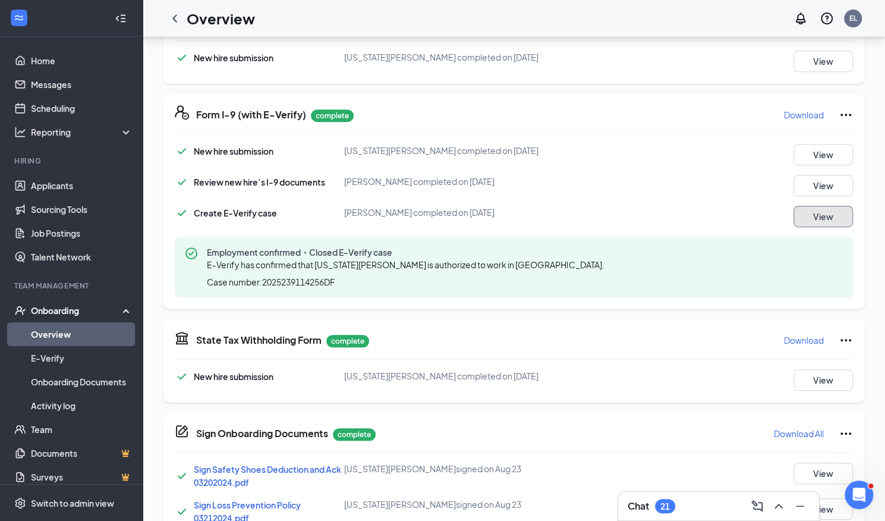
scroll to position [491, 0]
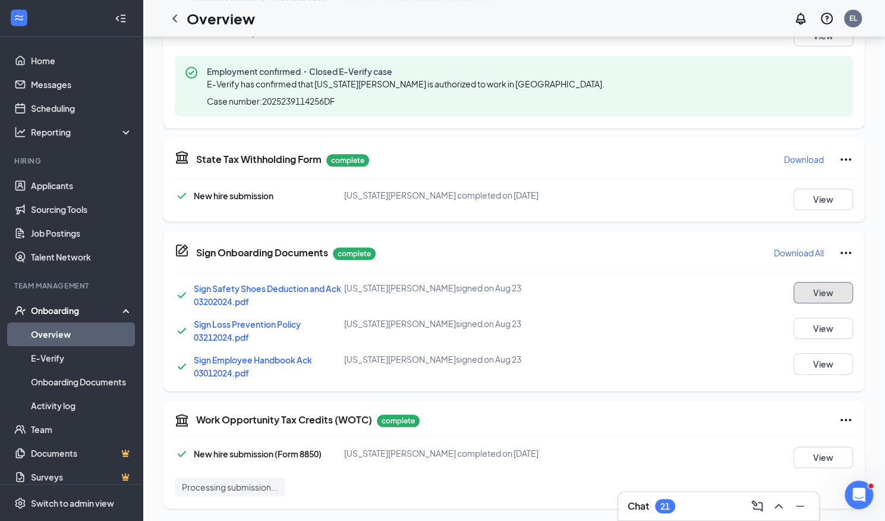
click at [822, 290] on button "View" at bounding box center [823, 292] width 59 height 21
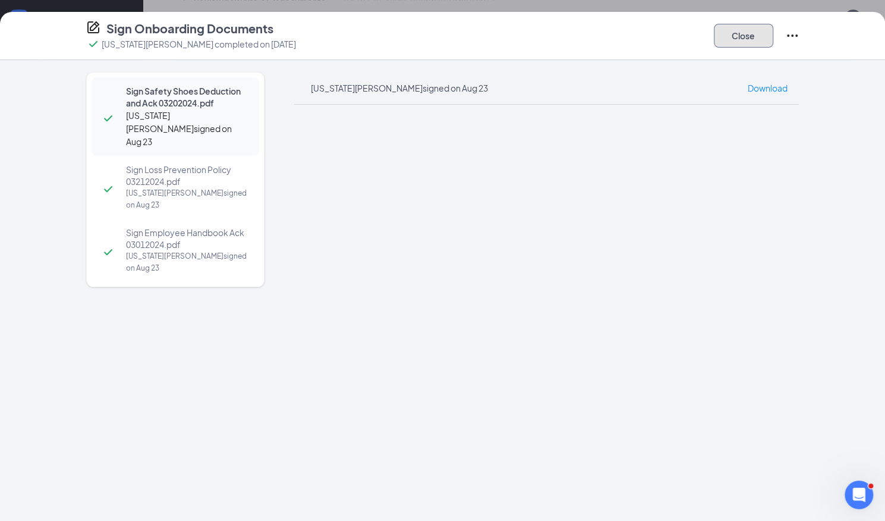
click at [745, 33] on button "Close" at bounding box center [743, 36] width 59 height 24
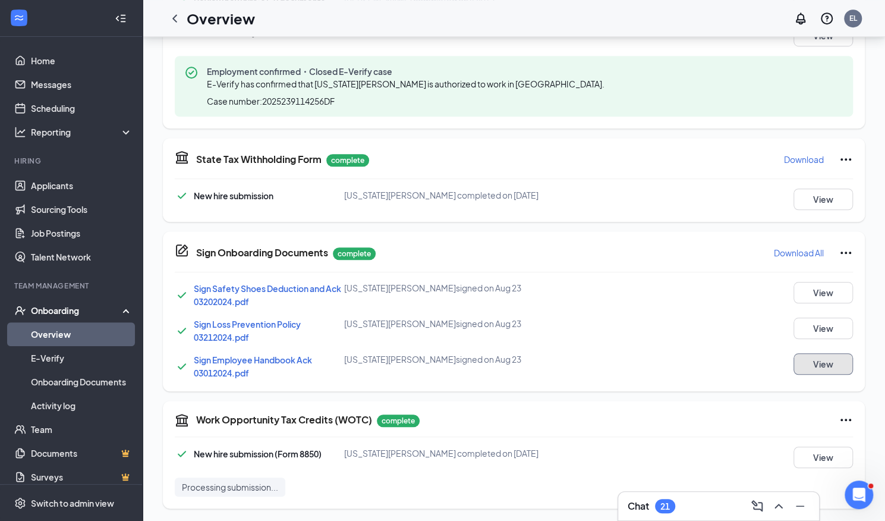
click at [832, 356] on button "View" at bounding box center [823, 363] width 59 height 21
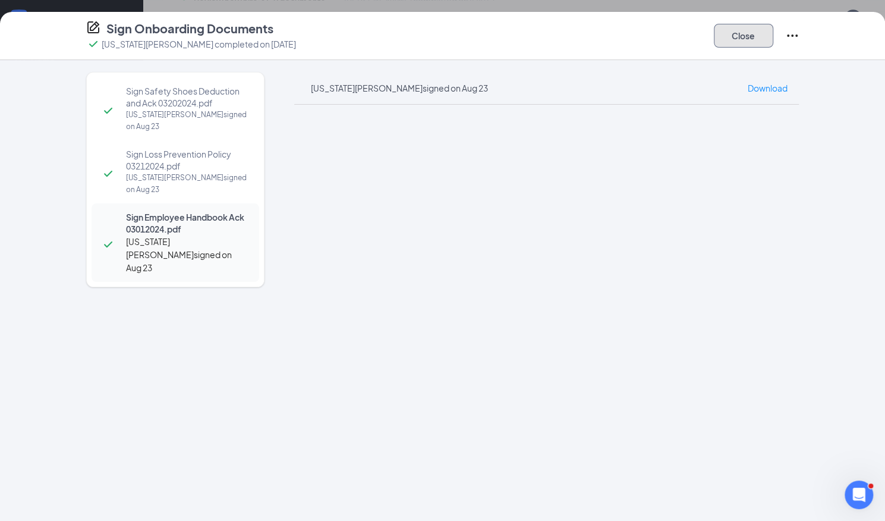
click at [754, 42] on button "Close" at bounding box center [743, 36] width 59 height 24
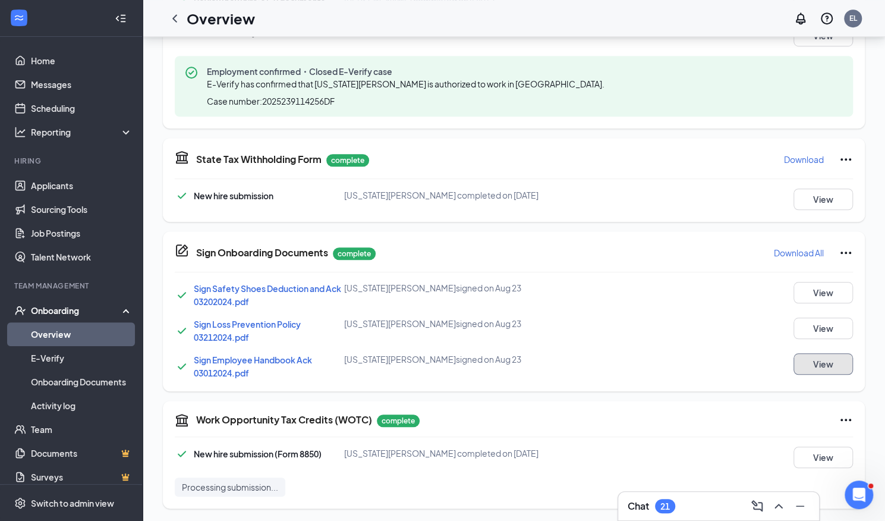
click at [830, 365] on button "View" at bounding box center [823, 363] width 59 height 21
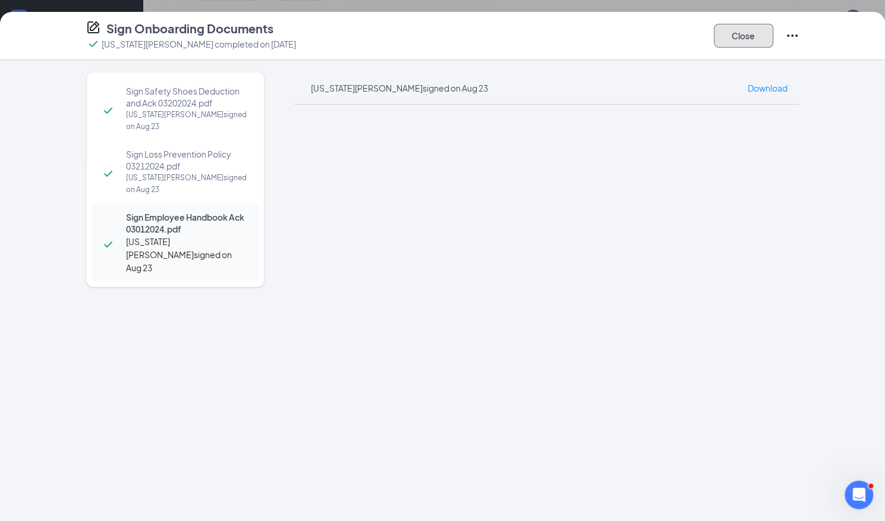
click at [740, 33] on button "Close" at bounding box center [743, 36] width 59 height 24
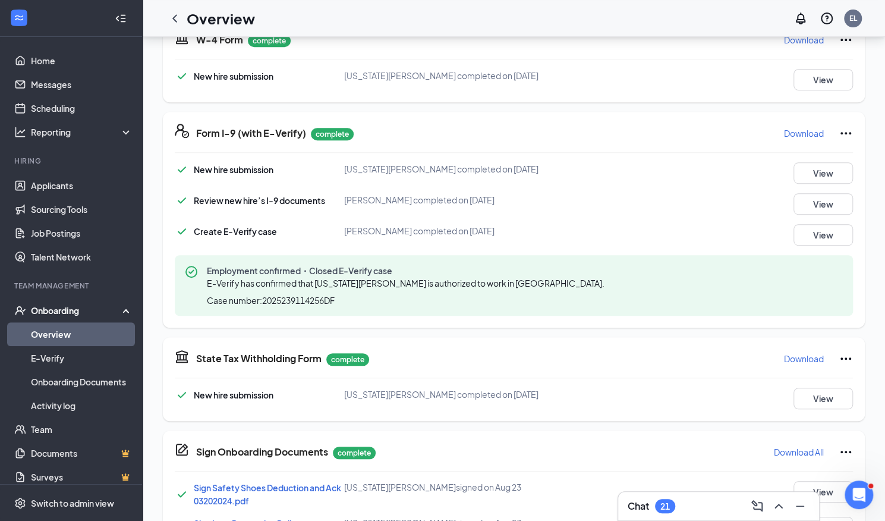
scroll to position [0, 0]
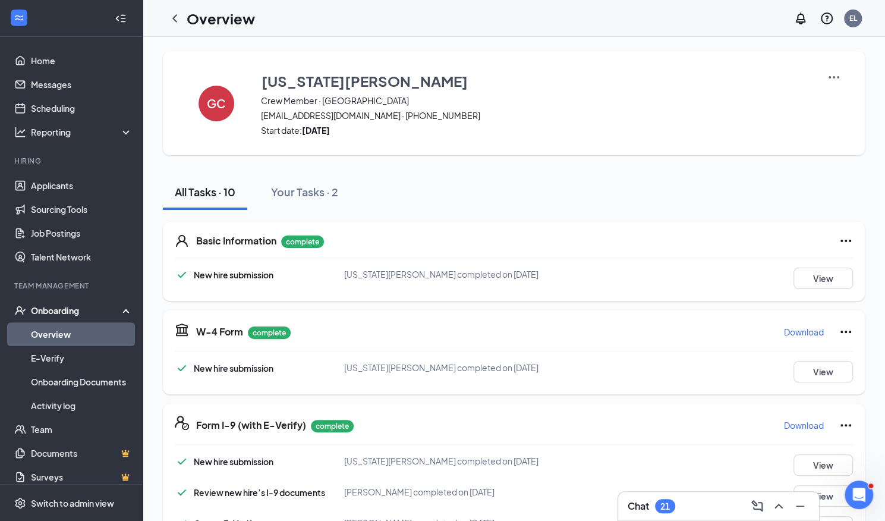
click at [52, 334] on link "Overview" at bounding box center [82, 334] width 102 height 24
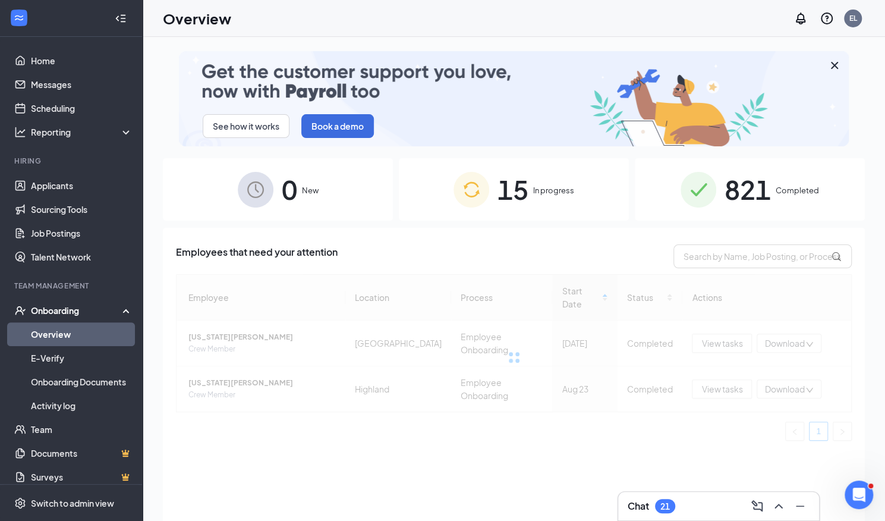
click at [737, 184] on span "821" at bounding box center [748, 189] width 46 height 41
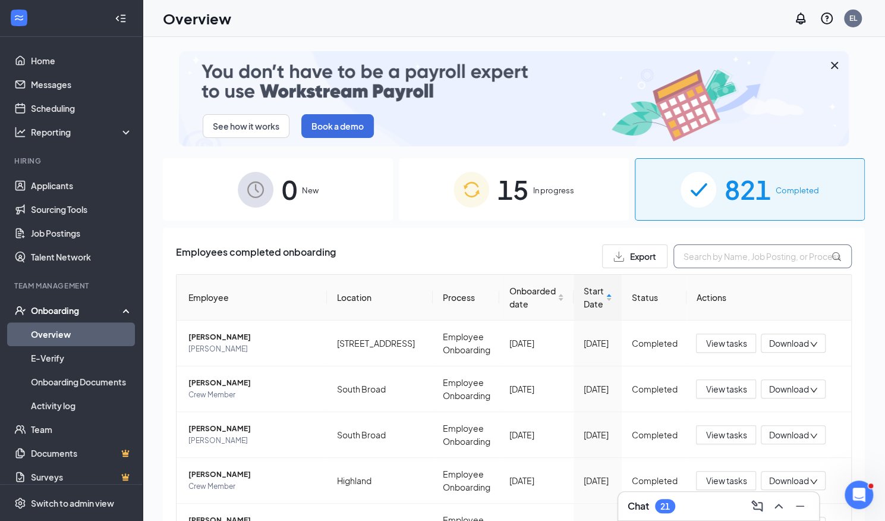
click at [736, 261] on input "text" at bounding box center [763, 256] width 178 height 24
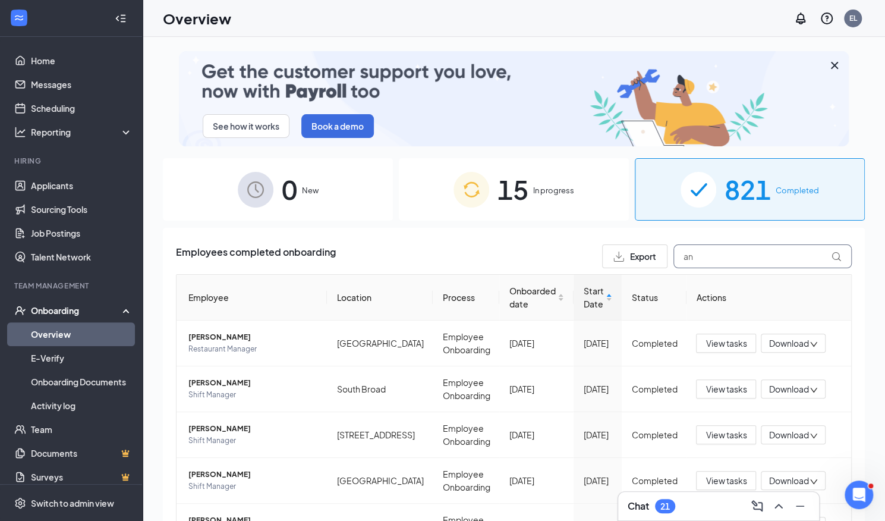
type input "a"
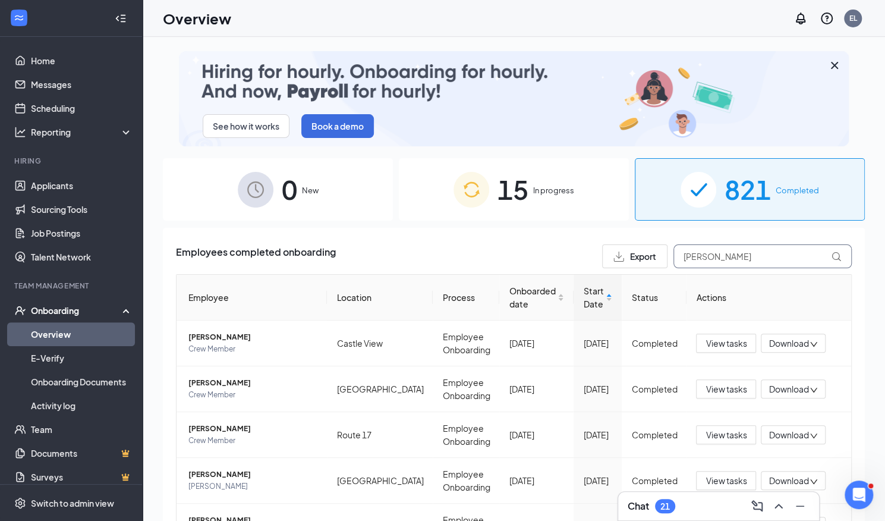
scroll to position [114, 0]
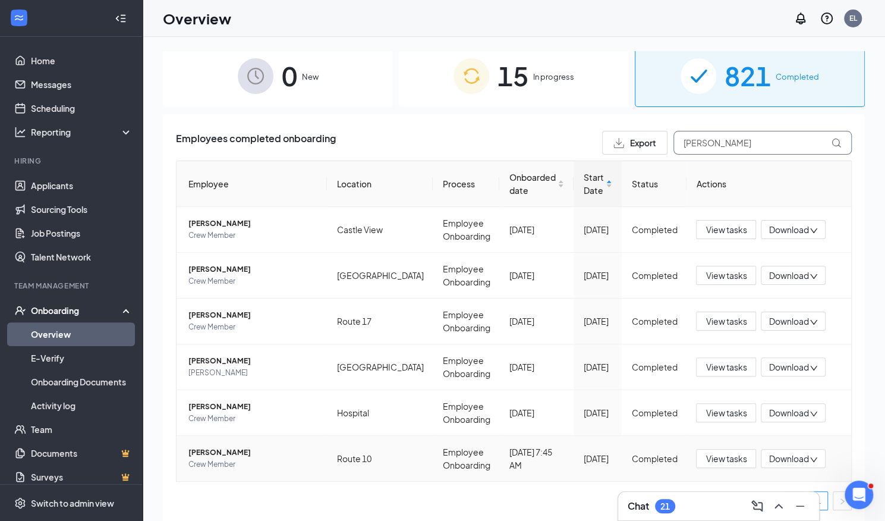
type input "[PERSON_NAME]"
click at [225, 455] on span "[PERSON_NAME]" at bounding box center [253, 453] width 129 height 12
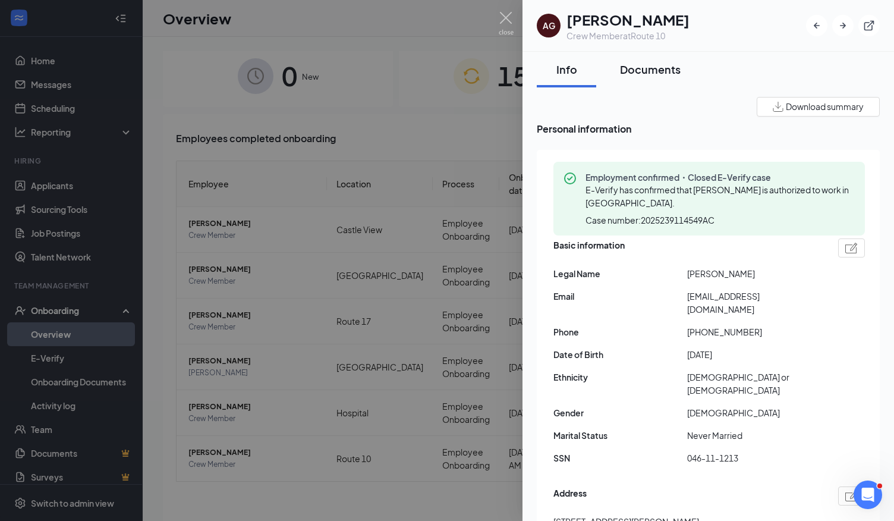
click at [665, 69] on div "Documents" at bounding box center [650, 69] width 61 height 15
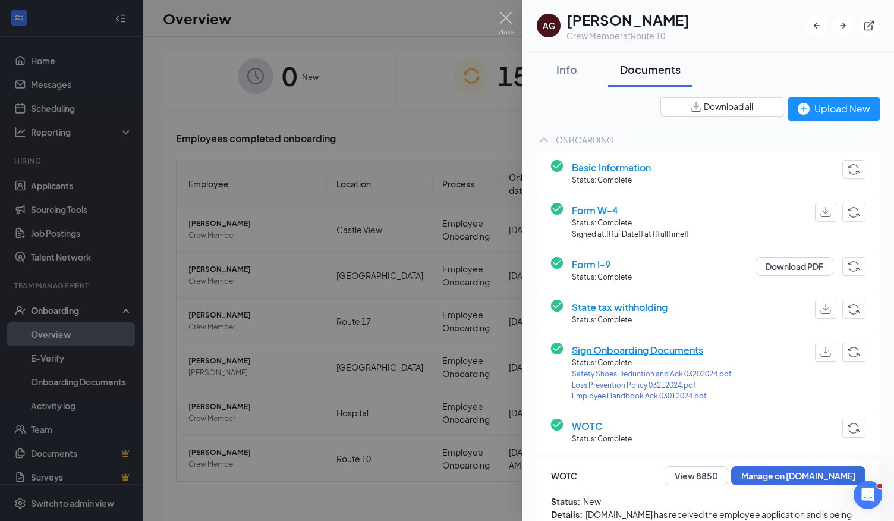
click at [596, 263] on span "Form I-9" at bounding box center [602, 264] width 60 height 15
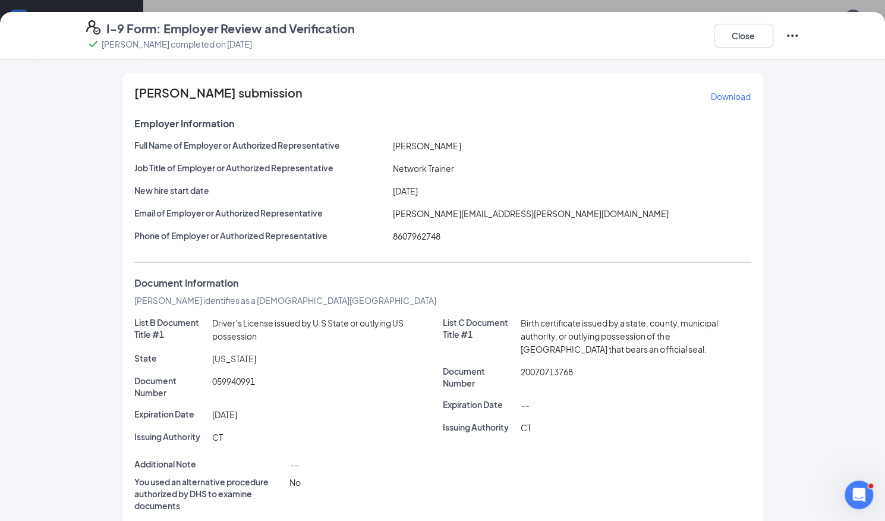
click at [728, 96] on p "Download" at bounding box center [731, 96] width 40 height 12
click at [737, 35] on button "Close" at bounding box center [743, 36] width 59 height 24
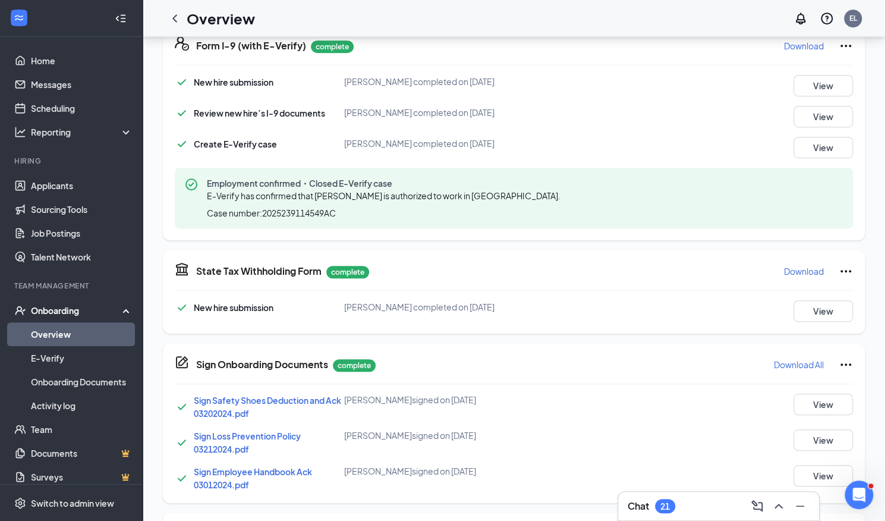
scroll to position [380, 0]
click at [830, 146] on button "View" at bounding box center [823, 146] width 59 height 21
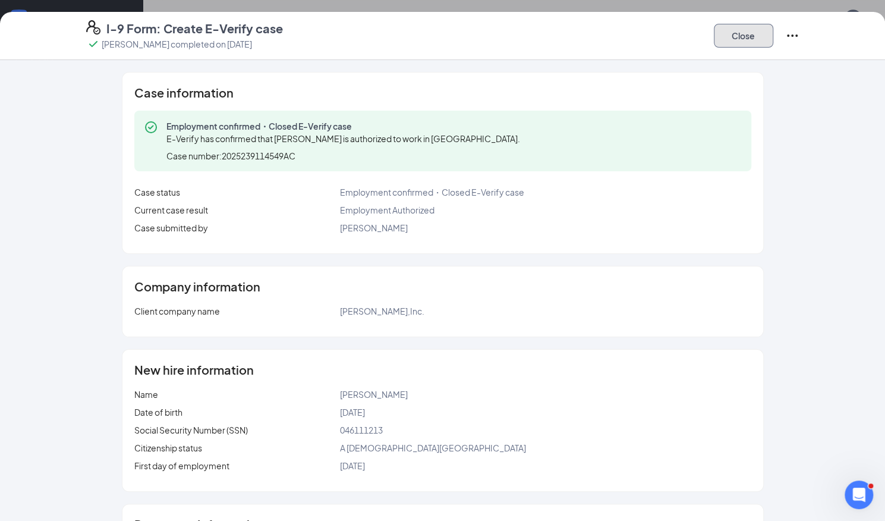
click at [742, 34] on button "Close" at bounding box center [743, 36] width 59 height 24
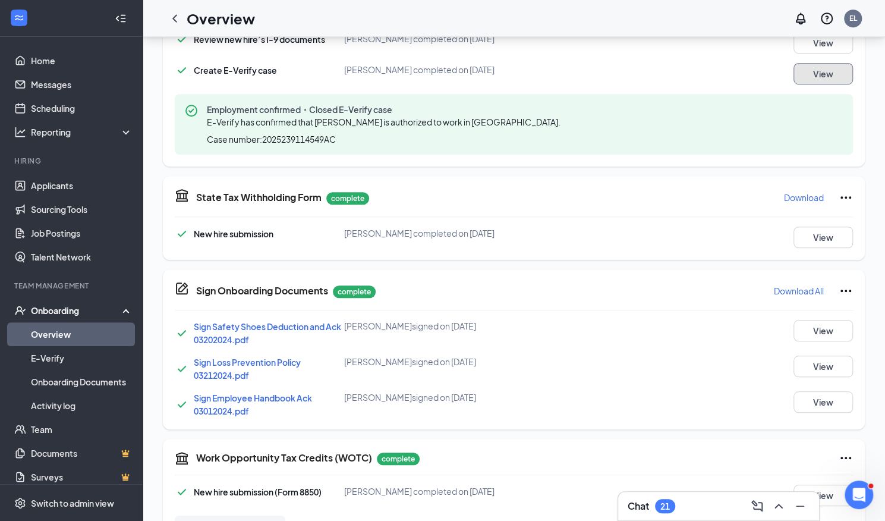
scroll to position [491, 0]
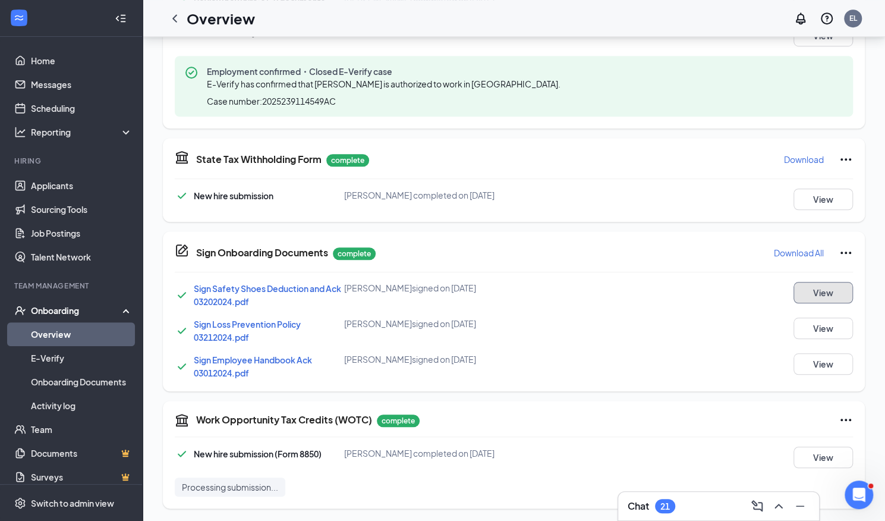
click at [819, 293] on button "View" at bounding box center [823, 292] width 59 height 21
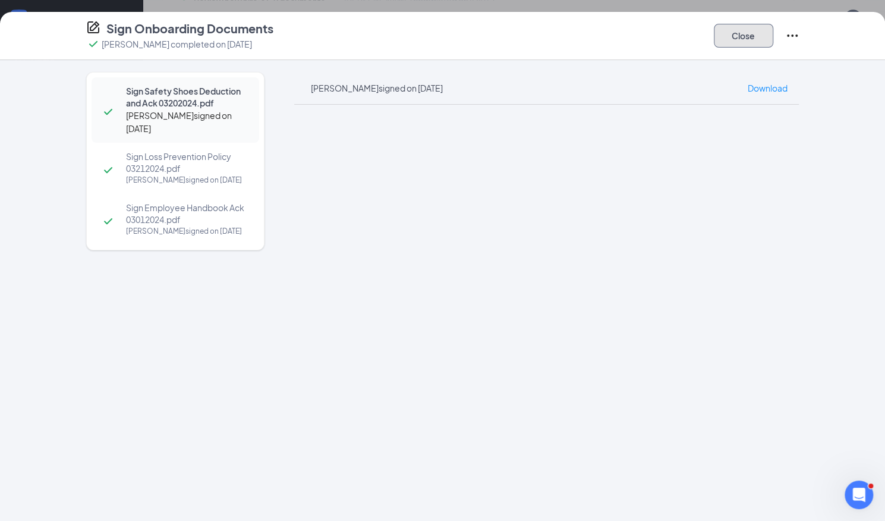
click at [747, 33] on button "Close" at bounding box center [743, 36] width 59 height 24
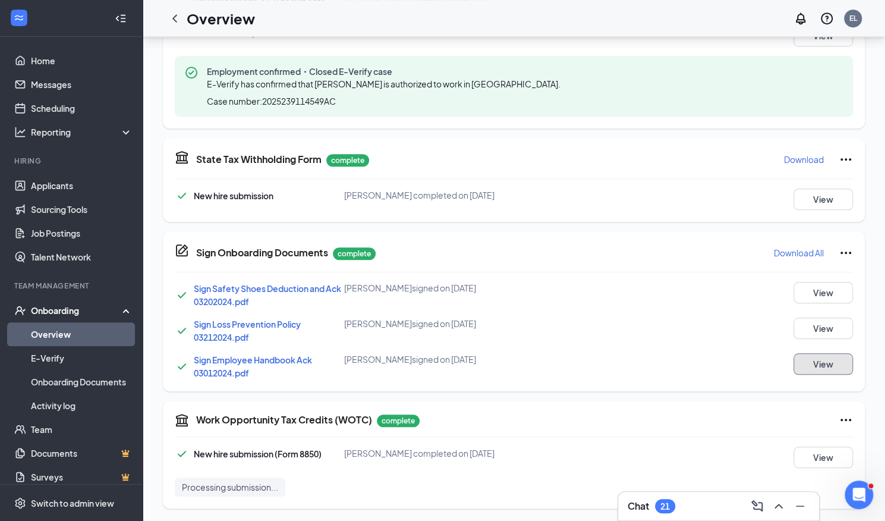
click at [824, 359] on button "View" at bounding box center [823, 363] width 59 height 21
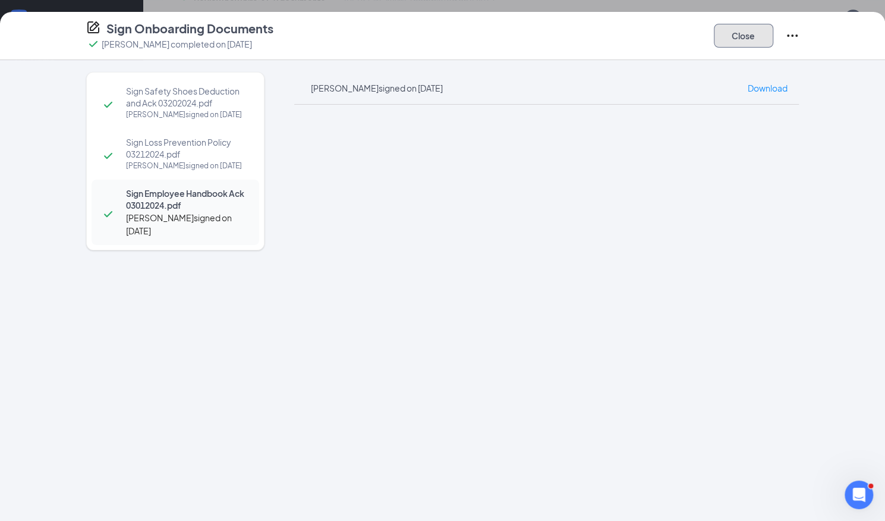
click at [752, 39] on button "Close" at bounding box center [743, 36] width 59 height 24
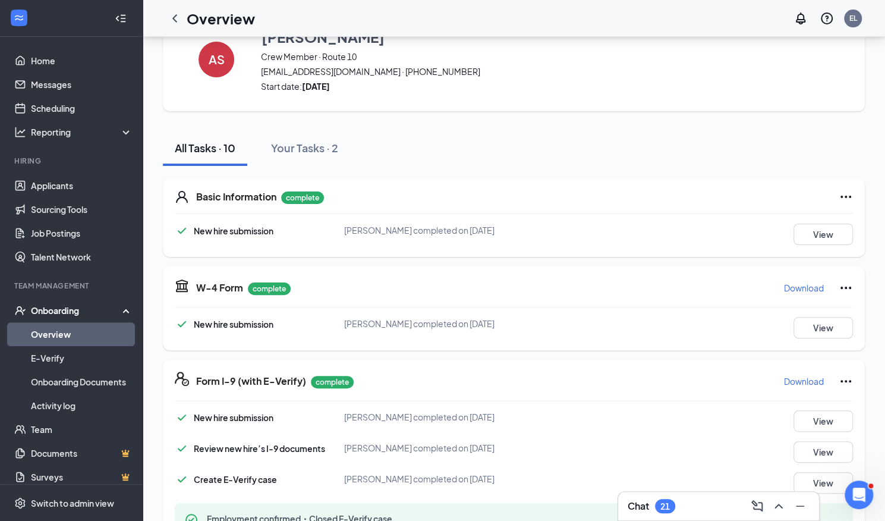
scroll to position [0, 0]
